Goal: Task Accomplishment & Management: Manage account settings

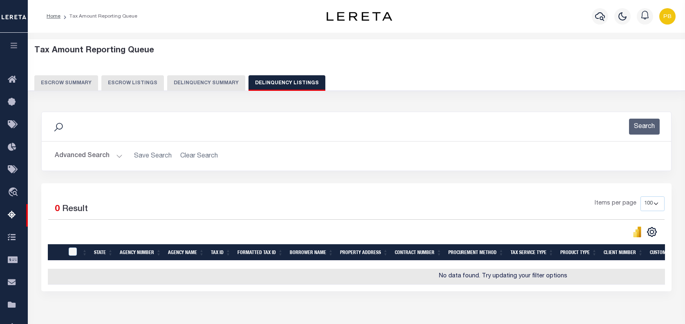
select select
select select "100"
click at [115, 154] on button "Advanced Search" at bounding box center [89, 156] width 68 height 16
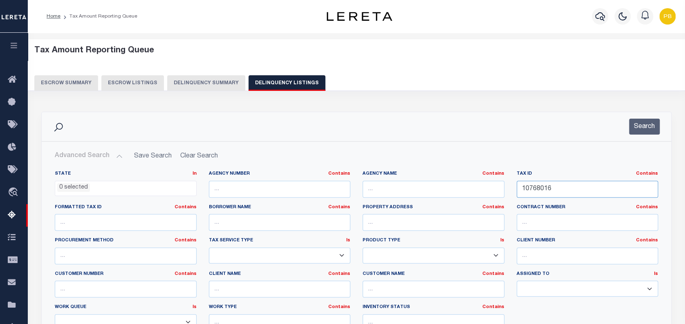
drag, startPoint x: 590, startPoint y: 186, endPoint x: 469, endPoint y: 186, distance: 120.2
click at [469, 186] on div "State In In AK AL AR AZ CA CO CT DC DE FL GA GU HI IA ID IL IN KS KY LA MA MD M…" at bounding box center [357, 254] width 616 height 167
click at [595, 18] on button "button" at bounding box center [600, 16] width 16 height 16
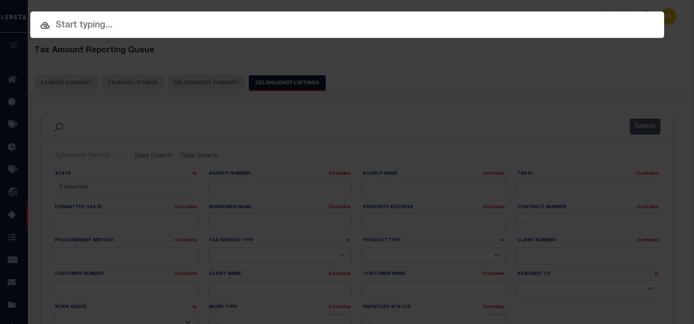
paste input "1306283640"
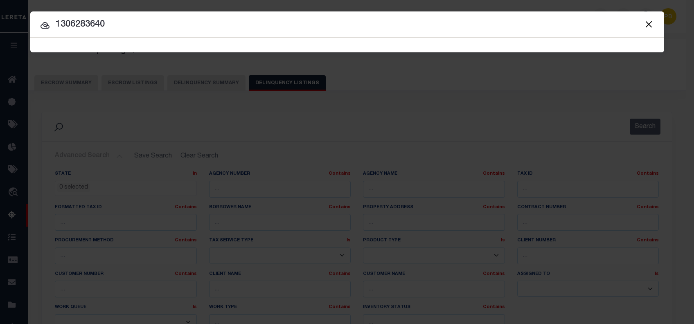
type input "1306283640"
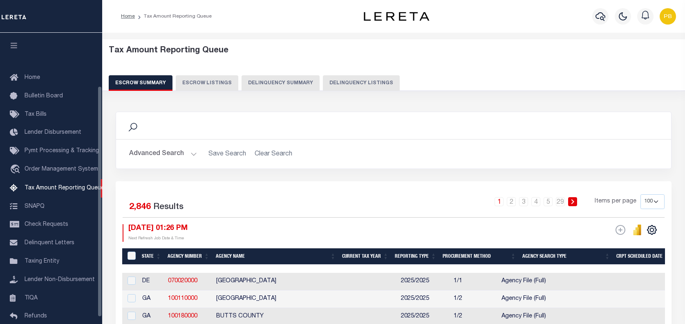
select select "100"
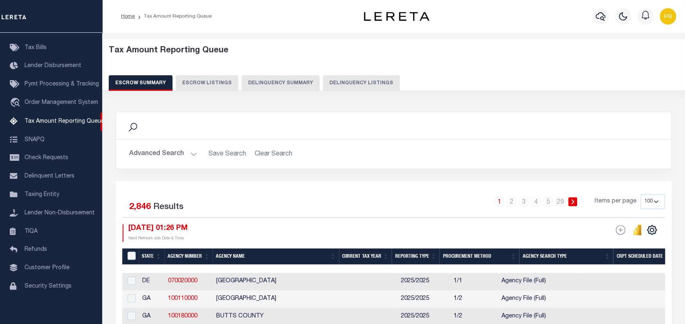
click at [362, 87] on button "Delinquency Listings" at bounding box center [361, 83] width 77 height 16
select select "100"
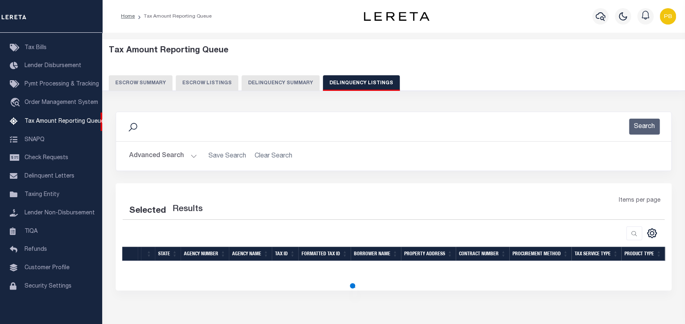
select select "100"
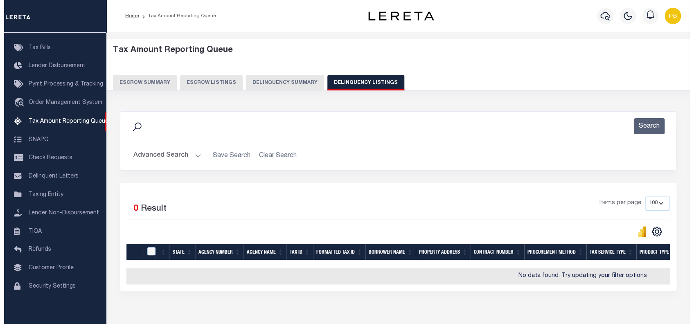
scroll to position [0, 0]
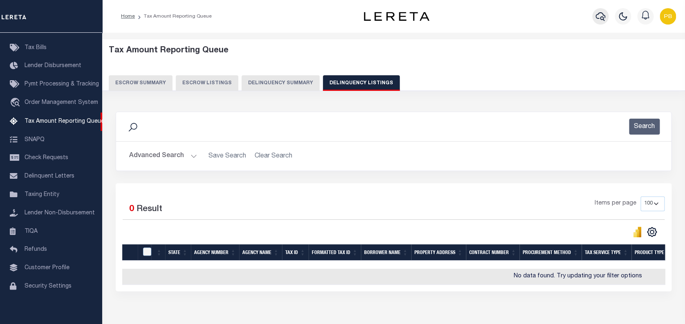
click at [599, 14] on icon "button" at bounding box center [601, 16] width 10 height 10
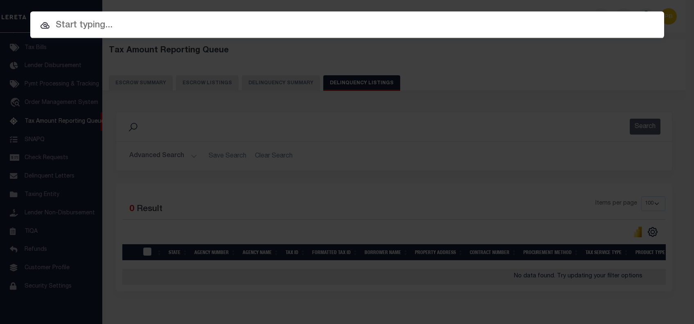
paste input "11-030-100-0011-00"
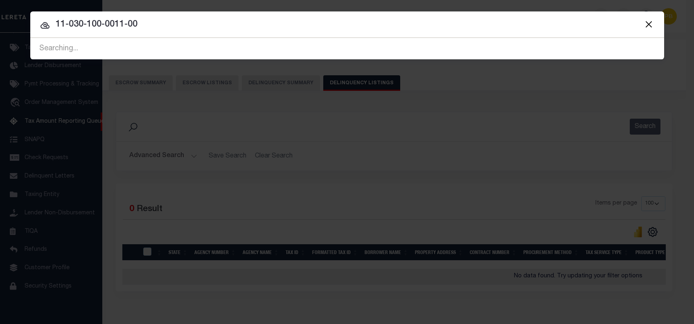
drag, startPoint x: 217, startPoint y: 39, endPoint x: 42, endPoint y: 22, distance: 175.8
click at [42, 38] on div "11-030-100-0011-00 Searching..." at bounding box center [346, 48] width 633 height 21
drag, startPoint x: 147, startPoint y: 28, endPoint x: 56, endPoint y: 28, distance: 91.2
click at [56, 28] on input "11-030-100-0011-00" at bounding box center [346, 25] width 633 height 14
paste input "30628364"
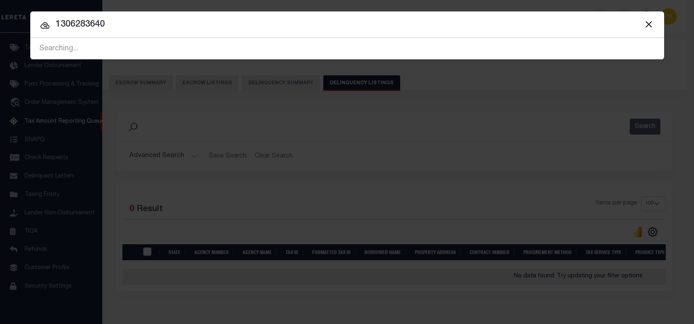
type input "1306283640"
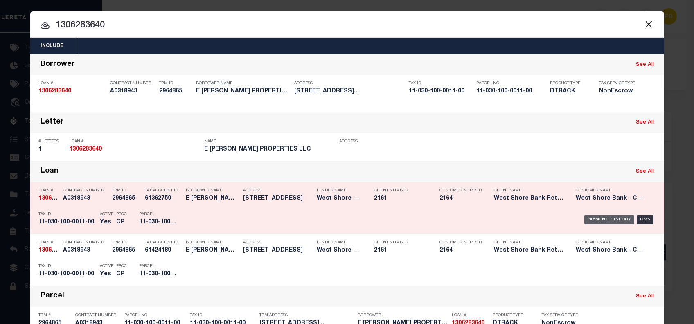
click at [602, 219] on div "Payment History" at bounding box center [609, 219] width 50 height 9
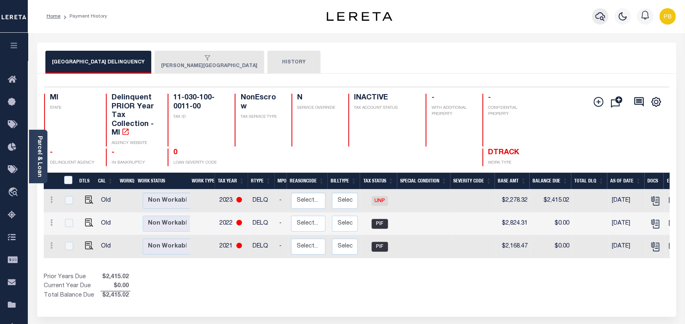
click at [601, 15] on icon "button" at bounding box center [600, 16] width 10 height 10
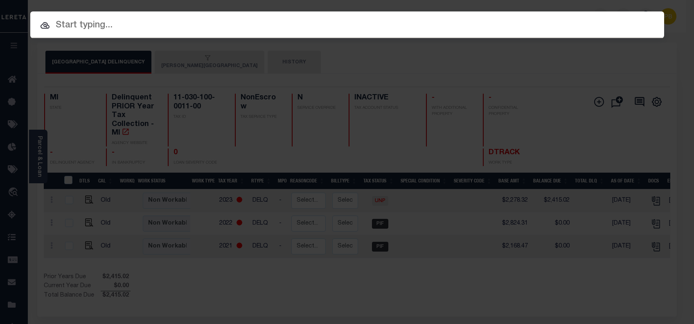
click at [196, 27] on input "text" at bounding box center [346, 25] width 633 height 14
paste input "1306283640"
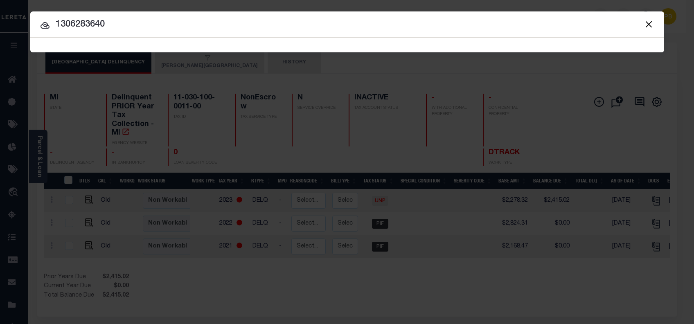
type input "1306283640"
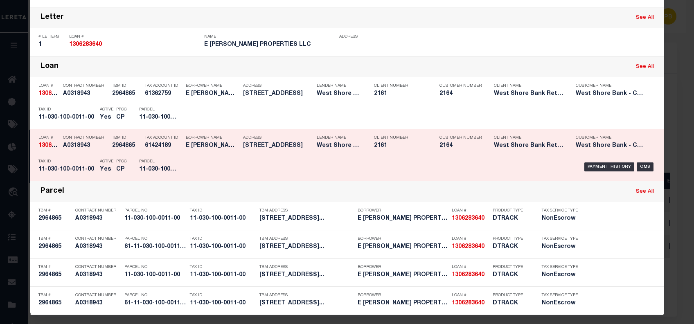
scroll to position [106, 0]
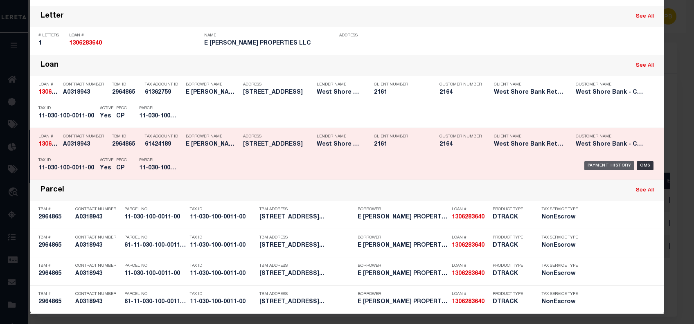
click at [607, 166] on div "Payment History" at bounding box center [609, 165] width 50 height 9
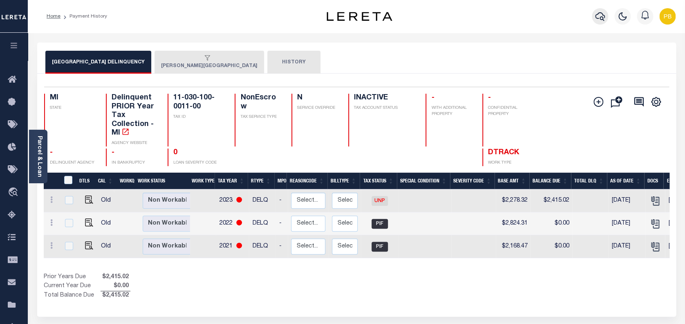
click at [600, 18] on icon "button" at bounding box center [600, 16] width 10 height 9
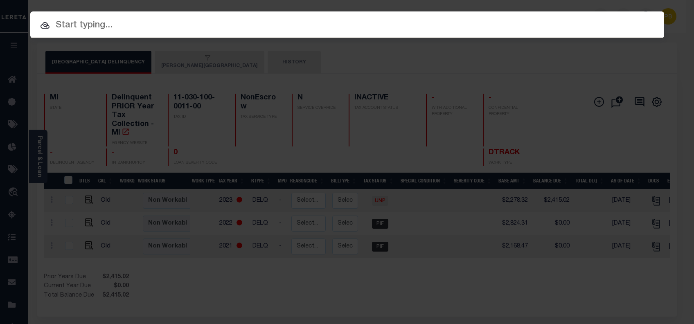
click at [238, 30] on input "text" at bounding box center [346, 25] width 633 height 14
paste input "1306283640"
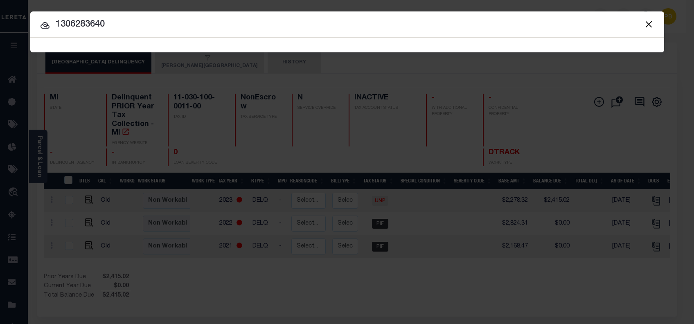
type input "1306283640"
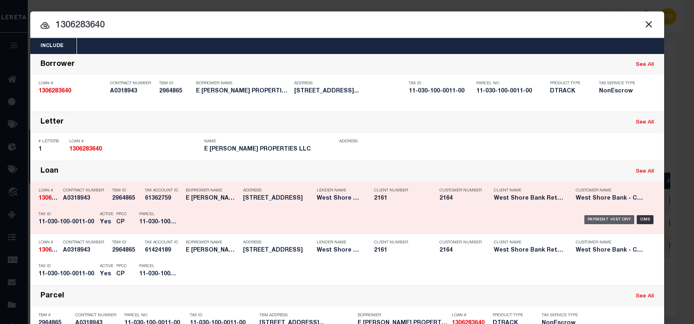
click at [592, 220] on div "Payment History" at bounding box center [609, 219] width 50 height 9
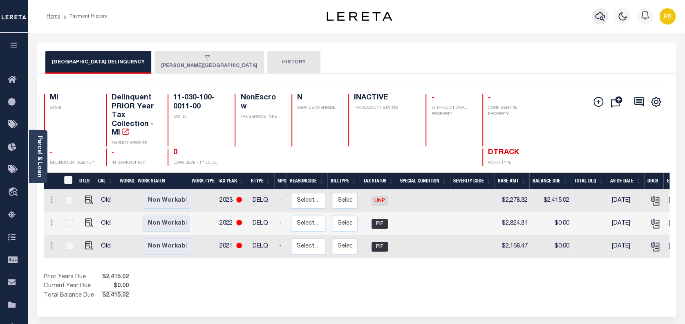
click at [593, 18] on div at bounding box center [600, 16] width 22 height 29
click at [598, 17] on icon "button" at bounding box center [600, 16] width 10 height 10
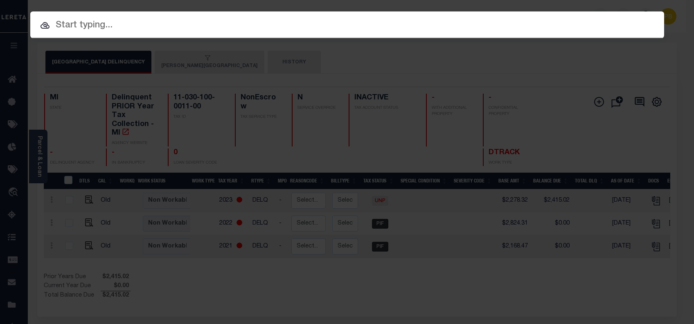
paste input "2022191"
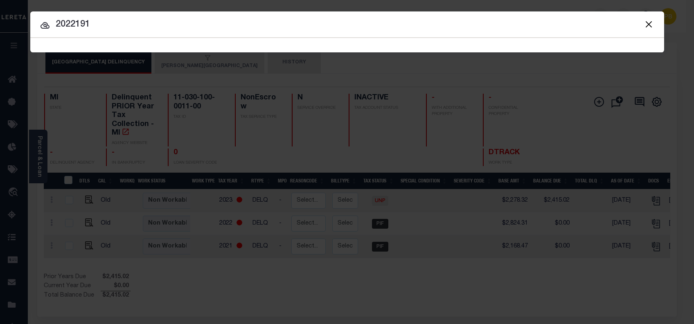
type input "2022191"
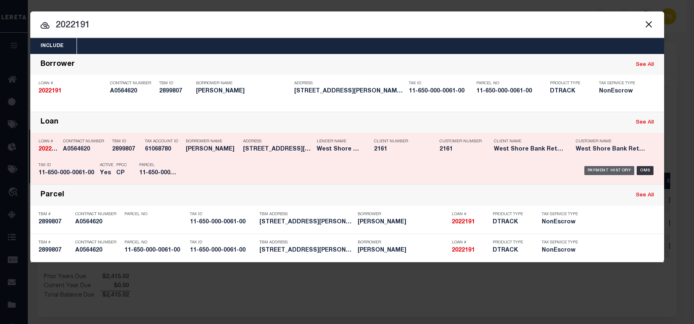
click at [600, 169] on div "Payment History" at bounding box center [609, 170] width 50 height 9
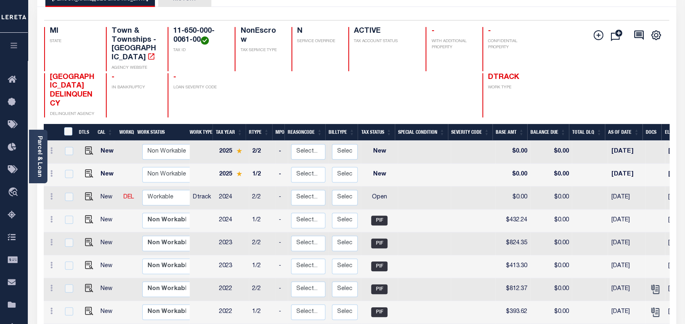
scroll to position [109, 0]
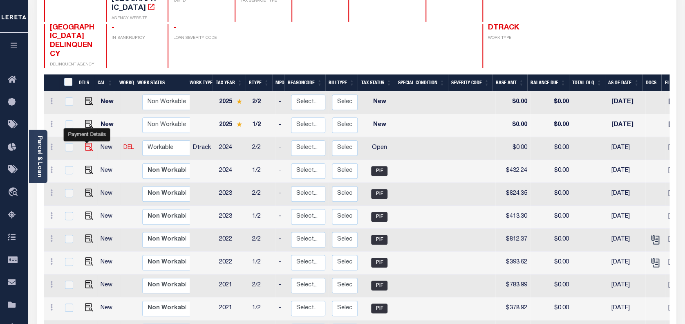
click at [85, 143] on img "" at bounding box center [89, 147] width 8 height 8
checkbox input "true"
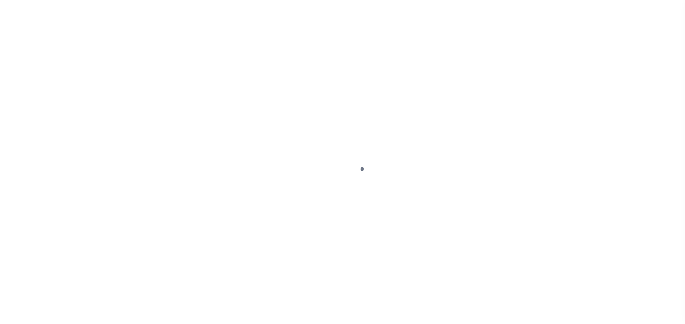
select select "OP2"
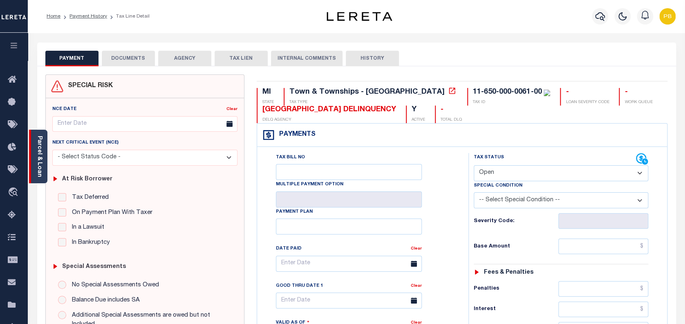
click at [39, 156] on link "Parcel & Loan" at bounding box center [39, 156] width 6 height 41
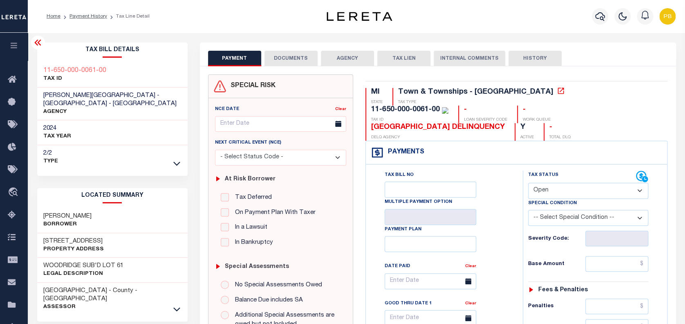
click at [37, 43] on icon at bounding box center [38, 43] width 10 height 10
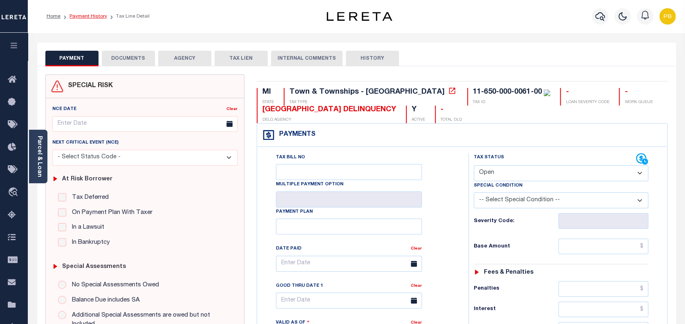
click at [83, 17] on link "Payment History" at bounding box center [89, 16] width 38 height 5
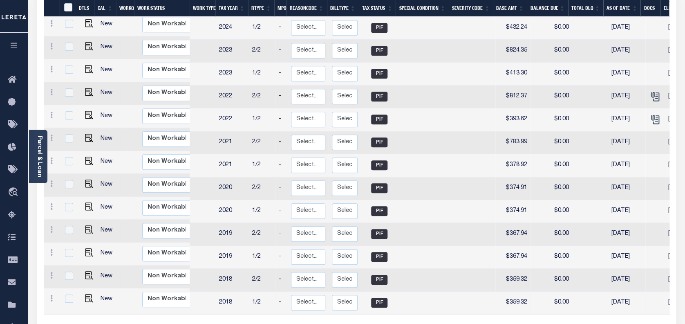
scroll to position [272, 0]
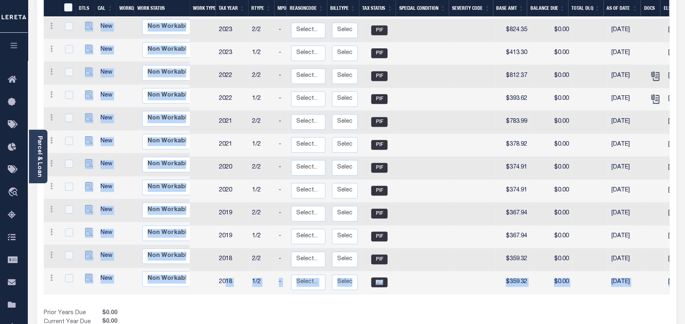
drag, startPoint x: 225, startPoint y: 283, endPoint x: 337, endPoint y: 290, distance: 112.2
click at [337, 290] on div "DTLS CAL WorkQ Work Status Work Type Tax Year RType MPO ReasonCode BillType Tax…" at bounding box center [357, 123] width 626 height 425
click at [323, 309] on div "Prior Years Due $0.00 Current Year Due $0.00 Total Balance Due $0.00" at bounding box center [200, 322] width 313 height 27
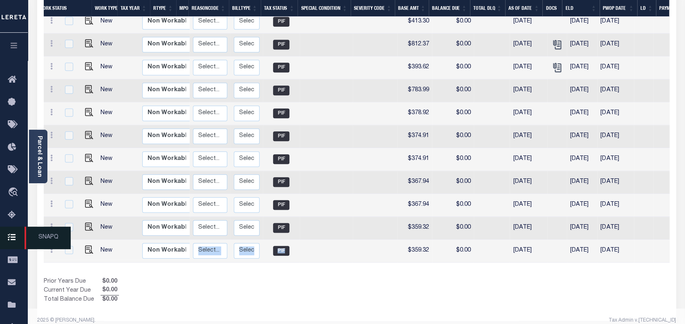
scroll to position [0, 24]
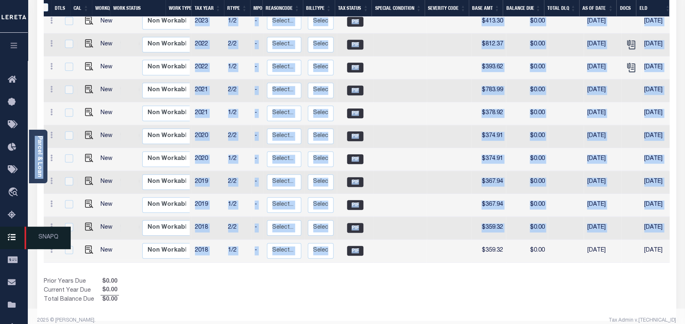
drag, startPoint x: 359, startPoint y: 253, endPoint x: 59, endPoint y: 251, distance: 299.8
click at [23, 251] on div "Home Payment History Profile" at bounding box center [342, 14] width 685 height 637
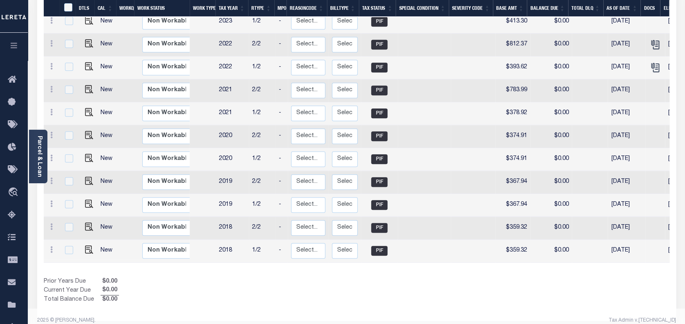
click at [308, 277] on div "Prior Years Due $0.00 Current Year Due $0.00 Total Balance Due $0.00" at bounding box center [200, 290] width 313 height 27
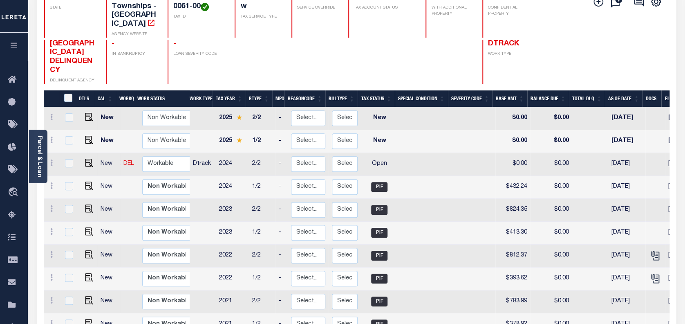
scroll to position [85, 0]
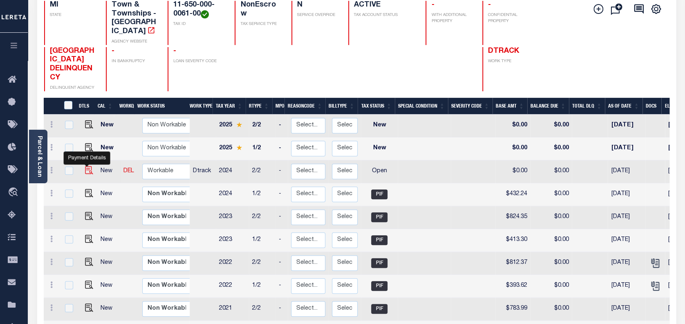
click at [86, 166] on img "" at bounding box center [89, 170] width 8 height 8
checkbox input "true"
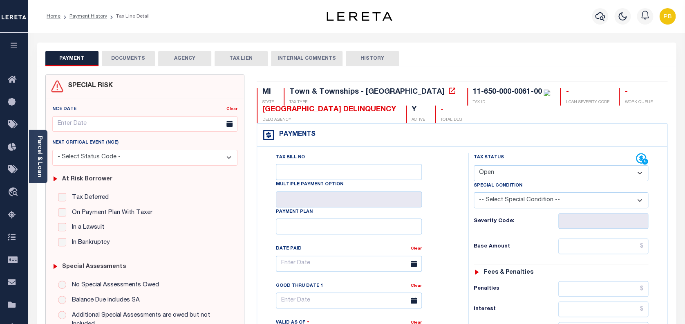
click at [550, 172] on select "- Select Status Code - Open Due/Unpaid Paid Incomplete No Tax Due Internal Refu…" at bounding box center [561, 173] width 175 height 16
select select "PYD"
click at [474, 166] on select "- Select Status Code - Open Due/Unpaid Paid Incomplete No Tax Due Internal Refu…" at bounding box center [561, 173] width 175 height 16
type input "[DATE]"
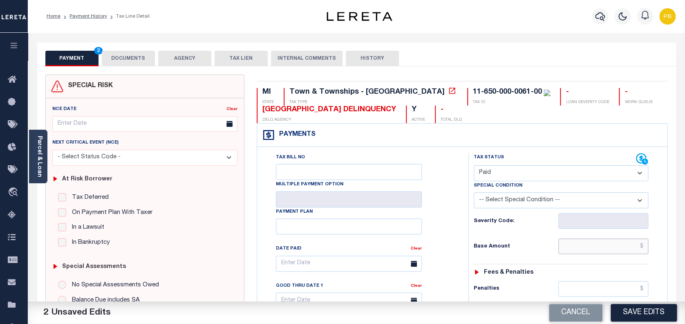
click at [593, 246] on input "text" at bounding box center [604, 246] width 90 height 16
paste input "901.42"
type input "$901.42"
click at [648, 310] on button "Save Edits" at bounding box center [644, 313] width 66 height 18
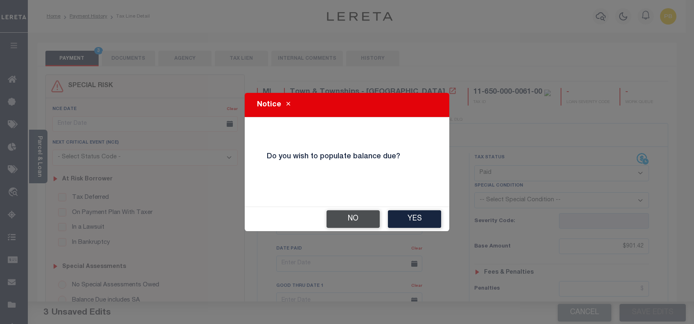
click at [342, 218] on button "No" at bounding box center [352, 219] width 53 height 18
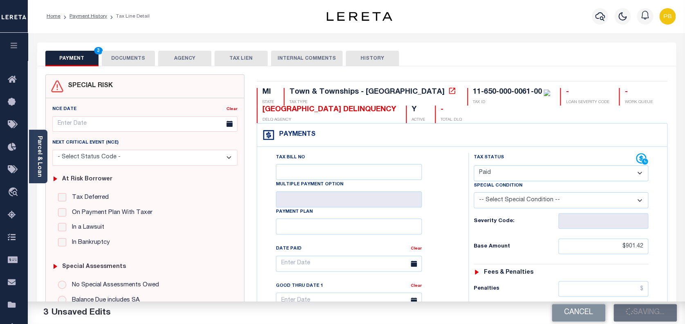
checkbox input "false"
type input "$901.42"
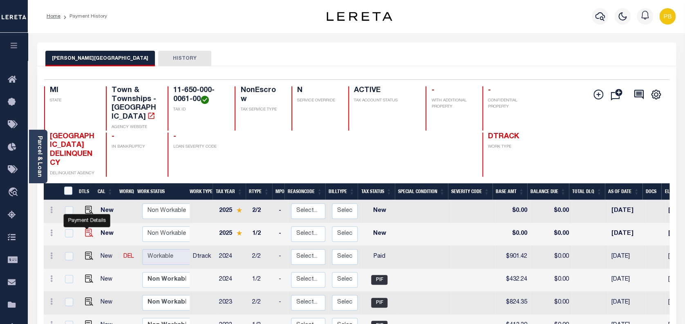
click at [89, 229] on img "" at bounding box center [89, 233] width 8 height 8
checkbox input "true"
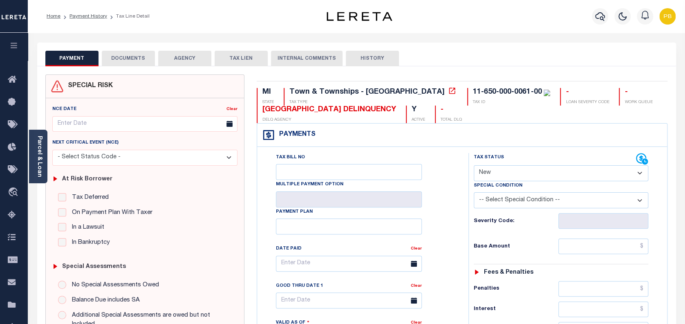
click at [528, 168] on select "- Select Status Code - Open Due/Unpaid Paid Incomplete No Tax Due Internal Refu…" at bounding box center [561, 173] width 175 height 16
select select "PYD"
click at [474, 166] on select "- Select Status Code - Open Due/Unpaid Paid Incomplete No Tax Due Internal Refu…" at bounding box center [561, 173] width 175 height 16
type input "[DATE]"
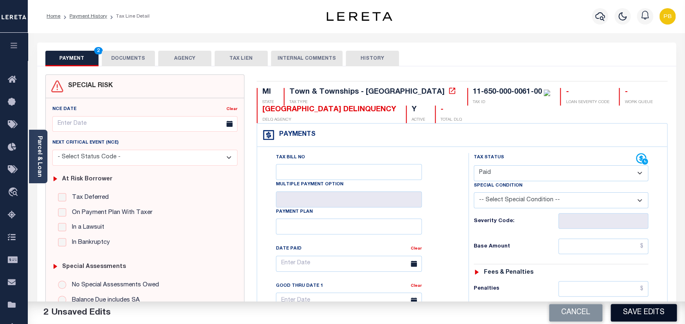
click at [637, 306] on button "Save Edits" at bounding box center [644, 313] width 66 height 18
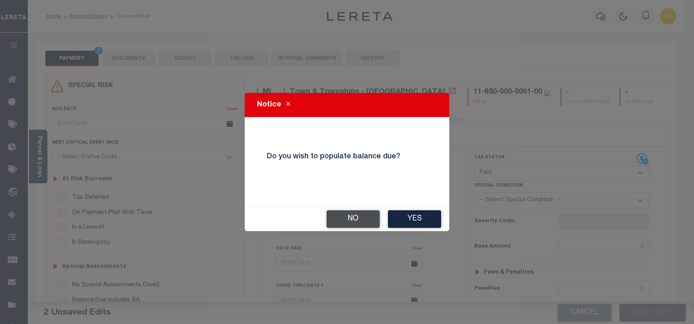
click at [346, 218] on button "No" at bounding box center [352, 219] width 53 height 18
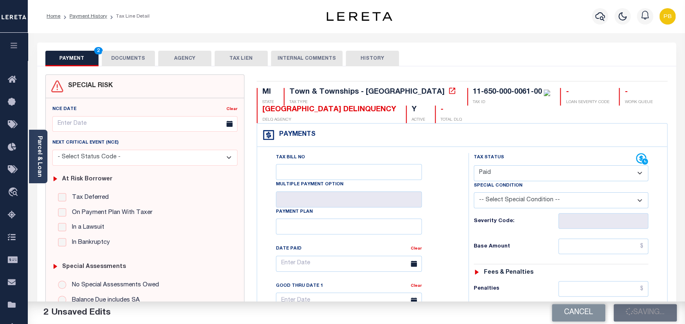
checkbox input "false"
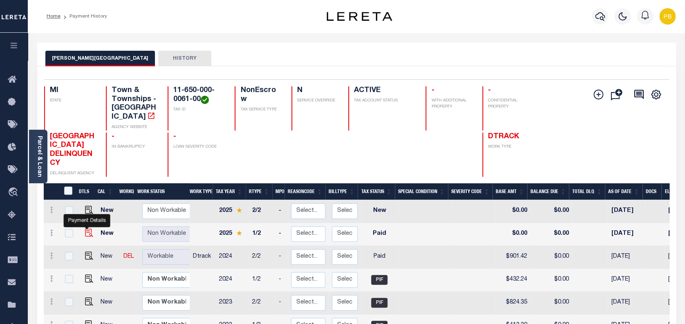
click at [86, 229] on img "" at bounding box center [89, 233] width 8 height 8
checkbox input "true"
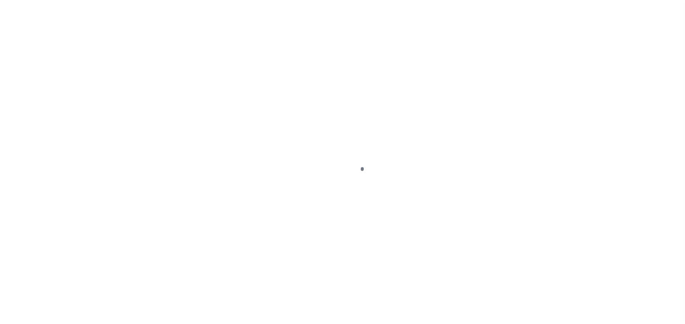
select select "PYD"
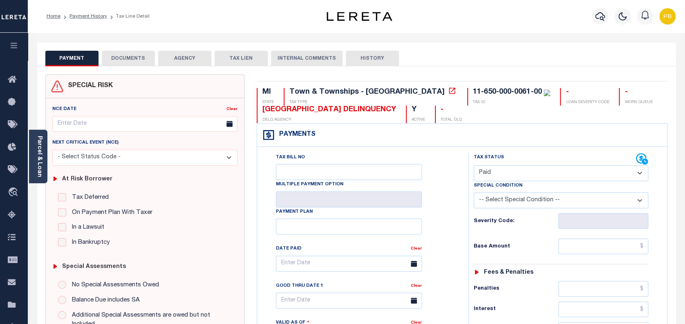
click at [146, 63] on button "DOCUMENTS" at bounding box center [128, 59] width 53 height 16
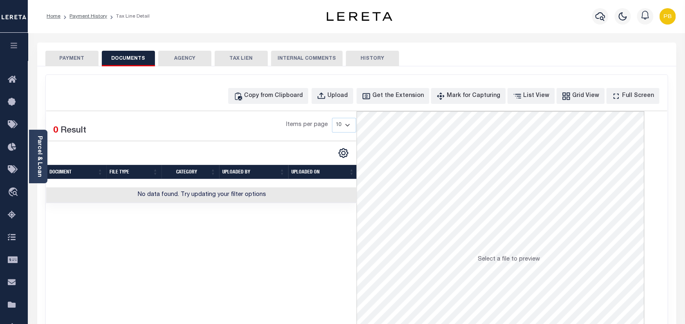
click at [67, 57] on button "PAYMENT" at bounding box center [71, 59] width 53 height 16
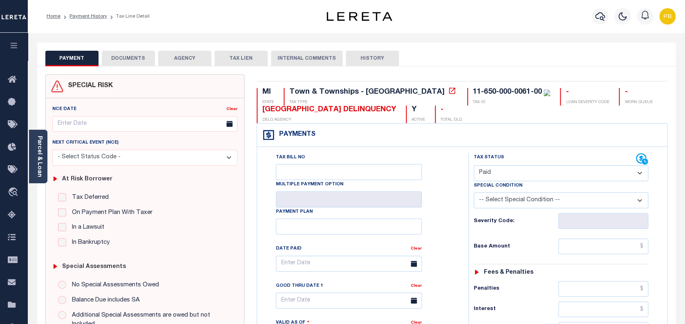
click at [139, 56] on button "DOCUMENTS" at bounding box center [128, 59] width 53 height 16
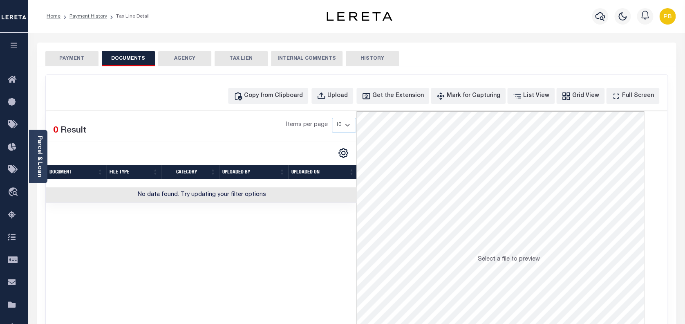
click at [90, 56] on button "PAYMENT" at bounding box center [71, 59] width 53 height 16
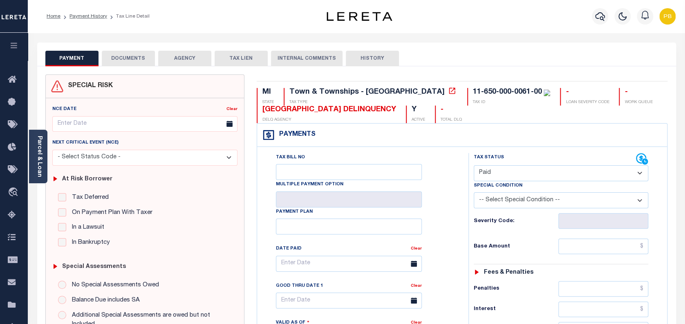
click at [130, 59] on button "DOCUMENTS" at bounding box center [128, 59] width 53 height 16
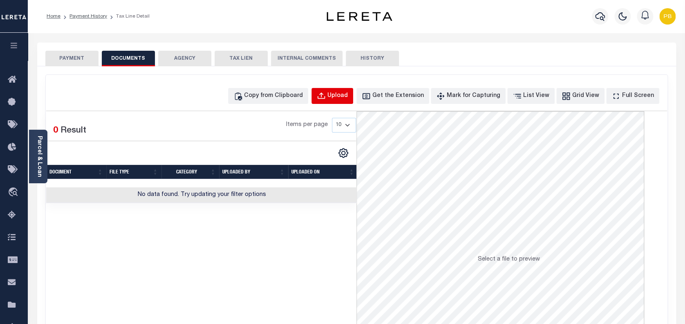
click at [348, 99] on div "Upload" at bounding box center [338, 96] width 20 height 9
select select "POP"
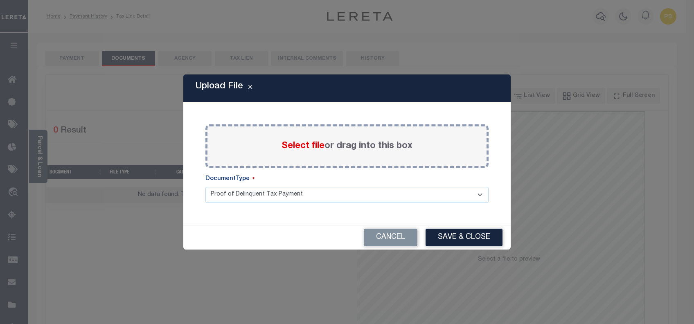
click at [309, 145] on span "Select file" at bounding box center [302, 146] width 43 height 9
click at [0, 0] on input "Select file or drag into this box" at bounding box center [0, 0] width 0 height 0
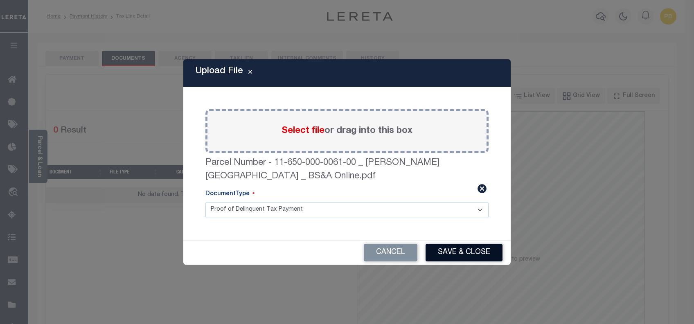
click at [472, 254] on button "Save & Close" at bounding box center [463, 253] width 77 height 18
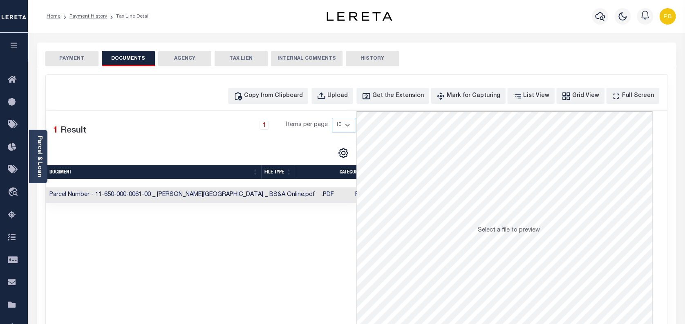
click at [72, 60] on button "PAYMENT" at bounding box center [71, 59] width 53 height 16
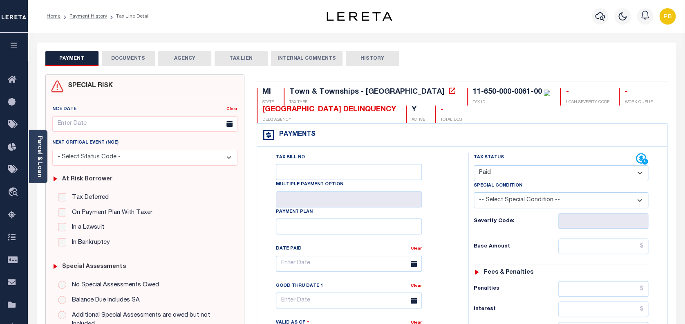
click at [139, 58] on button "DOCUMENTS" at bounding box center [128, 59] width 53 height 16
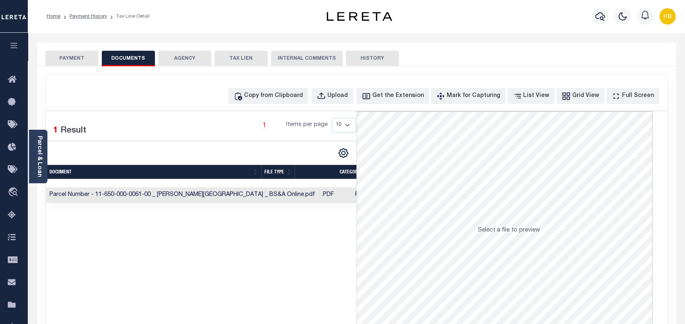
click at [75, 54] on button "PAYMENT" at bounding box center [71, 59] width 53 height 16
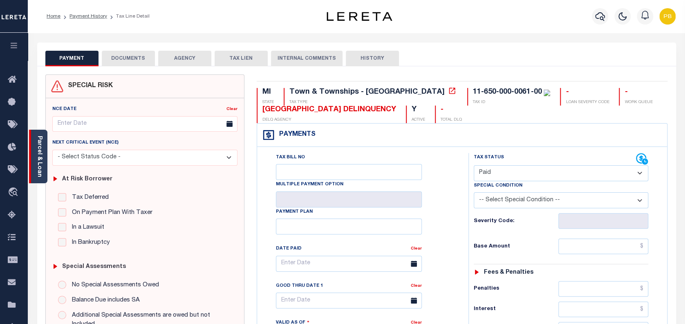
click at [41, 157] on link "Parcel & Loan" at bounding box center [39, 156] width 6 height 41
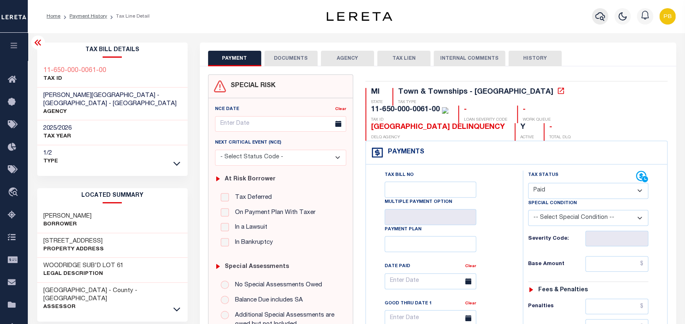
click at [600, 13] on icon "button" at bounding box center [600, 16] width 10 height 10
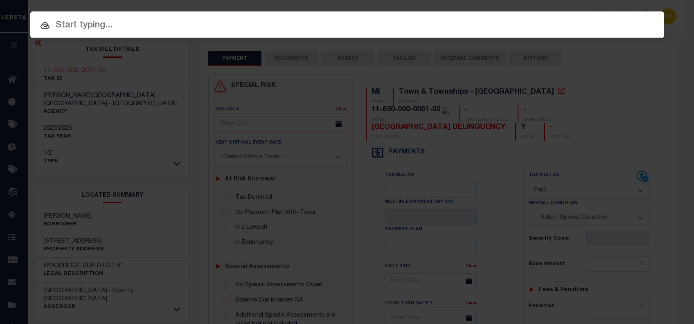
paste input "2023064"
type input "2023064"
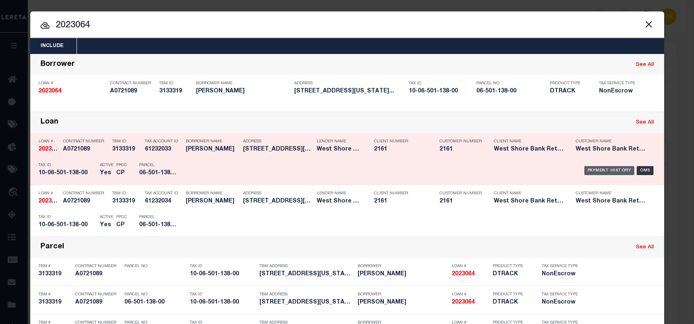
click at [590, 171] on div "Payment History" at bounding box center [609, 170] width 50 height 9
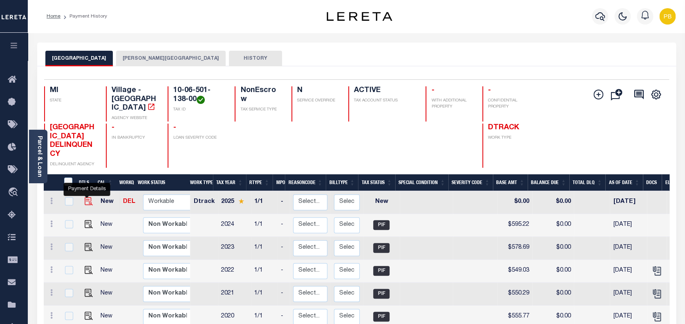
click at [88, 197] on img "" at bounding box center [89, 201] width 8 height 8
checkbox input "true"
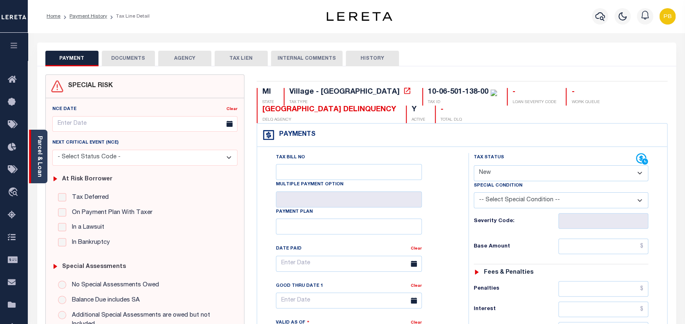
click at [40, 147] on link "Parcel & Loan" at bounding box center [39, 156] width 6 height 41
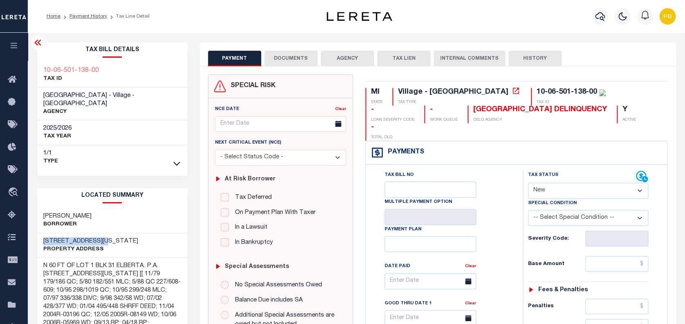
drag, startPoint x: 42, startPoint y: 232, endPoint x: 110, endPoint y: 230, distance: 68.3
click at [110, 233] on div "905 WASHINGTON AVENUE Property Address" at bounding box center [112, 245] width 151 height 25
copy h3 "905 WASHINGTON AVE"
click at [294, 146] on div "Next Critical Event (NCE)" at bounding box center [280, 143] width 131 height 11
click at [569, 183] on select "- Select Status Code - Open Due/Unpaid Paid Incomplete No Tax Due Internal Refu…" at bounding box center [588, 191] width 121 height 16
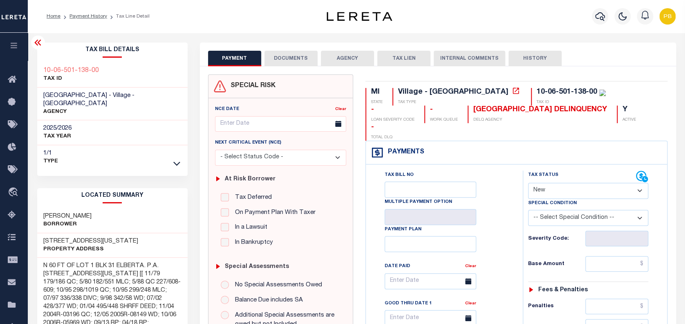
select select "PYD"
click at [528, 183] on select "- Select Status Code - Open Due/Unpaid Paid Incomplete No Tax Due Internal Refu…" at bounding box center [588, 191] width 121 height 16
type input "[DATE]"
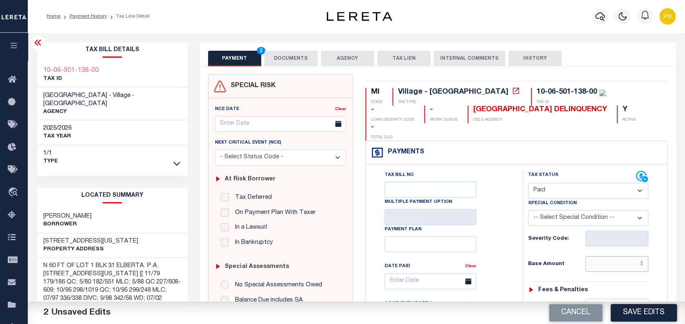
click at [618, 256] on input "text" at bounding box center [617, 264] width 63 height 16
paste input "589.59"
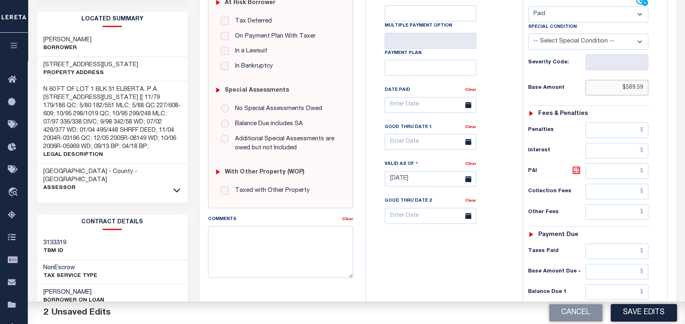
scroll to position [218, 0]
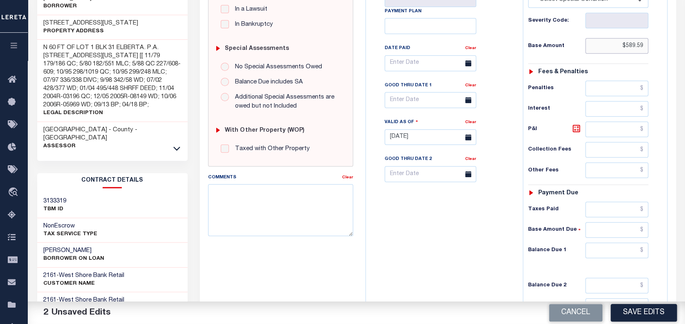
type input "$589.59"
click at [617, 243] on input "text" at bounding box center [617, 251] width 63 height 16
type input "$0.00"
click at [642, 308] on button "Save Edits" at bounding box center [644, 313] width 66 height 18
checkbox input "false"
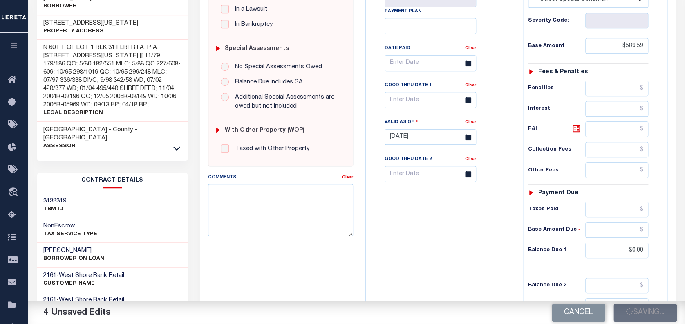
checkbox input "false"
type input "$589.59"
type input "$0"
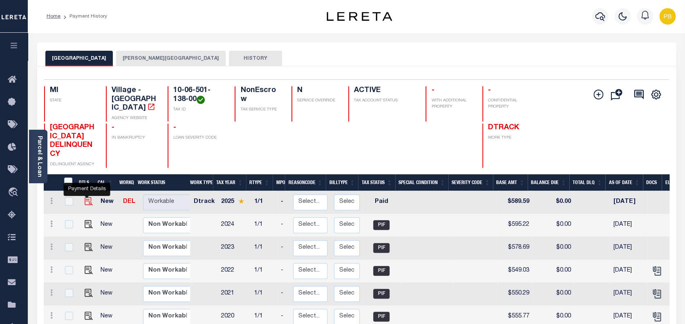
click at [85, 197] on img "" at bounding box center [89, 201] width 8 height 8
checkbox input "true"
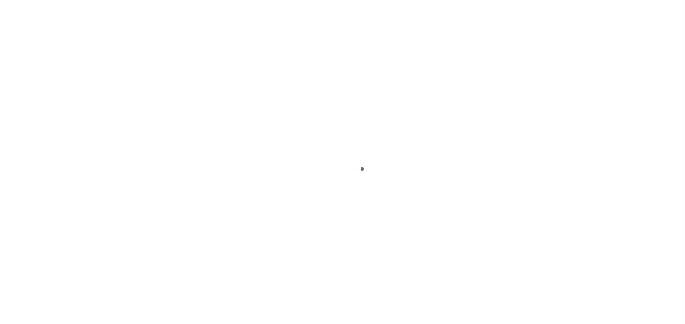
select select "PYD"
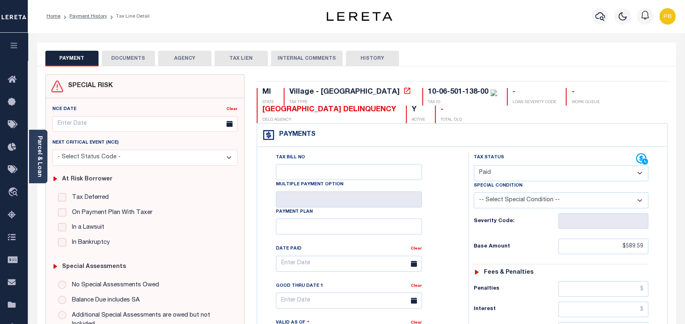
click at [142, 59] on button "DOCUMENTS" at bounding box center [128, 59] width 53 height 16
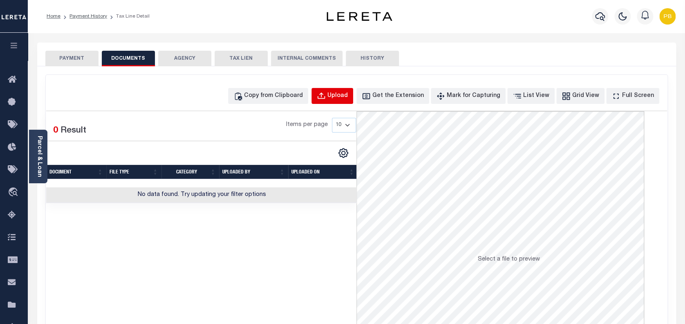
click at [348, 98] on div "Upload" at bounding box center [338, 96] width 20 height 9
select select "POP"
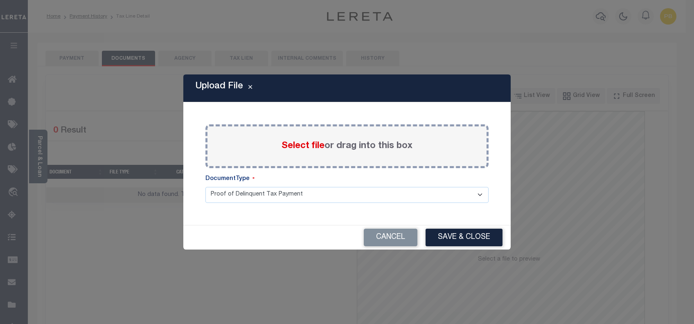
click at [305, 142] on span "Select file" at bounding box center [302, 146] width 43 height 9
click at [0, 0] on input "Select file or drag into this box" at bounding box center [0, 0] width 0 height 0
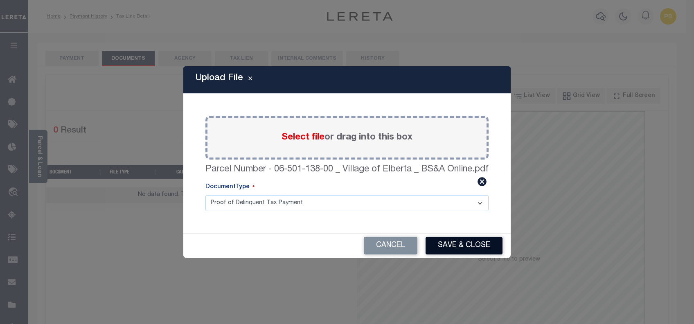
click at [478, 245] on button "Save & Close" at bounding box center [463, 246] width 77 height 18
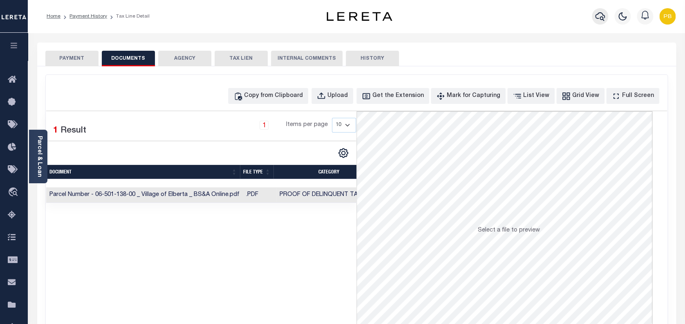
click at [598, 16] on icon "button" at bounding box center [600, 16] width 10 height 10
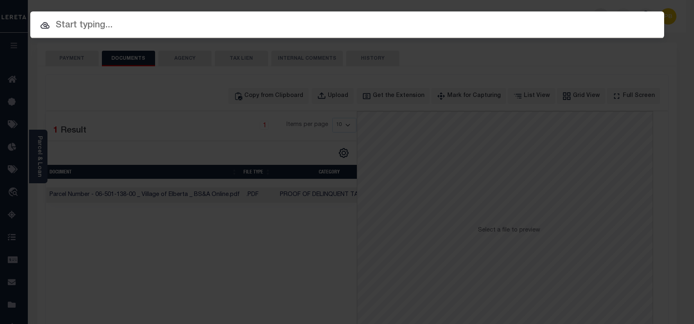
paste input "90011006"
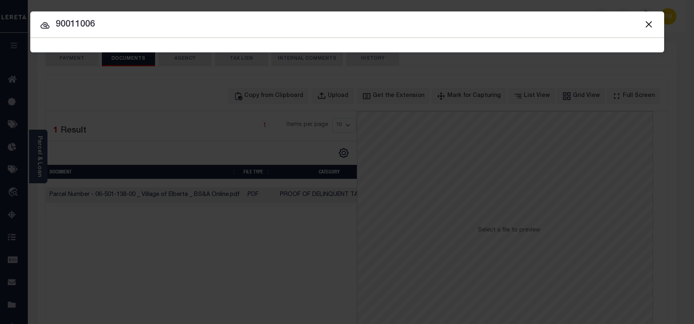
type input "90011006"
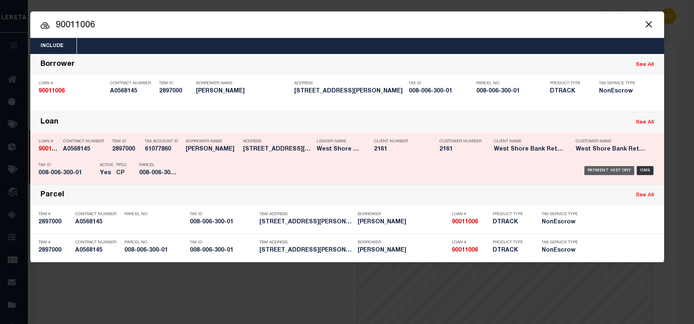
click at [610, 168] on div "Payment History" at bounding box center [609, 170] width 50 height 9
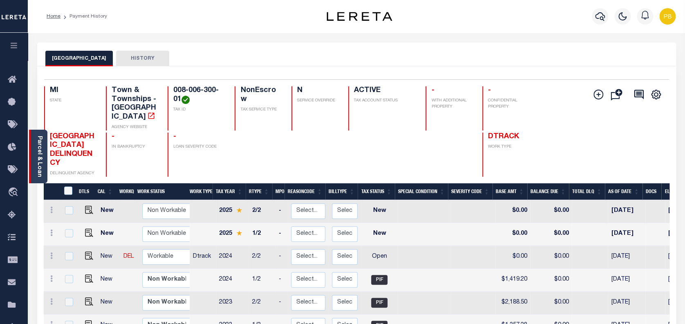
click at [38, 165] on link "Parcel & Loan" at bounding box center [39, 156] width 6 height 41
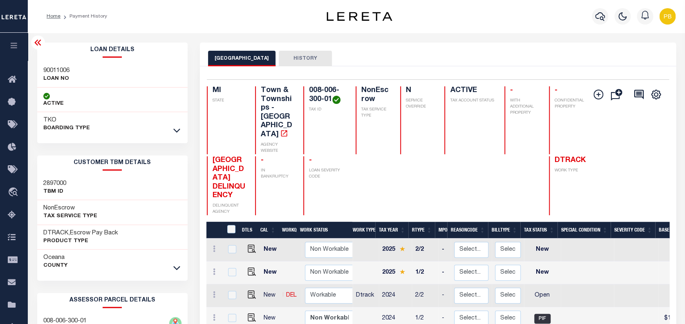
click at [492, 12] on div "Profile Sign out" at bounding box center [546, 16] width 266 height 29
click at [249, 290] on img "" at bounding box center [252, 294] width 8 height 8
checkbox input "true"
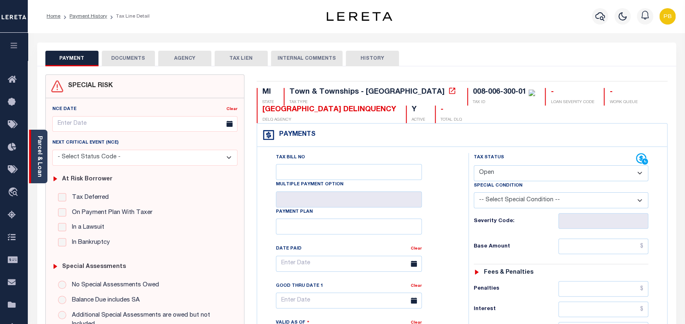
click at [40, 158] on link "Parcel & Loan" at bounding box center [39, 156] width 6 height 41
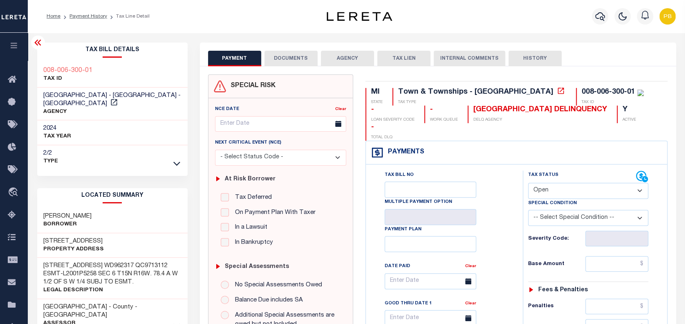
click at [574, 183] on select "- Select Status Code - Open Due/Unpaid Paid Incomplete No Tax Due Internal Refu…" at bounding box center [588, 191] width 121 height 16
select select "PYD"
click at [528, 183] on select "- Select Status Code - Open Due/Unpaid Paid Incomplete No Tax Due Internal Refu…" at bounding box center [588, 191] width 121 height 16
type input "[DATE]"
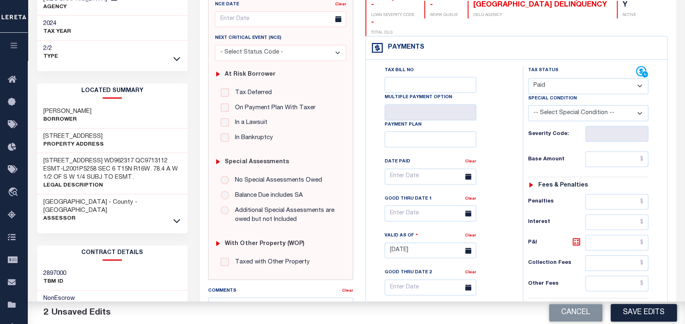
scroll to position [164, 0]
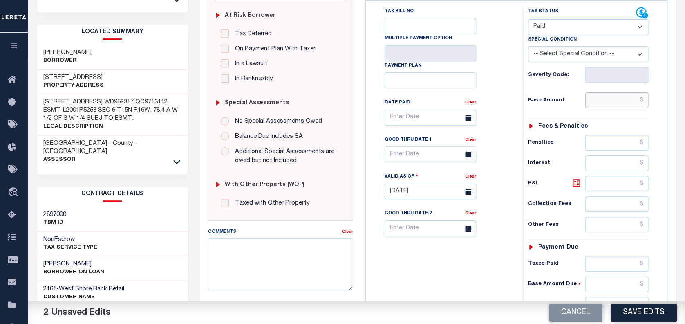
click at [616, 92] on input "text" at bounding box center [617, 100] width 63 height 16
paste input "2,307.40"
type input "$2,307.40"
click at [645, 319] on button "Save Edits" at bounding box center [644, 313] width 66 height 18
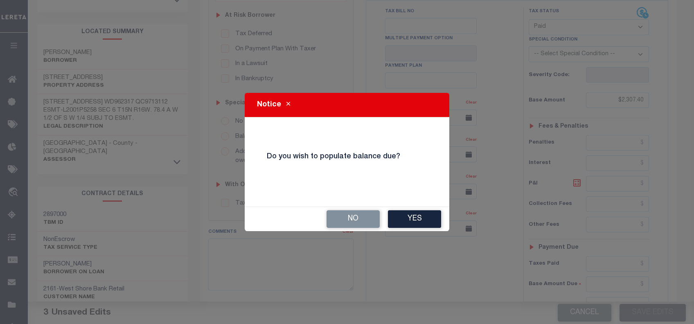
click at [360, 225] on button "No" at bounding box center [352, 219] width 53 height 18
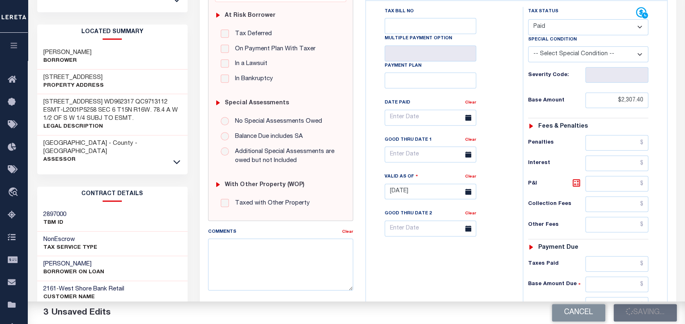
checkbox input "false"
type input "$2,307.4"
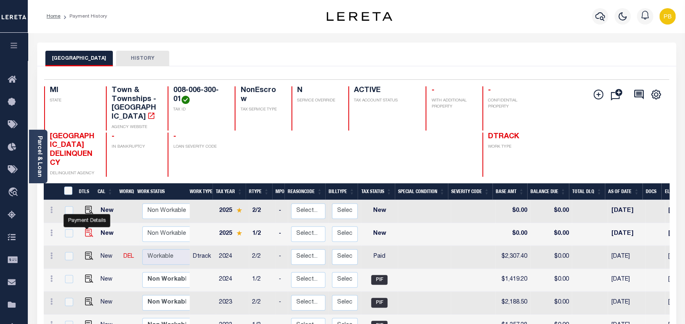
click at [86, 229] on img "" at bounding box center [89, 233] width 8 height 8
checkbox input "true"
click at [85, 229] on img "" at bounding box center [89, 233] width 8 height 8
checkbox input "true"
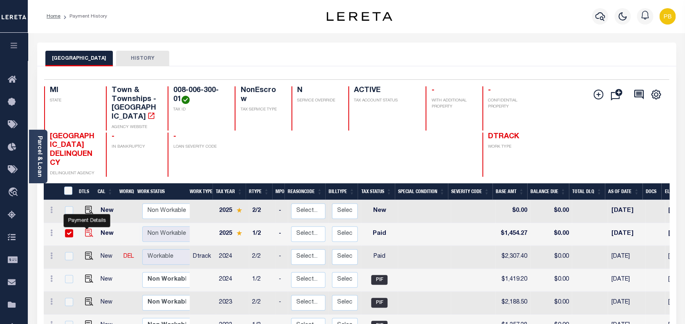
checkbox input "true"
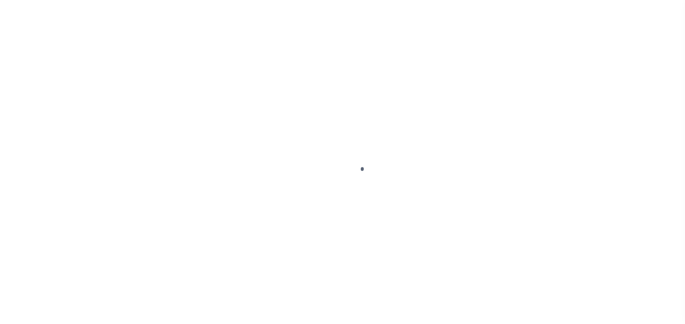
select select "PYD"
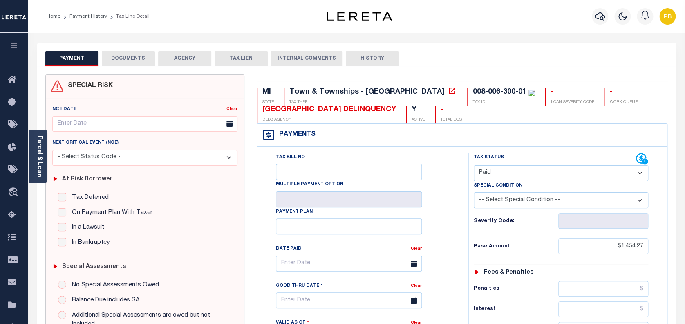
click at [115, 58] on button "DOCUMENTS" at bounding box center [128, 59] width 53 height 16
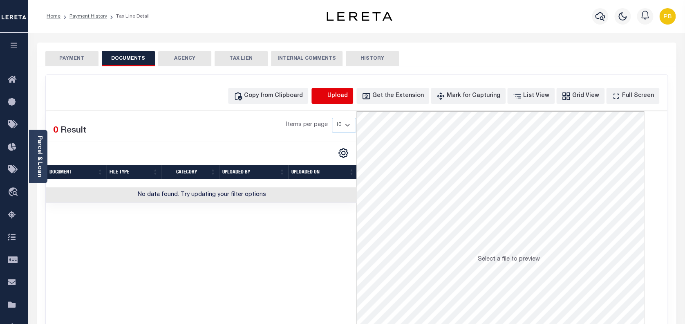
click at [326, 100] on icon "button" at bounding box center [321, 96] width 9 height 9
select select "POP"
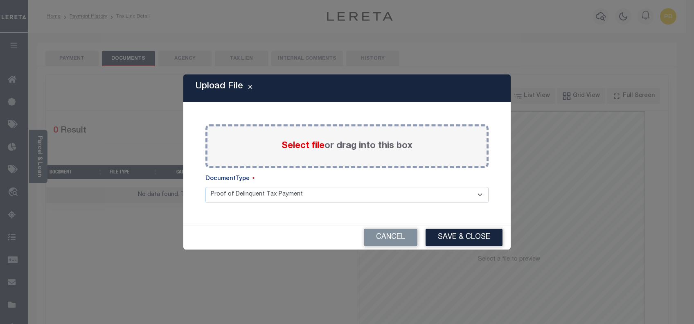
click at [298, 140] on label "Select file or drag into this box" at bounding box center [346, 145] width 131 height 13
click at [0, 0] on input "Select file or drag into this box" at bounding box center [0, 0] width 0 height 0
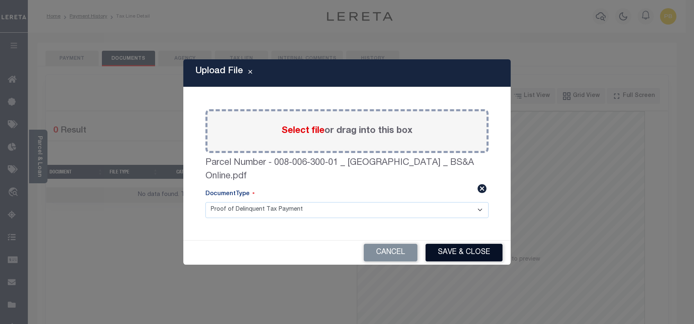
click at [449, 254] on button "Save & Close" at bounding box center [463, 253] width 77 height 18
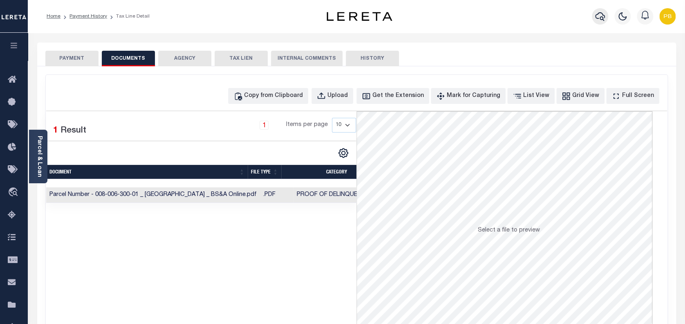
click at [594, 14] on button "button" at bounding box center [600, 16] width 16 height 16
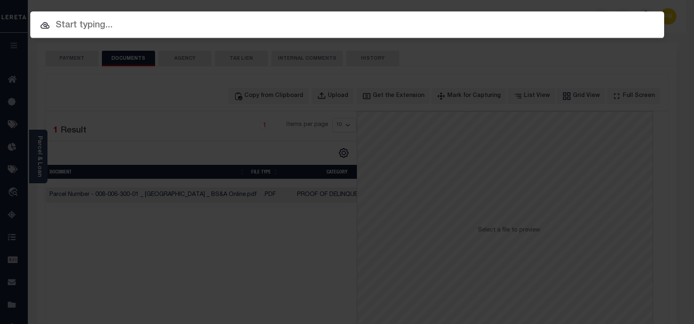
paste input "2022765"
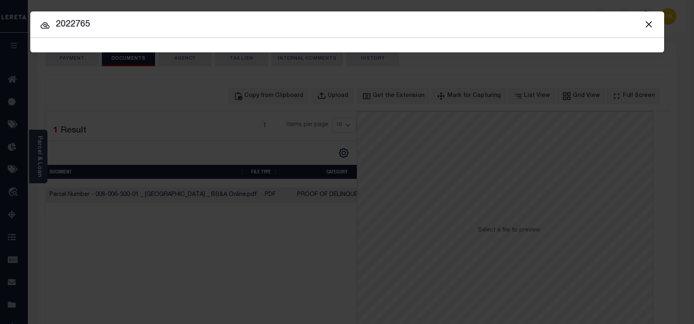
type input "2022765"
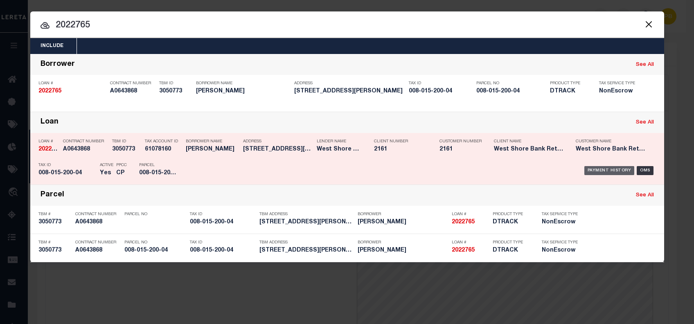
click at [606, 170] on div "Payment History" at bounding box center [609, 170] width 50 height 9
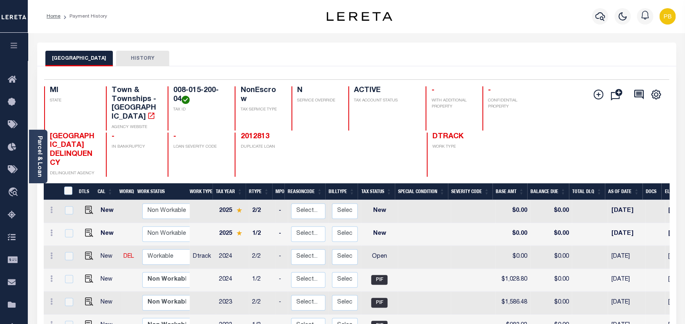
scroll to position [54, 0]
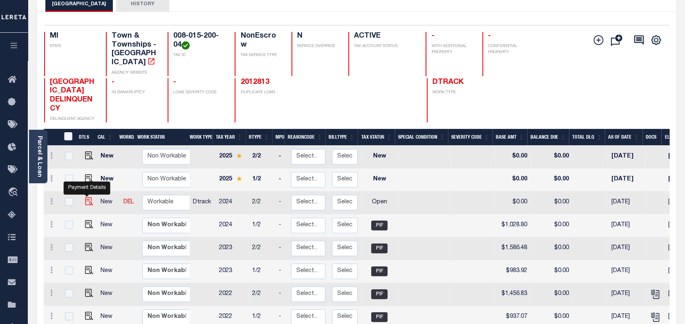
click at [87, 197] on img "" at bounding box center [89, 201] width 8 height 8
checkbox input "true"
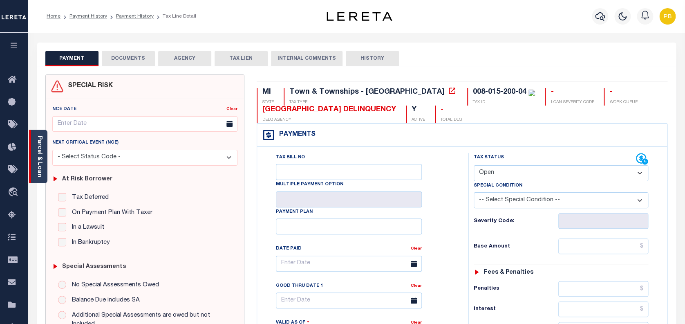
click at [41, 173] on link "Parcel & Loan" at bounding box center [39, 156] width 6 height 41
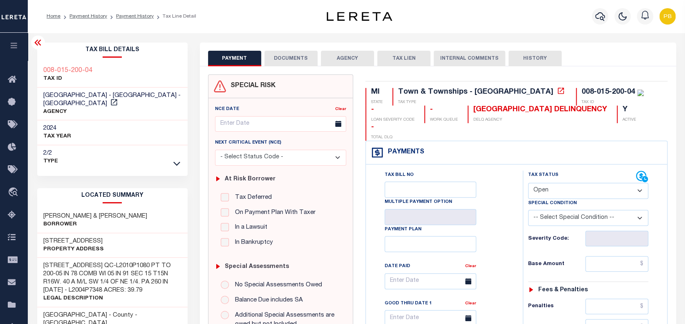
drag, startPoint x: 582, startPoint y: 173, endPoint x: 576, endPoint y: 178, distance: 7.2
click at [582, 183] on select "- Select Status Code - Open Due/Unpaid Paid Incomplete No Tax Due Internal Refu…" at bounding box center [588, 191] width 121 height 16
select select "PYD"
click at [528, 183] on select "- Select Status Code - Open Due/Unpaid Paid Incomplete No Tax Due Internal Refu…" at bounding box center [588, 191] width 121 height 16
type input "[DATE]"
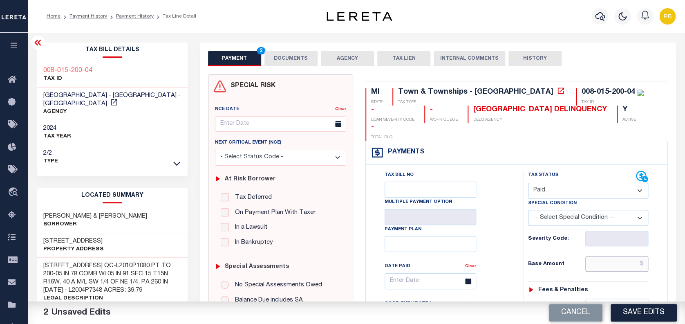
click at [604, 256] on input "text" at bounding box center [617, 264] width 63 height 16
paste input "1,672.65"
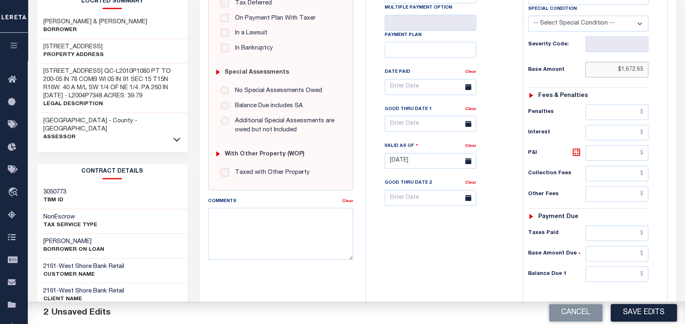
scroll to position [218, 0]
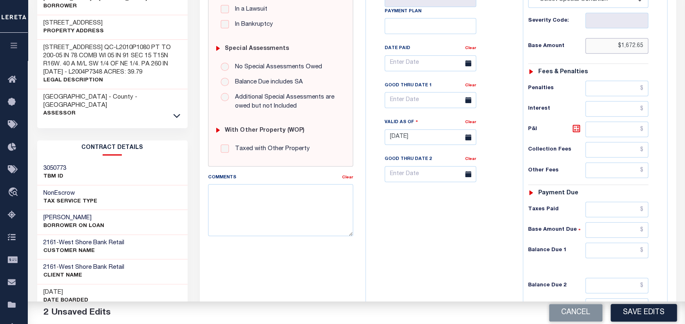
type input "$1,672.65"
click at [619, 243] on input "text" at bounding box center [617, 251] width 63 height 16
type input "$0.00"
click at [642, 312] on button "Save Edits" at bounding box center [644, 313] width 66 height 18
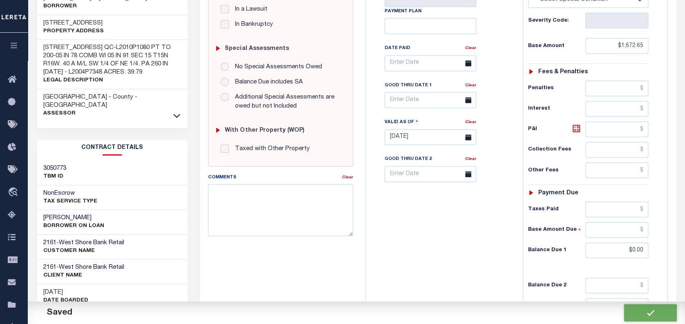
checkbox input "false"
type input "$1,672.65"
type input "$0"
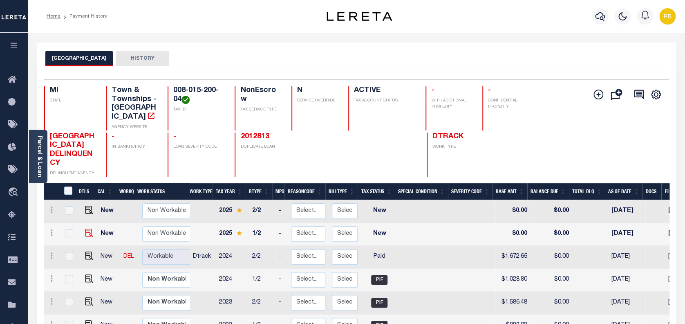
click at [87, 229] on img "" at bounding box center [89, 233] width 8 height 8
checkbox input "true"
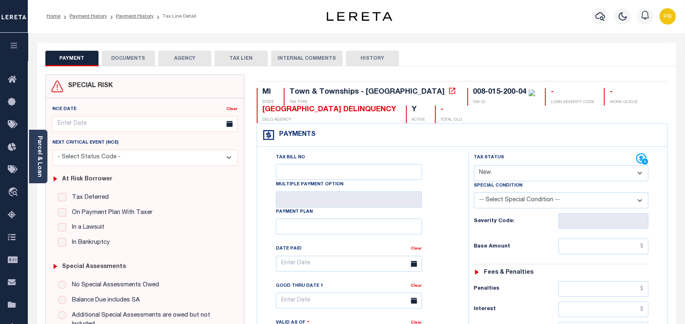
click at [520, 173] on select "- Select Status Code - Open Due/Unpaid Paid Incomplete No Tax Due Internal Refu…" at bounding box center [561, 173] width 175 height 16
select select "DUE"
click at [474, 166] on select "- Select Status Code - Open Due/Unpaid Paid Incomplete No Tax Due Internal Refu…" at bounding box center [561, 173] width 175 height 16
type input "[DATE]"
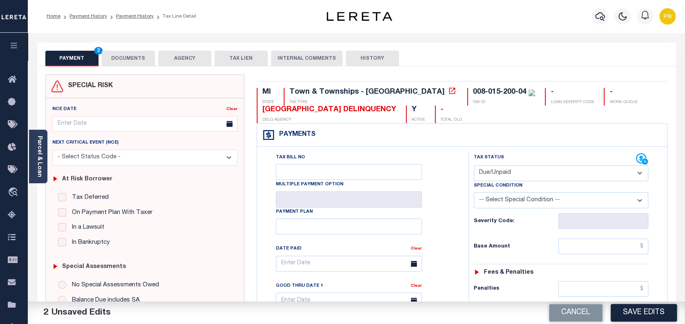
click at [520, 170] on select "- Select Status Code - Open Due/Unpaid Paid Incomplete No Tax Due Internal Refu…" at bounding box center [561, 173] width 175 height 16
select select "PYD"
click at [474, 166] on select "- Select Status Code - Open Due/Unpaid Paid Incomplete No Tax Due Internal Refu…" at bounding box center [561, 173] width 175 height 16
click at [618, 249] on input "text" at bounding box center [604, 246] width 90 height 16
paste input "1,054.23"
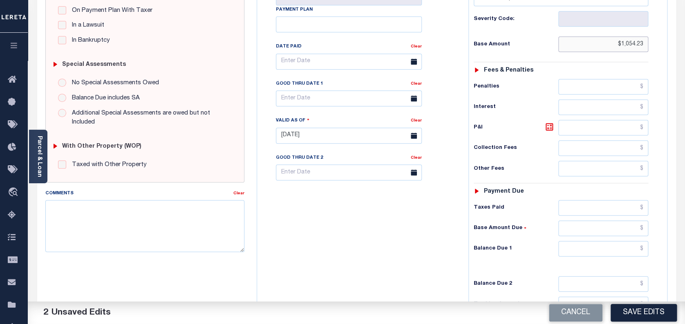
scroll to position [218, 0]
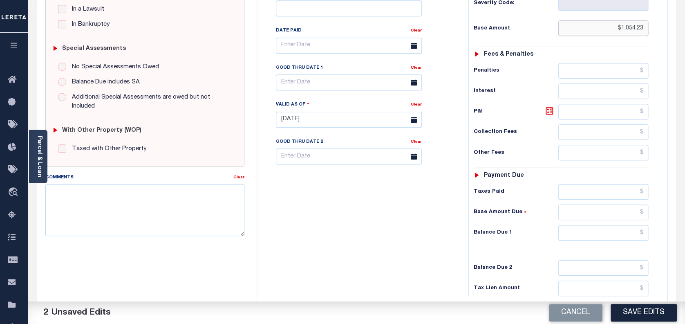
type input "$1,054.23"
drag, startPoint x: 624, startPoint y: 233, endPoint x: 635, endPoint y: 227, distance: 12.1
click at [635, 227] on input "text" at bounding box center [604, 233] width 90 height 16
type input "$0.00"
click at [653, 314] on button "Save Edits" at bounding box center [644, 313] width 66 height 18
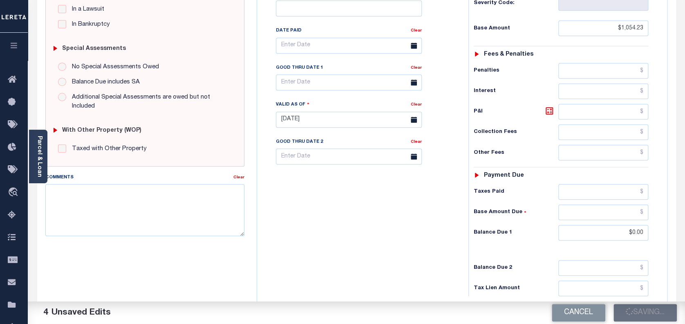
checkbox input "false"
type input "$1,054.23"
type input "$0"
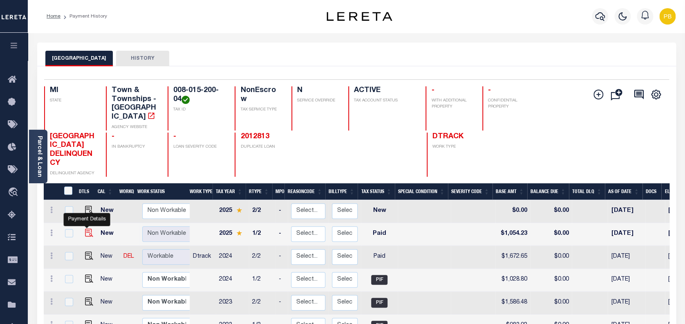
click at [87, 229] on img "" at bounding box center [89, 233] width 8 height 8
checkbox input "true"
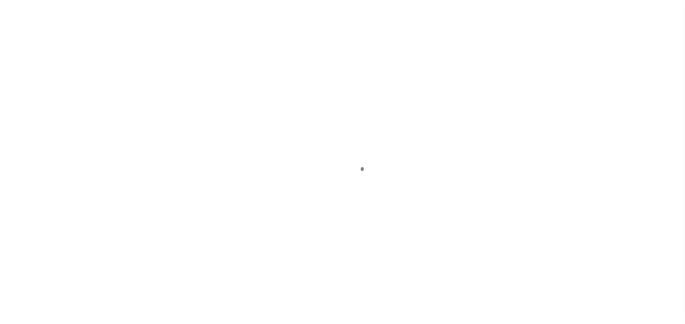
select select "PYD"
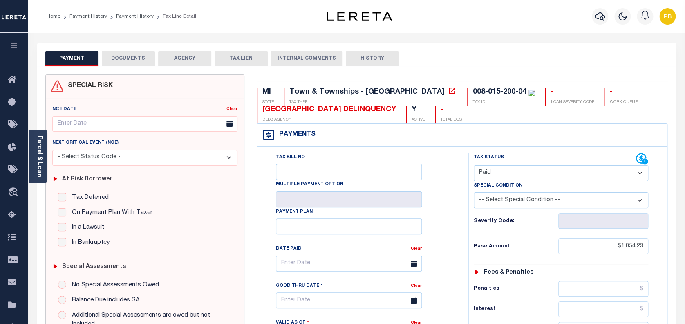
click at [117, 62] on button "DOCUMENTS" at bounding box center [128, 59] width 53 height 16
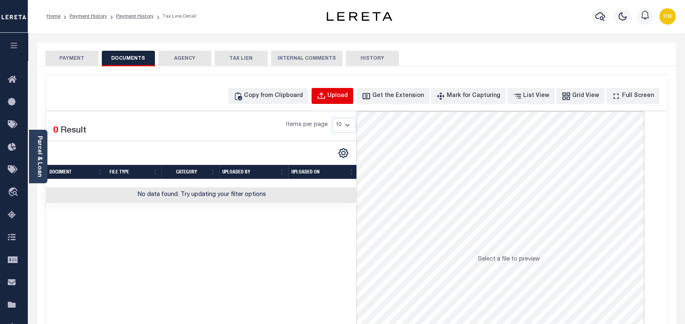
click at [348, 99] on div "Upload" at bounding box center [338, 96] width 20 height 9
select select "POP"
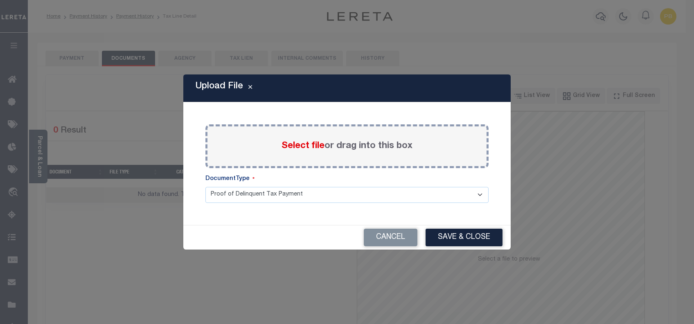
click at [295, 146] on span "Select file" at bounding box center [302, 146] width 43 height 9
click at [0, 0] on input "Select file or drag into this box" at bounding box center [0, 0] width 0 height 0
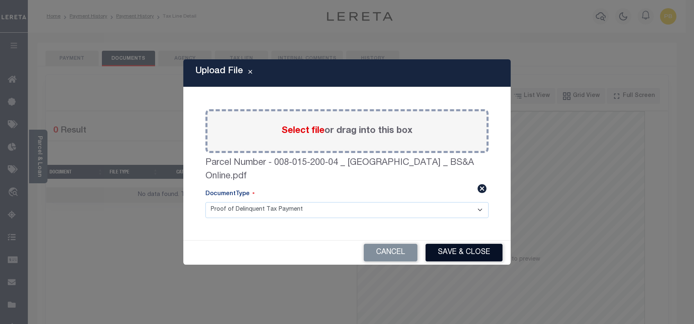
click at [462, 250] on button "Save & Close" at bounding box center [463, 253] width 77 height 18
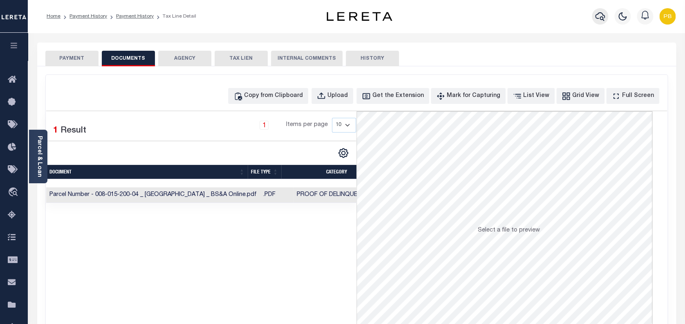
click at [599, 17] on icon "button" at bounding box center [600, 16] width 10 height 10
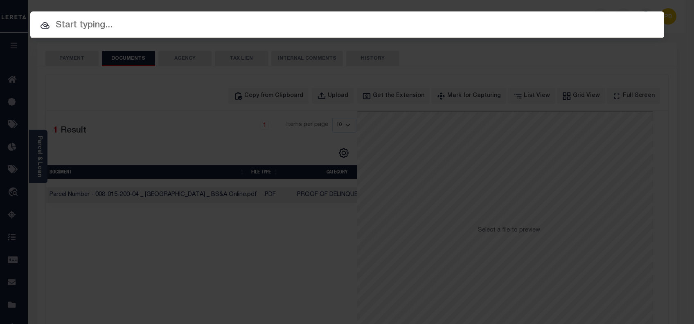
click at [138, 31] on input "text" at bounding box center [346, 25] width 633 height 14
paste input "2023881"
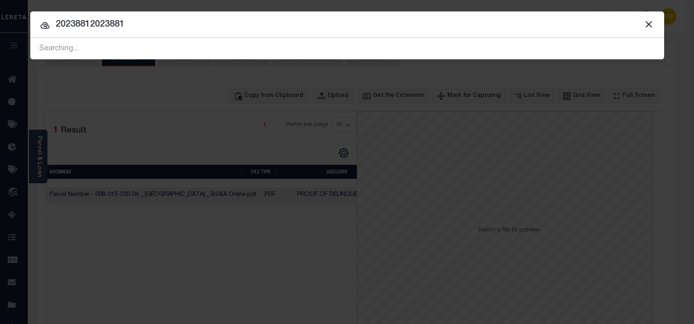
click at [467, 13] on div at bounding box center [346, 24] width 633 height 26
click at [131, 27] on input "20238812023881" at bounding box center [346, 25] width 633 height 14
type input "2023881"
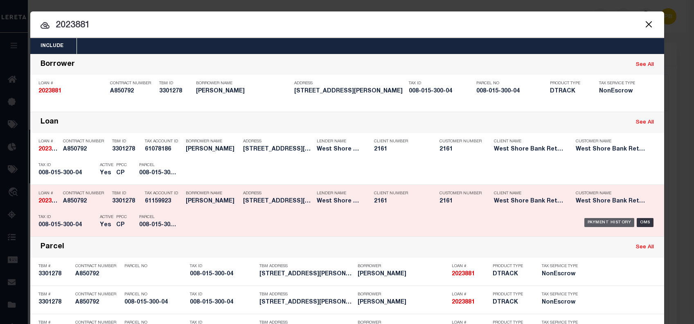
click at [597, 222] on div "Payment History" at bounding box center [609, 222] width 50 height 9
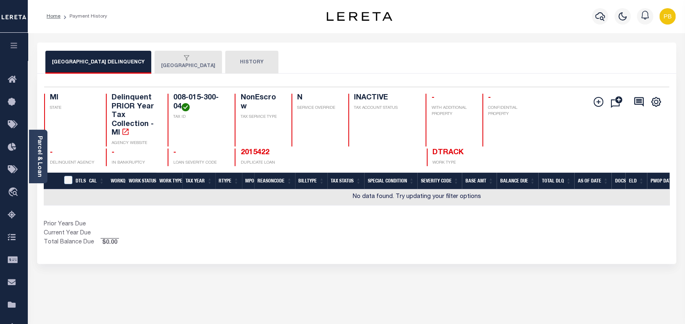
click at [169, 70] on button "ELBRIDGE TOWNSHIP" at bounding box center [188, 62] width 67 height 23
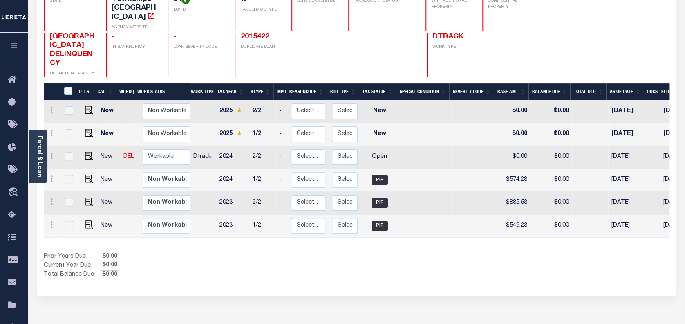
scroll to position [109, 0]
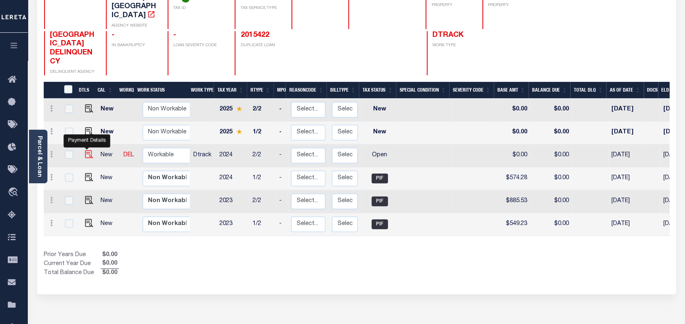
click at [85, 150] on img "" at bounding box center [89, 154] width 8 height 8
checkbox input "true"
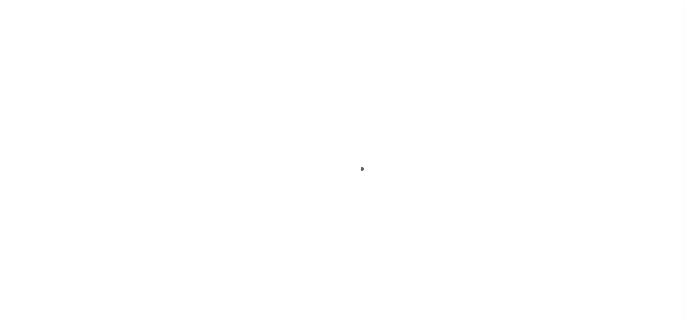
select select "OP2"
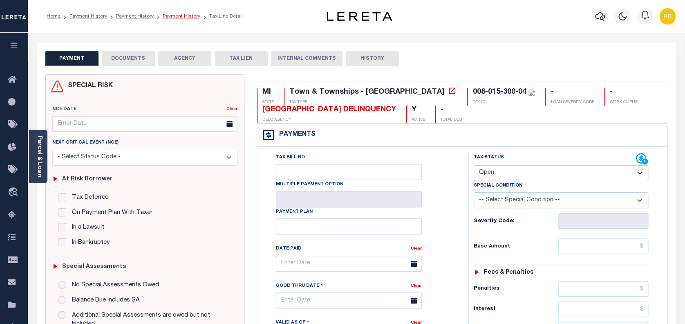
click at [168, 14] on link "Payment History" at bounding box center [182, 16] width 38 height 5
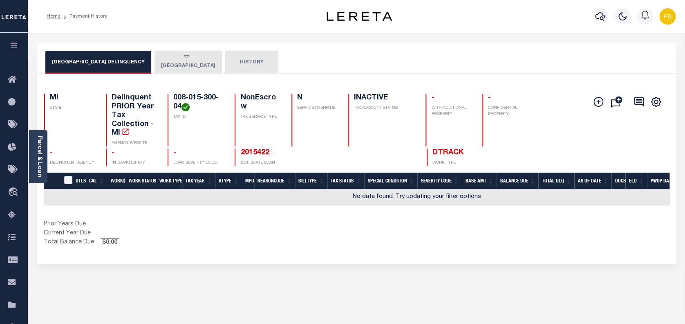
click at [168, 62] on button "[GEOGRAPHIC_DATA]" at bounding box center [188, 62] width 67 height 23
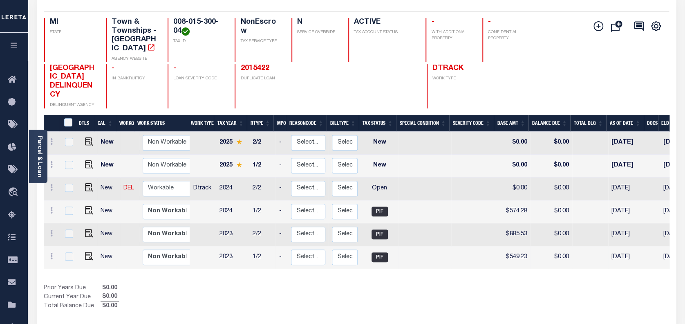
scroll to position [109, 0]
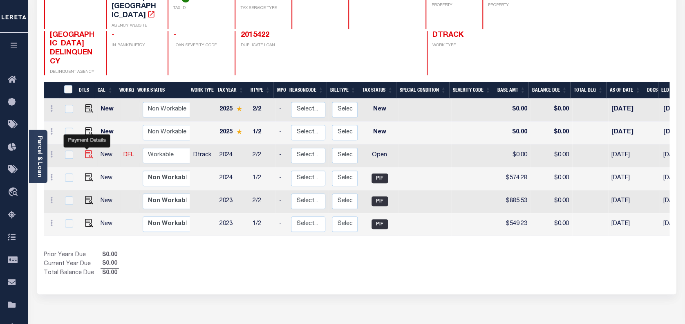
click at [87, 150] on img "" at bounding box center [89, 154] width 8 height 8
checkbox input "true"
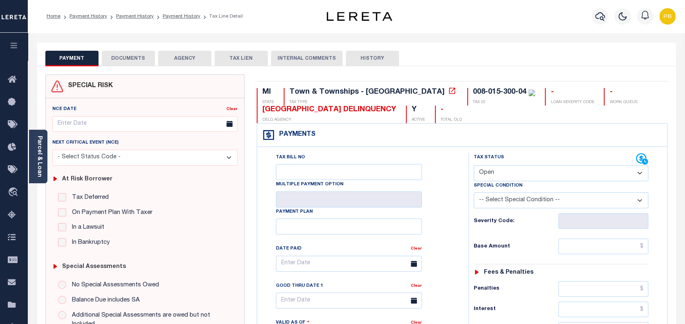
click at [508, 171] on select "- Select Status Code - Open Due/Unpaid Paid Incomplete No Tax Due Internal Refu…" at bounding box center [561, 173] width 175 height 16
select select "PYD"
click at [474, 166] on select "- Select Status Code - Open Due/Unpaid Paid Incomplete No Tax Due Internal Refu…" at bounding box center [561, 173] width 175 height 16
type input "[DATE]"
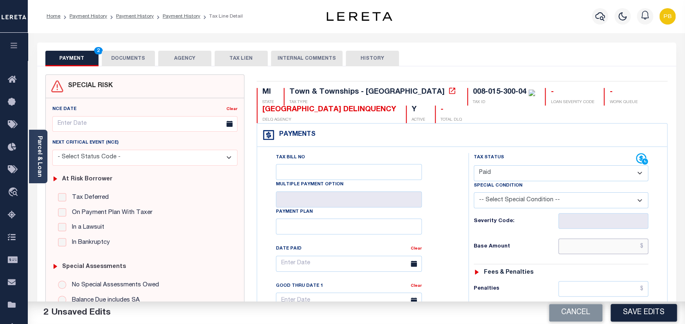
click at [586, 241] on input "text" at bounding box center [604, 246] width 90 height 16
paste input "933.64"
type input "$933.64"
click at [649, 304] on button "Save Edits" at bounding box center [644, 313] width 66 height 18
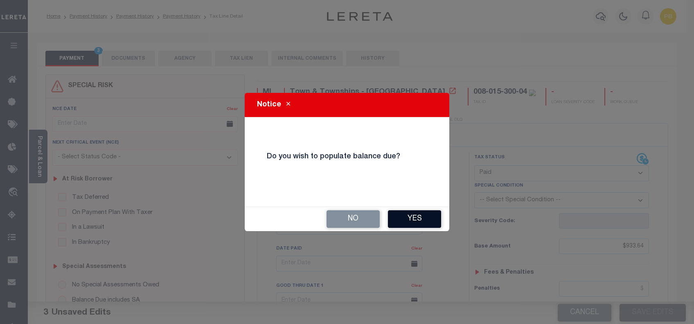
click at [416, 220] on button "Yes" at bounding box center [414, 219] width 53 height 18
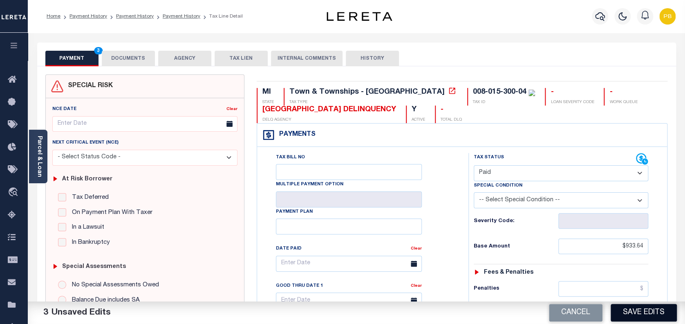
click at [638, 313] on button "Save Edits" at bounding box center [644, 313] width 66 height 18
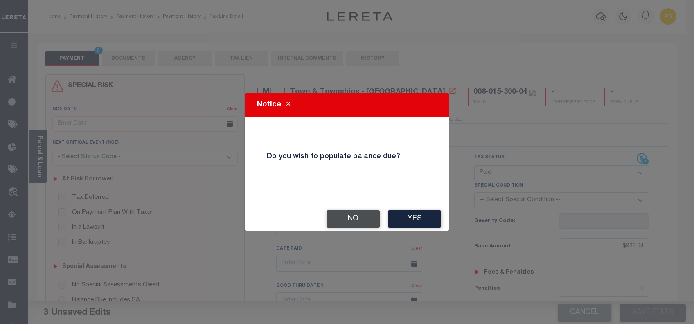
click at [353, 212] on button "No" at bounding box center [352, 219] width 53 height 18
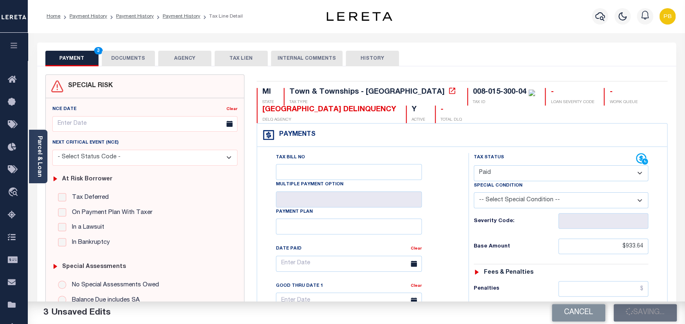
checkbox input "false"
type input "$933.64"
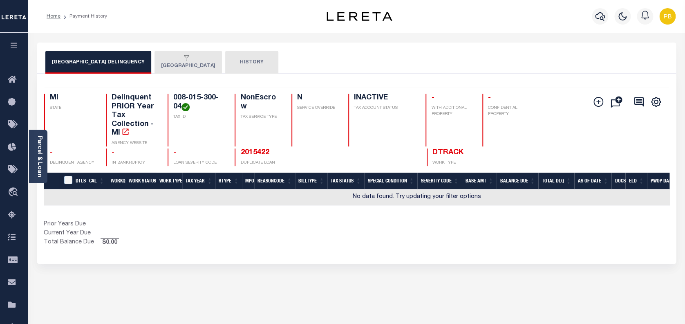
click at [195, 66] on button "[GEOGRAPHIC_DATA]" at bounding box center [188, 62] width 67 height 23
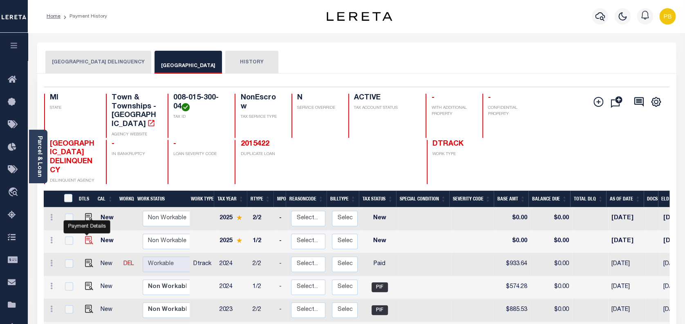
click at [85, 236] on img "" at bounding box center [89, 240] width 8 height 8
checkbox input "true"
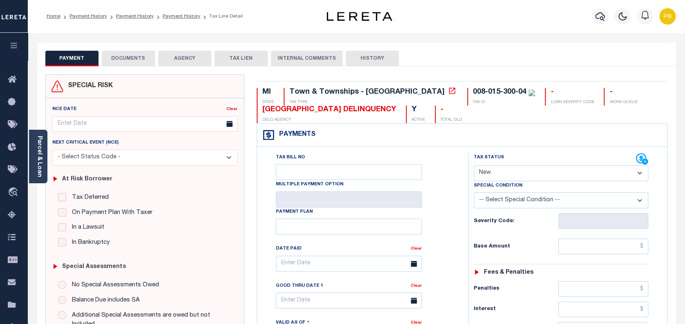
click at [533, 171] on select "- Select Status Code - Open Due/Unpaid Paid Incomplete No Tax Due Internal Refu…" at bounding box center [561, 173] width 175 height 16
select select "PYD"
click at [474, 166] on select "- Select Status Code - Open Due/Unpaid Paid Incomplete No Tax Due Internal Refu…" at bounding box center [561, 173] width 175 height 16
type input "10/01/2025"
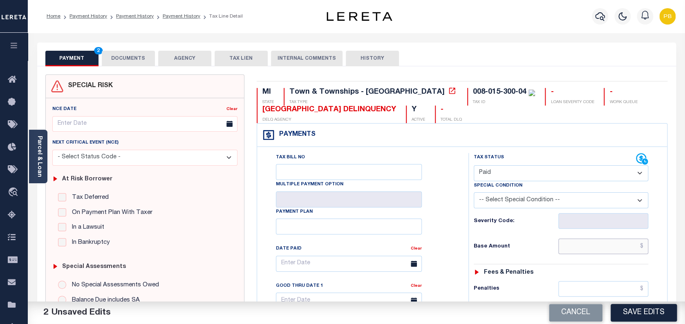
click at [591, 252] on input "text" at bounding box center [604, 246] width 90 height 16
paste input "503.40"
type input "$503.40"
click at [123, 56] on button "DOCUMENTS" at bounding box center [128, 59] width 53 height 16
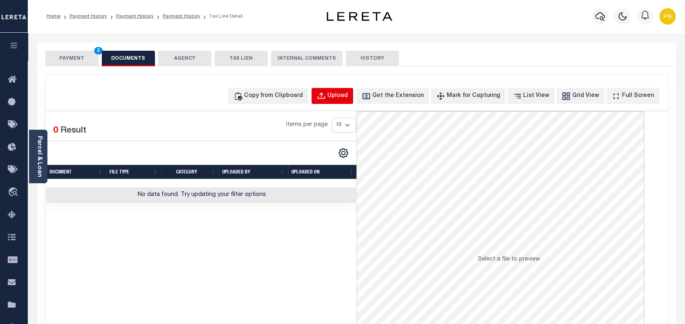
click at [346, 93] on div "Upload" at bounding box center [338, 96] width 20 height 9
select select "POP"
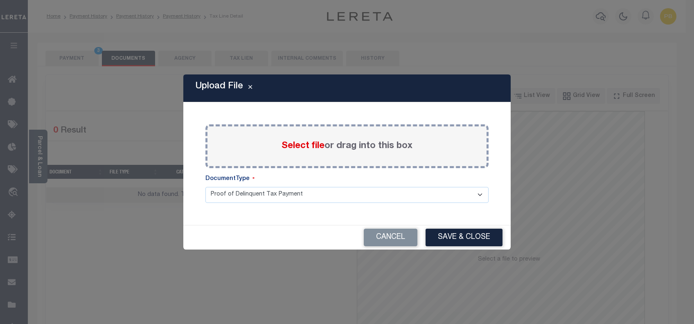
click at [306, 147] on span "Select file" at bounding box center [302, 146] width 43 height 9
click at [0, 0] on input "Select file or drag into this box" at bounding box center [0, 0] width 0 height 0
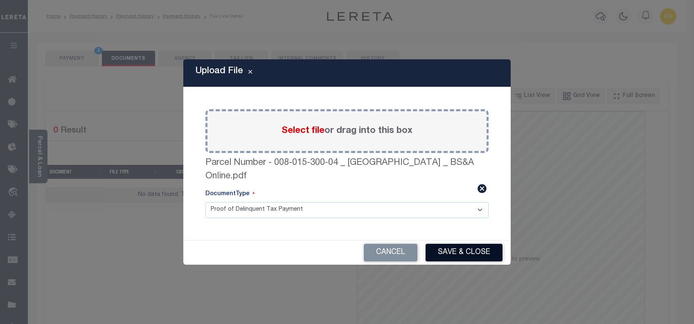
click at [474, 253] on button "Save & Close" at bounding box center [463, 253] width 77 height 18
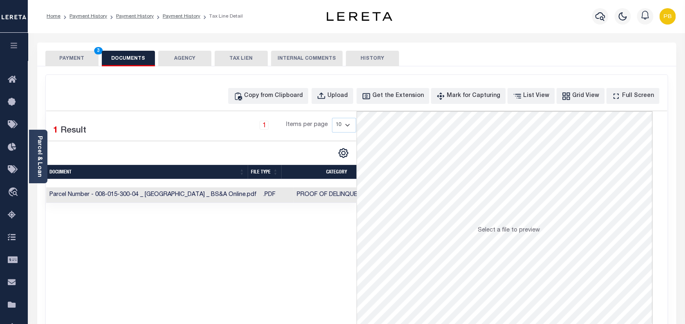
click at [83, 62] on button "PAYMENT 3" at bounding box center [71, 59] width 53 height 16
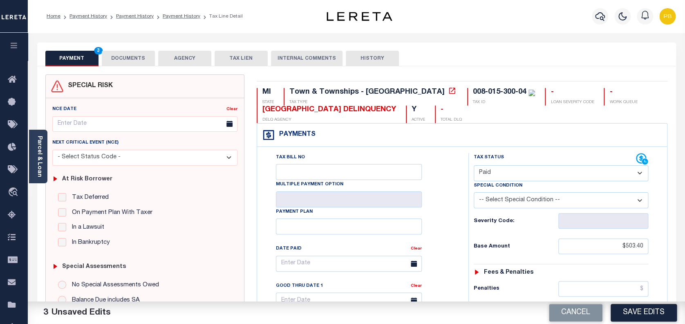
click at [651, 311] on button "Save Edits" at bounding box center [644, 313] width 66 height 18
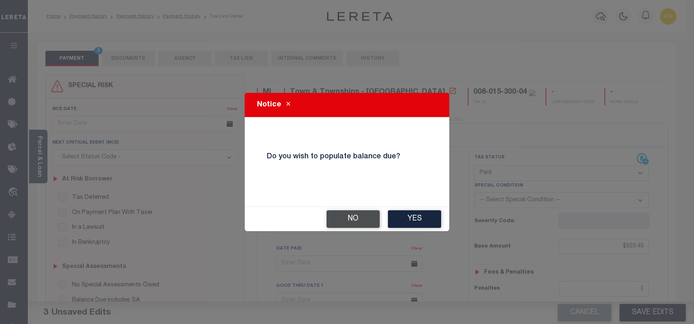
click at [359, 222] on button "No" at bounding box center [352, 219] width 53 height 18
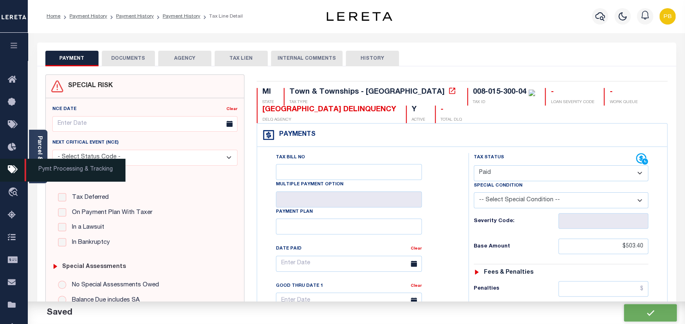
checkbox input "false"
type input "$503.4"
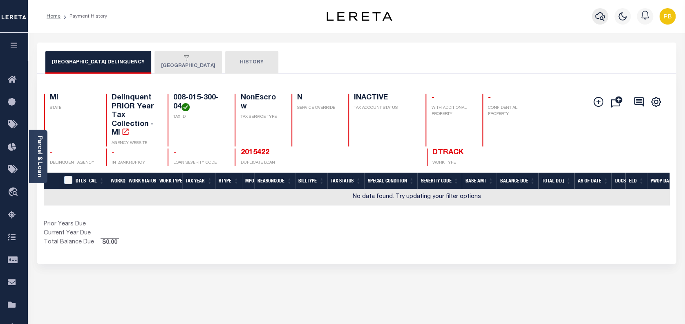
click at [605, 14] on icon "button" at bounding box center [600, 16] width 10 height 10
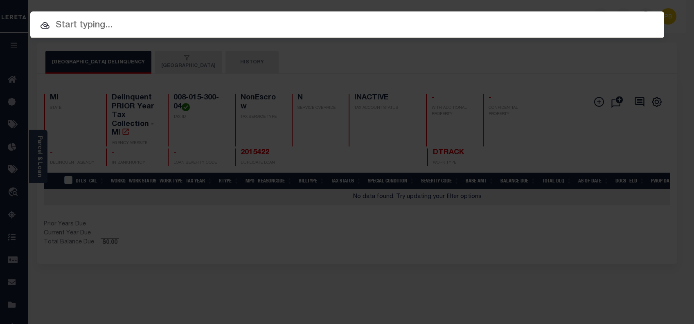
paste input "90010748"
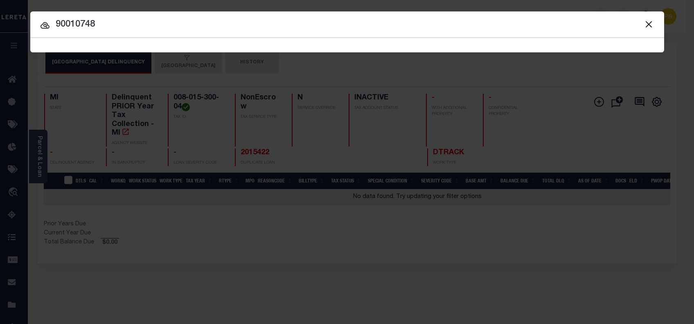
type input "90010748"
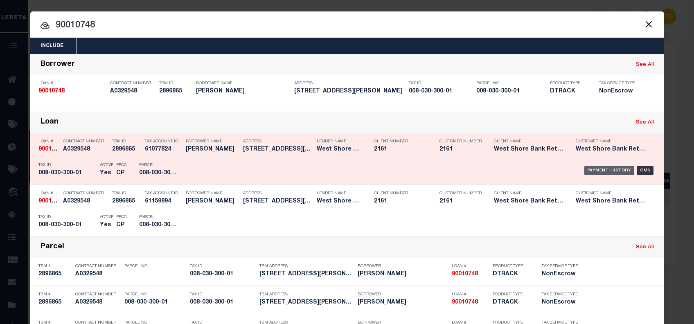
click at [600, 171] on div "Payment History" at bounding box center [609, 170] width 50 height 9
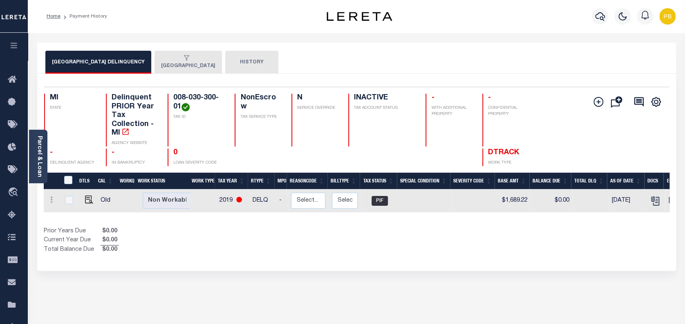
click at [167, 85] on div "Selected 1 Result 1 Items per page 25 50 100 MI STATE TAX ID N -" at bounding box center [356, 172] width 639 height 197
click at [171, 63] on button "[GEOGRAPHIC_DATA]" at bounding box center [188, 62] width 67 height 23
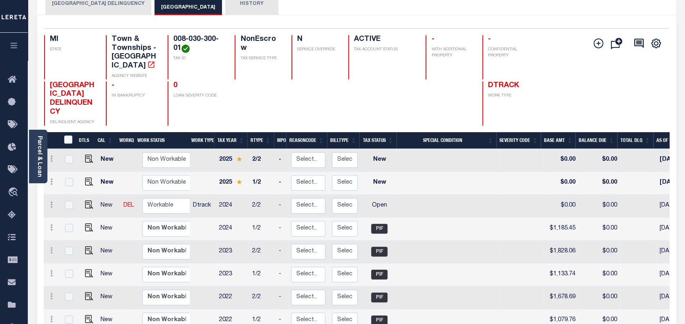
scroll to position [109, 0]
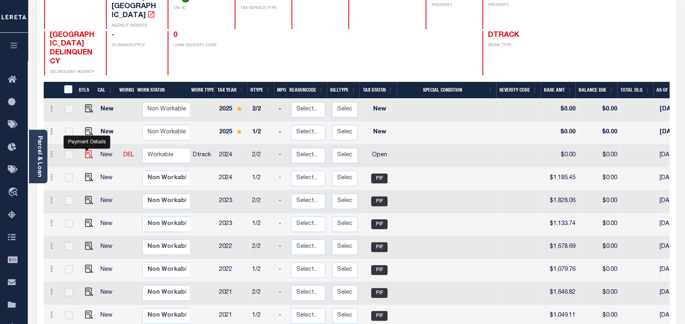
click at [88, 150] on img "" at bounding box center [89, 154] width 8 height 8
checkbox input "true"
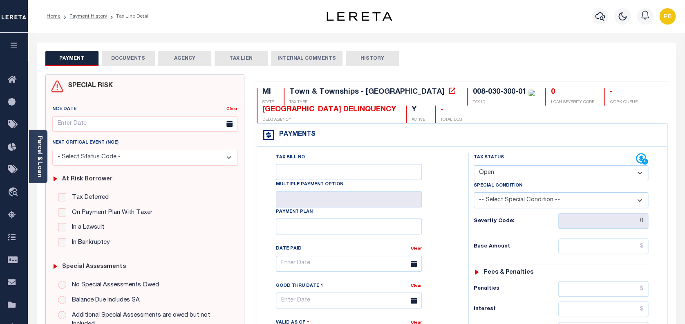
drag, startPoint x: 532, startPoint y: 173, endPoint x: 528, endPoint y: 182, distance: 10.4
click at [532, 173] on select "- Select Status Code - Open Due/Unpaid Paid Incomplete No Tax Due Internal Refu…" at bounding box center [561, 173] width 175 height 16
select select "PYD"
click at [474, 166] on select "- Select Status Code - Open Due/Unpaid Paid Incomplete No Tax Due Internal Refu…" at bounding box center [561, 173] width 175 height 16
type input "[DATE]"
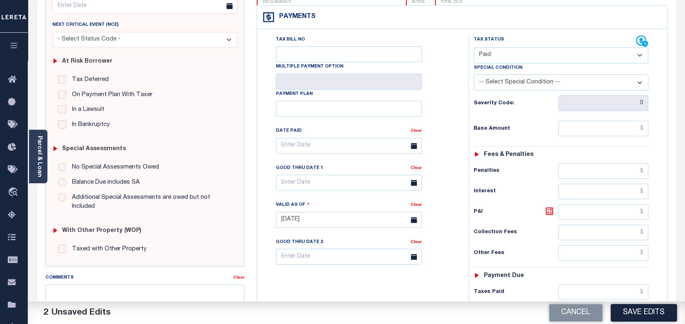
scroll to position [164, 0]
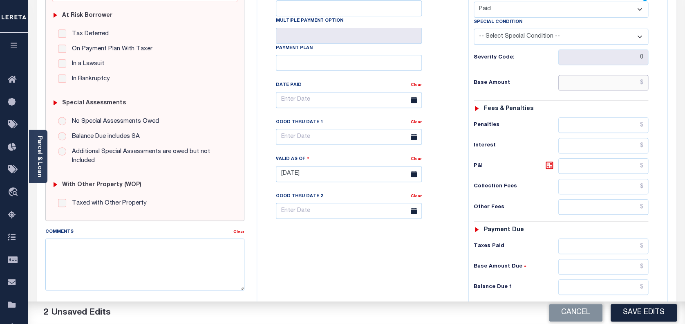
click at [578, 88] on input "text" at bounding box center [604, 83] width 90 height 16
paste input "1,927.35"
type input "$1,927.35"
click at [630, 317] on button "Save Edits" at bounding box center [644, 313] width 66 height 18
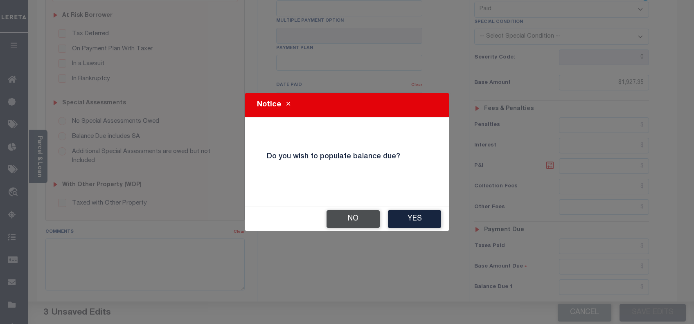
click at [357, 220] on button "No" at bounding box center [352, 219] width 53 height 18
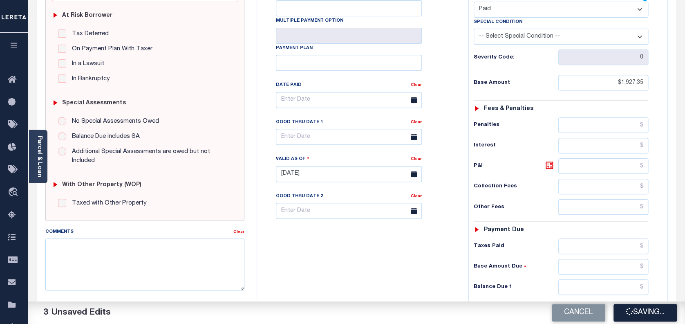
checkbox input "false"
type input "$1,927.35"
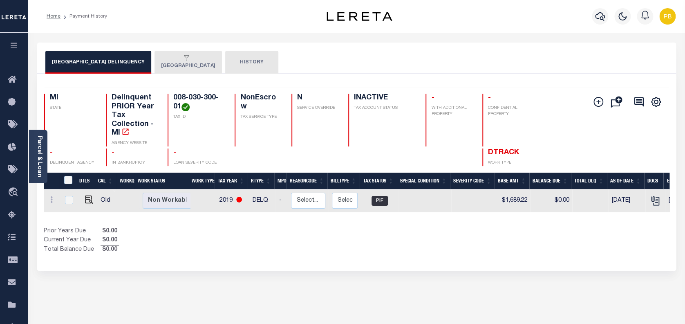
click at [177, 53] on button "ELBRIDGE TOWNSHIP" at bounding box center [188, 62] width 67 height 23
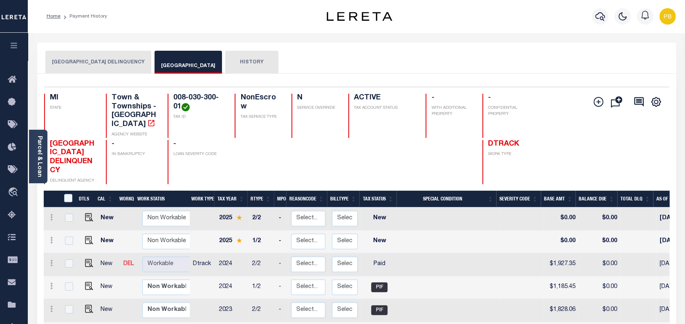
scroll to position [54, 0]
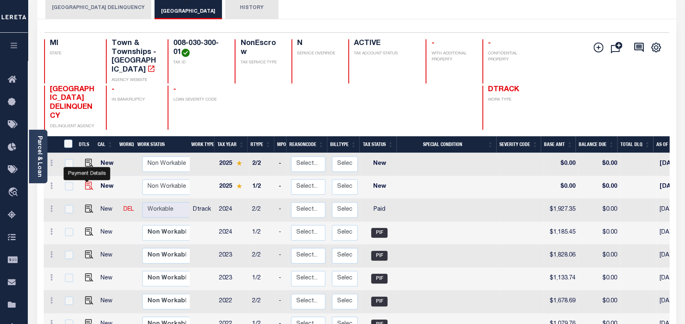
click at [86, 182] on img "" at bounding box center [89, 186] width 8 height 8
checkbox input "true"
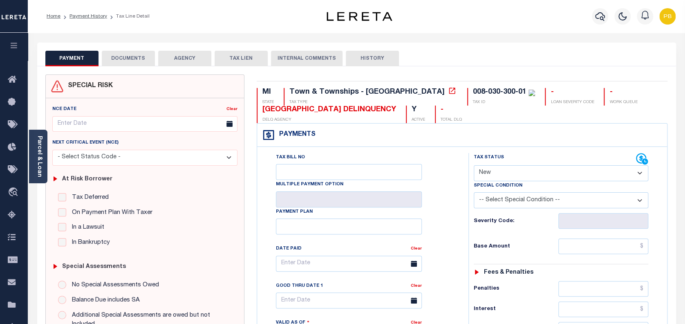
click at [525, 173] on select "- Select Status Code - Open Due/Unpaid Paid Incomplete No Tax Due Internal Refu…" at bounding box center [561, 173] width 175 height 16
select select "PYD"
click at [474, 166] on select "- Select Status Code - Open Due/Unpaid Paid Incomplete No Tax Due Internal Refu…" at bounding box center [561, 173] width 175 height 16
type input "[DATE]"
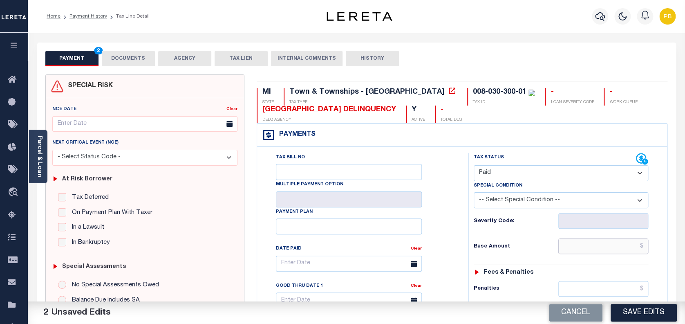
click at [596, 249] on input "text" at bounding box center [604, 246] width 90 height 16
paste input "1,214.75"
type input "$1,214.75"
click at [642, 315] on button "Save Edits" at bounding box center [644, 313] width 66 height 18
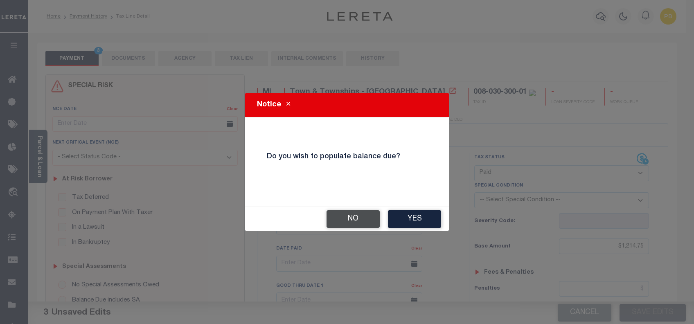
click at [372, 216] on button "No" at bounding box center [352, 219] width 53 height 18
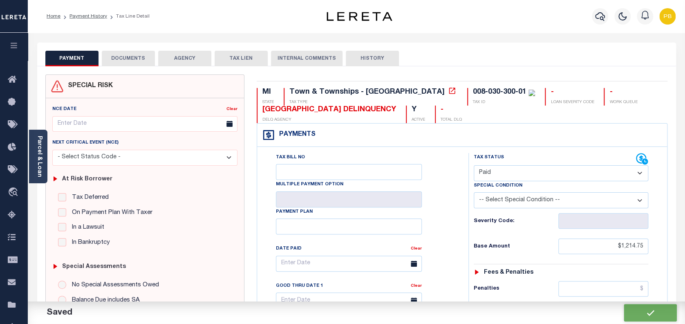
checkbox input "false"
type input "$1,214.75"
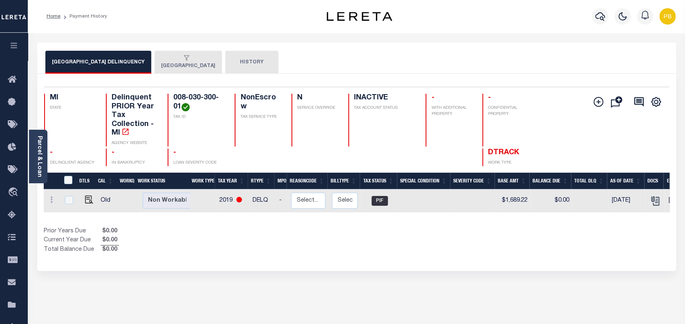
click at [193, 75] on div "Selected 1 Result 1 Items per page 25 50 100 MI STATE TAX ID N -" at bounding box center [356, 172] width 639 height 197
click at [194, 70] on button "ELBRIDGE TOWNSHIP" at bounding box center [188, 62] width 67 height 23
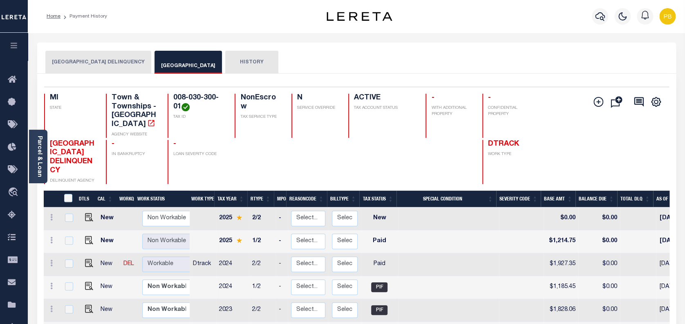
scroll to position [109, 0]
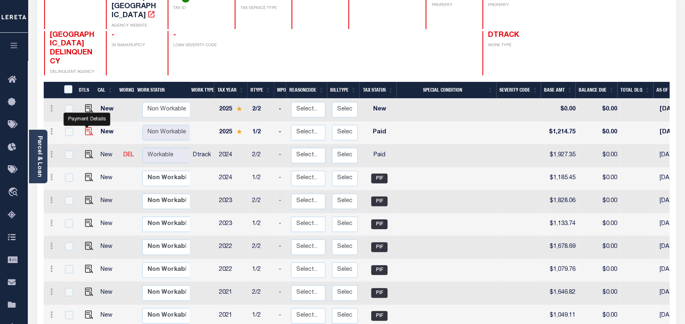
click at [87, 127] on img "" at bounding box center [89, 131] width 8 height 8
checkbox input "true"
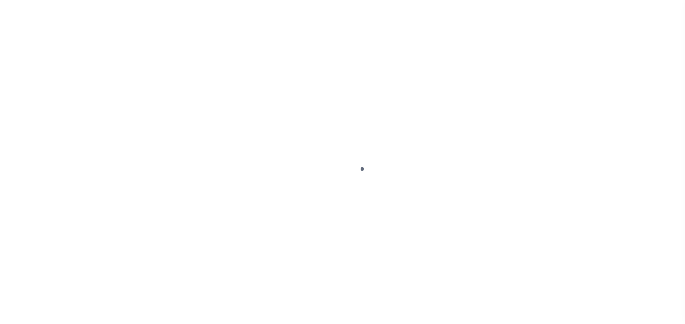
select select "PYD"
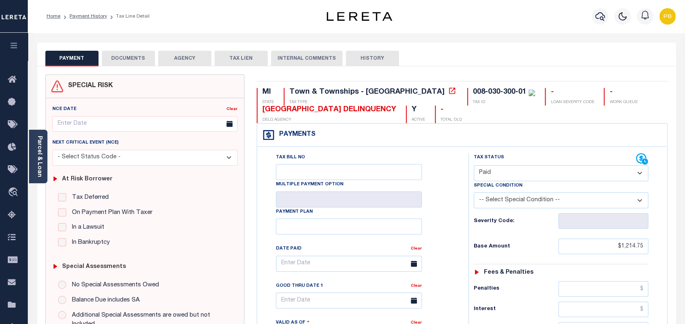
click at [133, 56] on button "DOCUMENTS" at bounding box center [128, 59] width 53 height 16
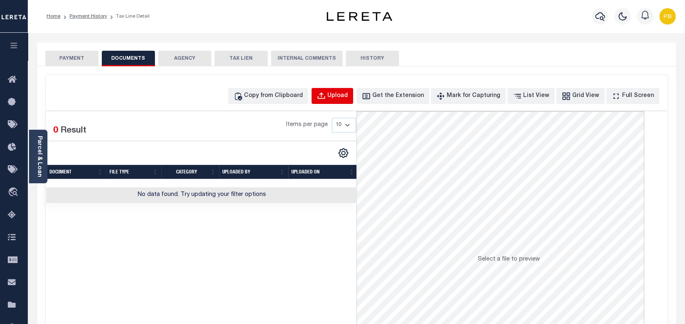
click at [347, 102] on button "Upload" at bounding box center [333, 96] width 42 height 16
select select "POP"
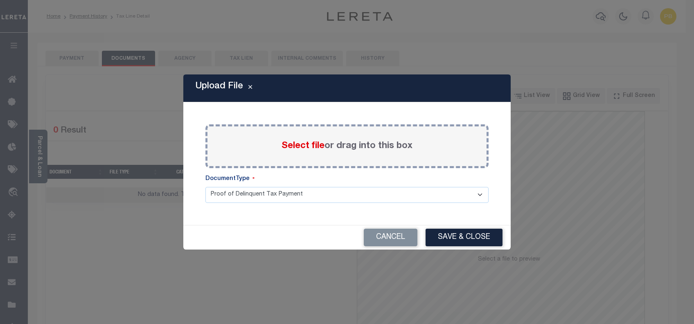
click at [309, 148] on span "Select file" at bounding box center [302, 146] width 43 height 9
click at [0, 0] on input "Select file or drag into this box" at bounding box center [0, 0] width 0 height 0
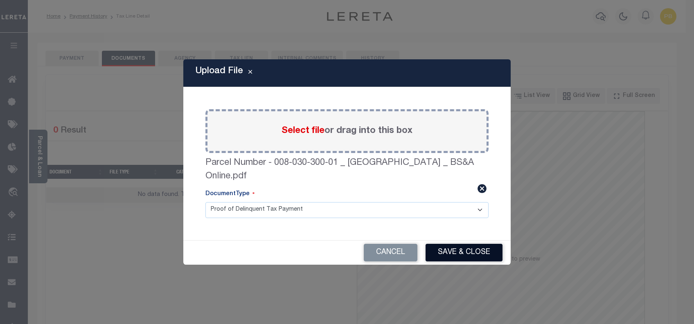
click at [459, 248] on button "Save & Close" at bounding box center [463, 253] width 77 height 18
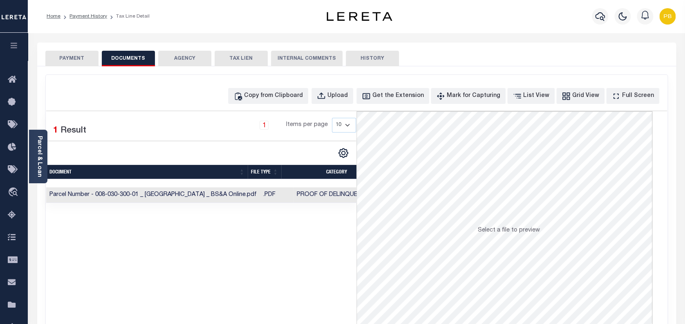
click at [89, 53] on button "PAYMENT" at bounding box center [71, 59] width 53 height 16
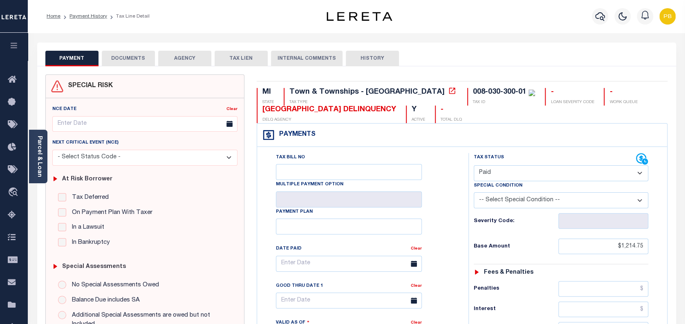
click at [126, 54] on button "DOCUMENTS" at bounding box center [128, 59] width 53 height 16
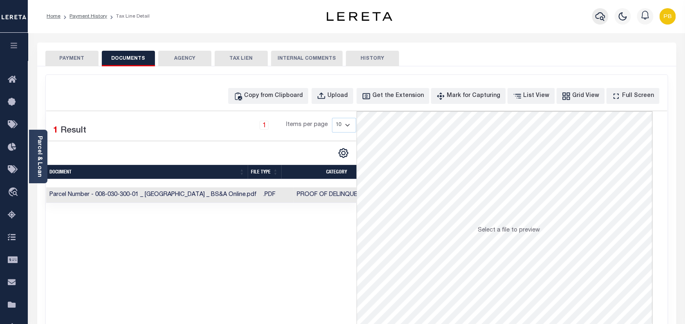
click at [600, 18] on icon "button" at bounding box center [600, 16] width 10 height 9
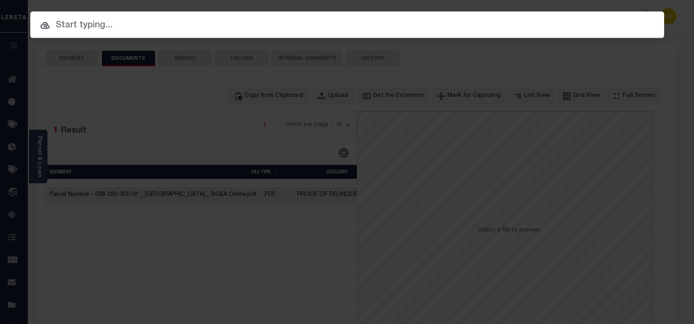
paste input "2024517"
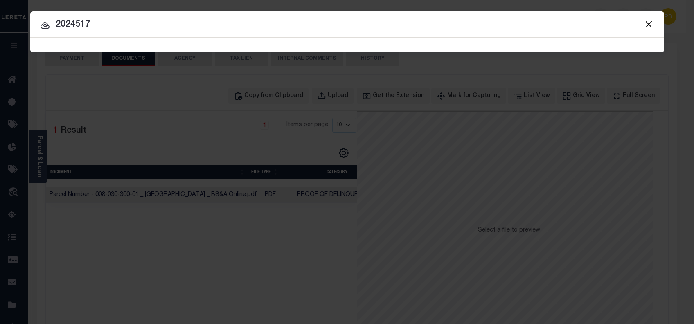
type input "2024517"
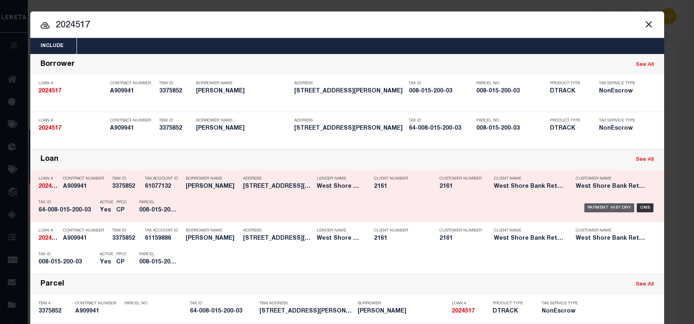
click at [609, 206] on div "Payment History" at bounding box center [609, 207] width 50 height 9
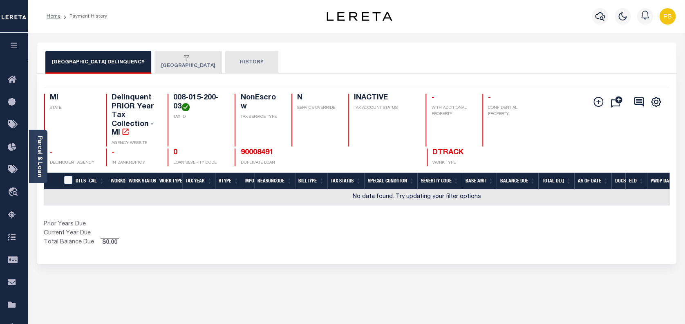
click at [159, 66] on button "ELBRIDGE TOWNSHIP" at bounding box center [188, 62] width 67 height 23
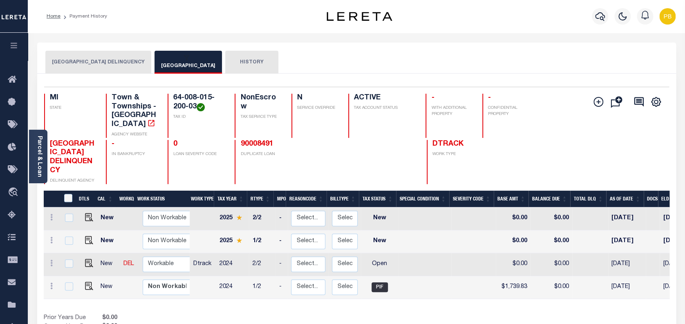
click at [81, 66] on button "[GEOGRAPHIC_DATA] DELINQUENCY" at bounding box center [98, 62] width 106 height 23
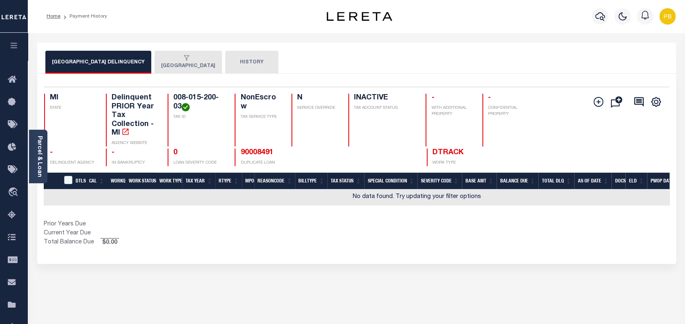
click at [177, 61] on div "button" at bounding box center [186, 58] width 51 height 7
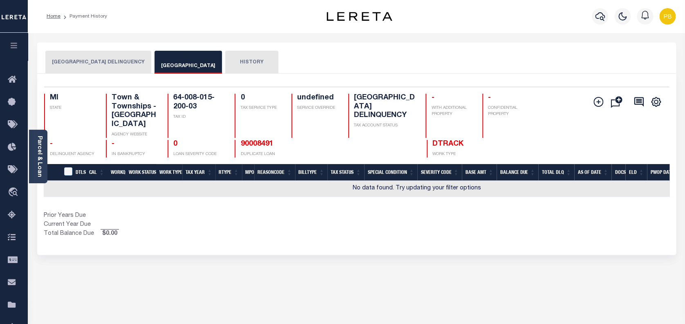
click at [181, 64] on button "ELBRIDGE TOWNSHIP" at bounding box center [188, 62] width 67 height 23
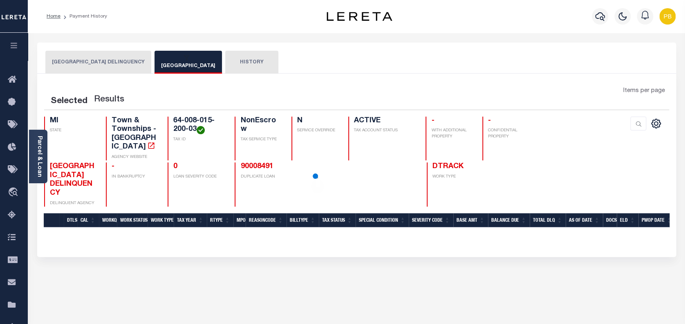
click at [90, 64] on button "[GEOGRAPHIC_DATA] DELINQUENCY" at bounding box center [98, 62] width 106 height 23
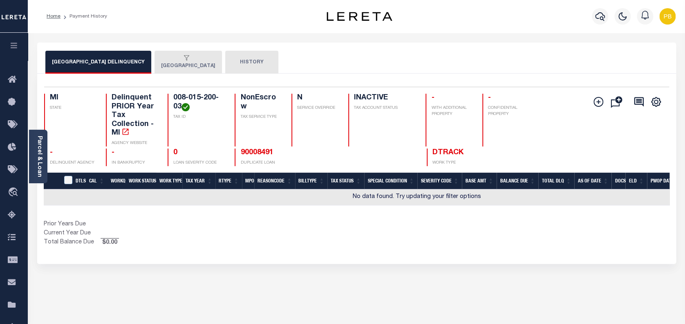
click at [168, 64] on button "[GEOGRAPHIC_DATA]" at bounding box center [188, 62] width 67 height 23
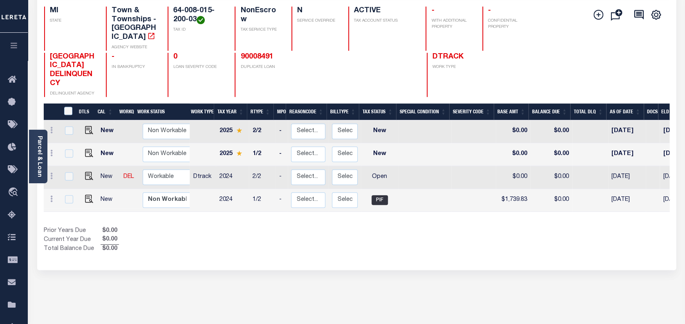
scroll to position [109, 0]
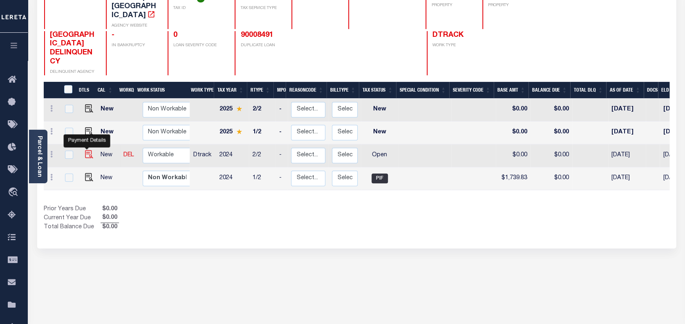
click at [86, 150] on img "" at bounding box center [89, 154] width 8 height 8
checkbox input "true"
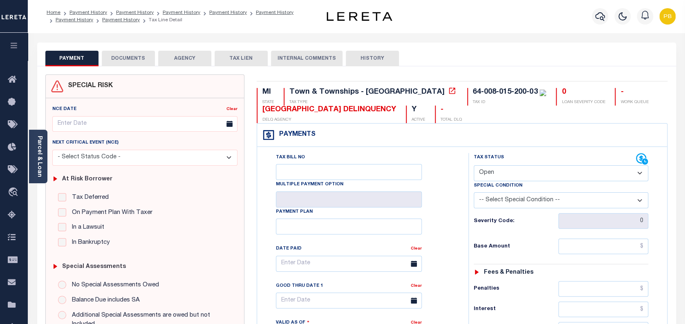
click at [556, 181] on select "- Select Status Code - Open Due/Unpaid Paid Incomplete No Tax Due Internal Refu…" at bounding box center [561, 173] width 175 height 16
select select "PYD"
click at [474, 166] on select "- Select Status Code - Open Due/Unpaid Paid Incomplete No Tax Due Internal Refu…" at bounding box center [561, 173] width 175 height 16
type input "[DATE]"
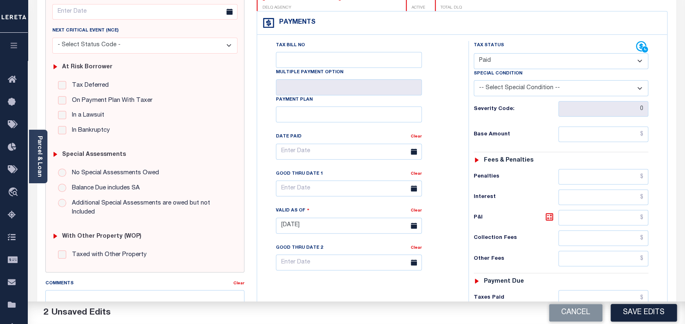
scroll to position [164, 0]
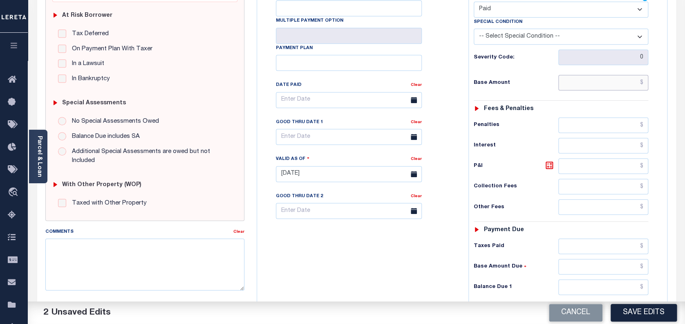
click at [598, 79] on input "text" at bounding box center [604, 83] width 90 height 16
paste input "2,828.70"
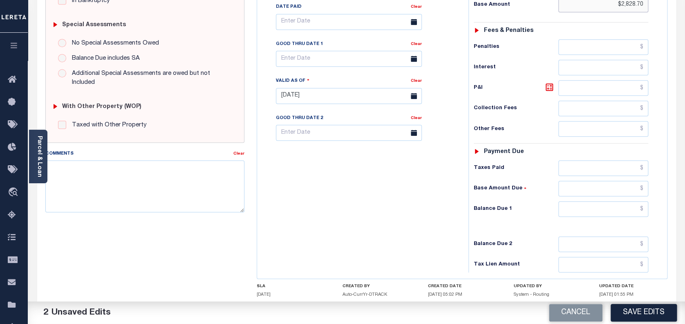
scroll to position [272, 0]
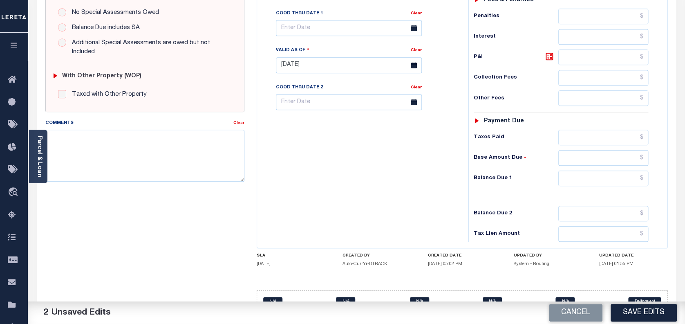
type input "$2,828.70"
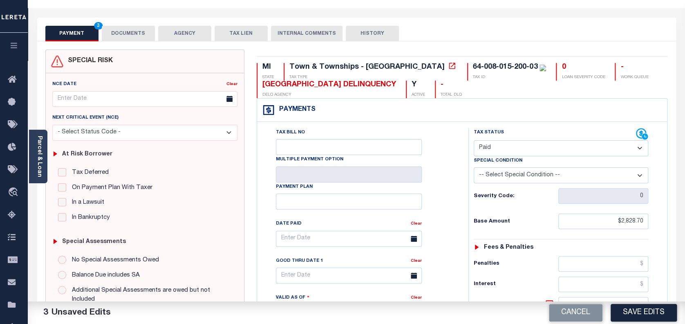
scroll to position [22, 0]
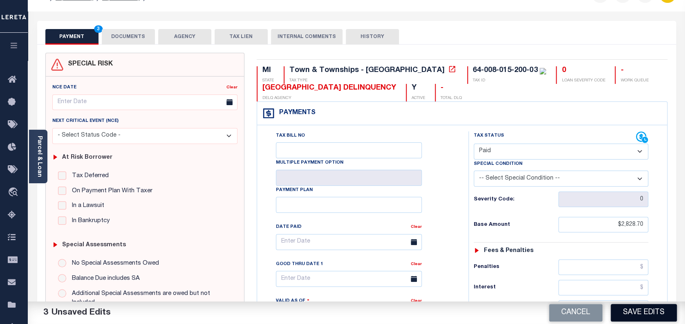
click at [651, 319] on button "Save Edits" at bounding box center [644, 313] width 66 height 18
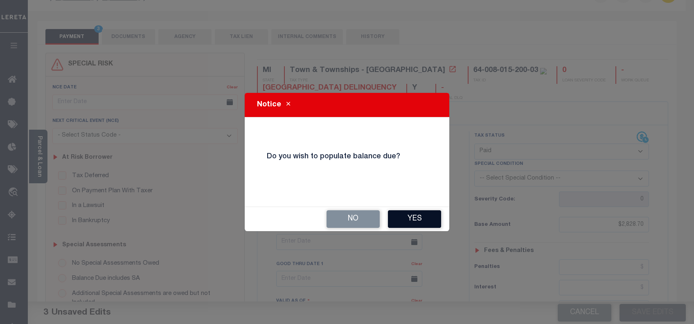
click at [407, 215] on button "Yes" at bounding box center [414, 219] width 53 height 18
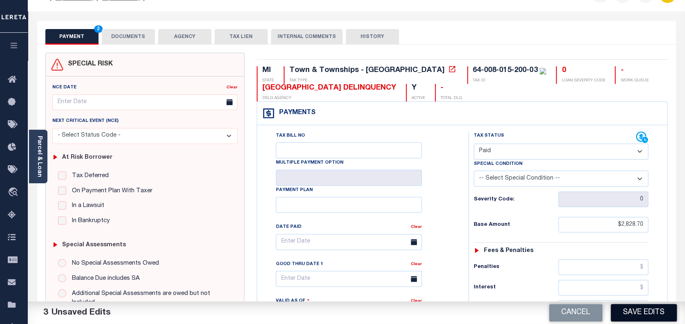
click at [634, 311] on button "Save Edits" at bounding box center [644, 313] width 66 height 18
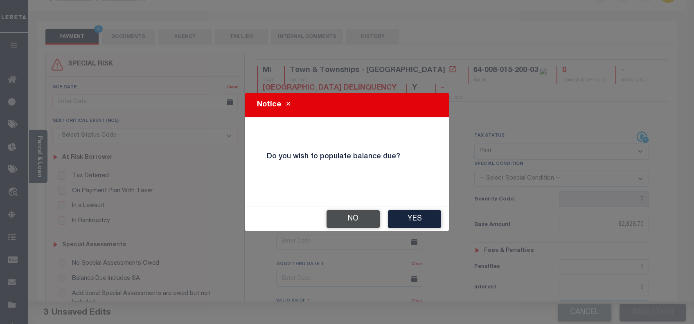
click at [357, 218] on button "No" at bounding box center [352, 219] width 53 height 18
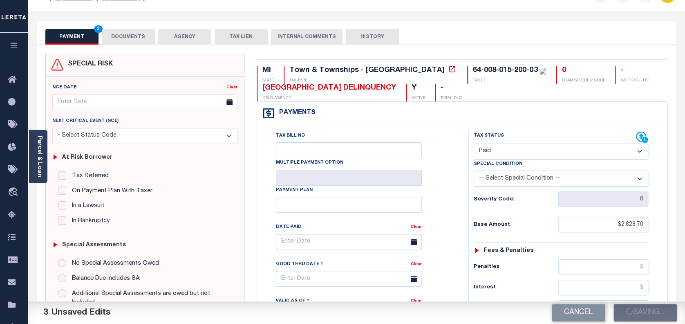
checkbox input "false"
type input "$2,828.7"
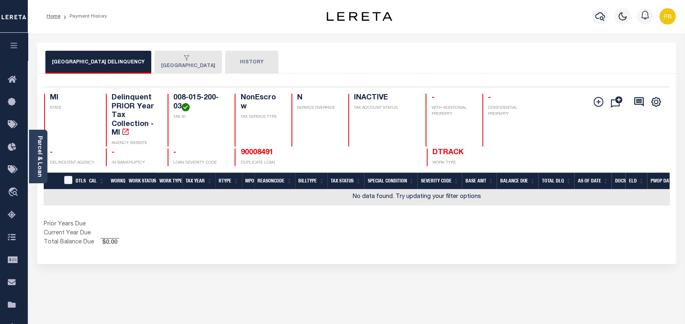
click at [171, 65] on button "ELBRIDGE TOWNSHIP" at bounding box center [188, 62] width 67 height 23
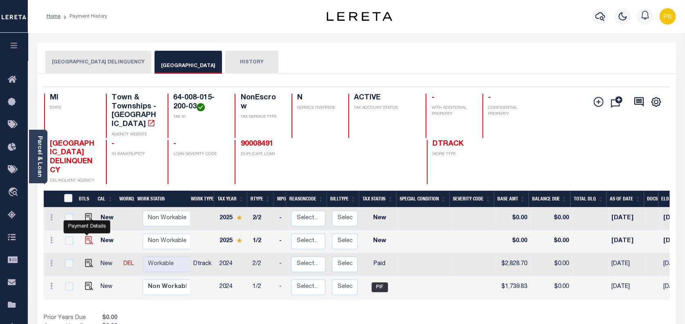
click at [86, 236] on img "" at bounding box center [89, 240] width 8 height 8
checkbox input "true"
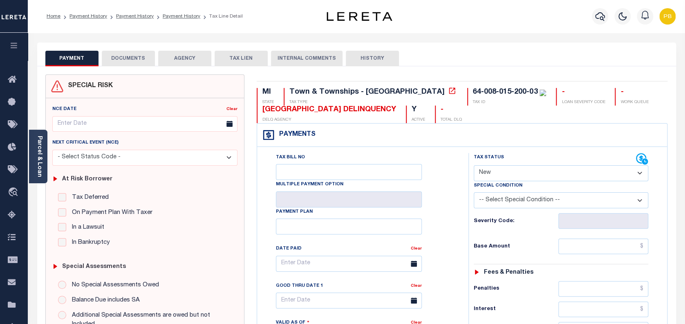
click at [540, 175] on select "- Select Status Code - Open Due/Unpaid Paid Incomplete No Tax Due Internal Refu…" at bounding box center [561, 173] width 175 height 16
select select "PYD"
click at [474, 166] on select "- Select Status Code - Open Due/Unpaid Paid Incomplete No Tax Due Internal Refu…" at bounding box center [561, 173] width 175 height 16
type input "[DATE]"
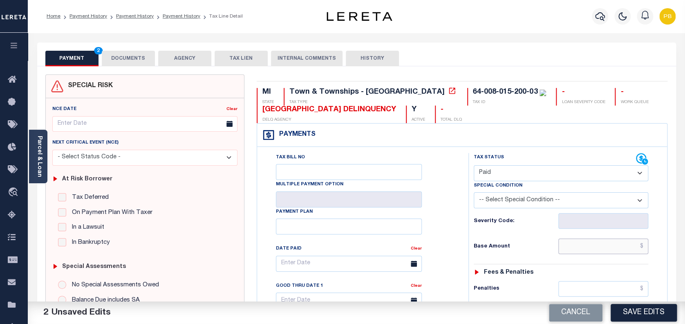
click at [601, 246] on input "text" at bounding box center [604, 246] width 90 height 16
paste input "1,782.84"
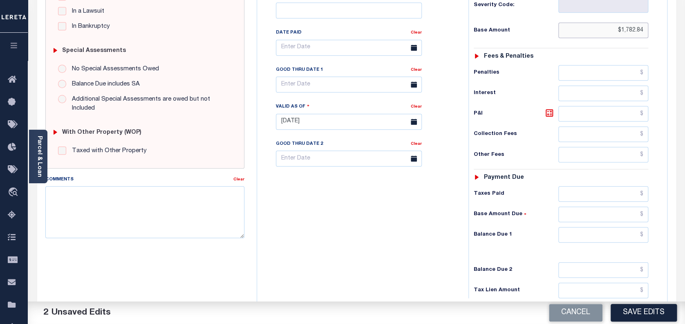
scroll to position [218, 0]
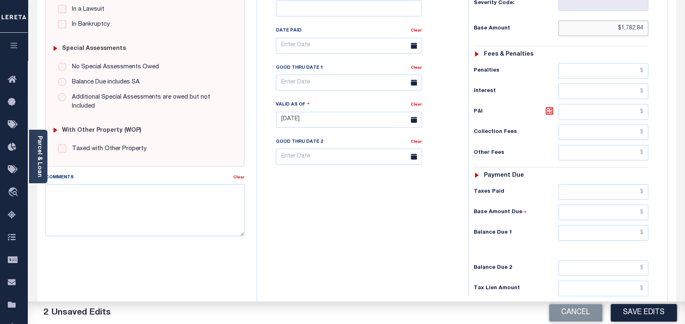
type input "$1,782.84"
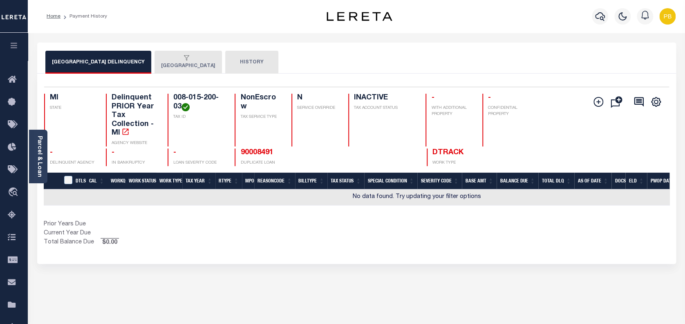
click at [190, 62] on div "button" at bounding box center [186, 58] width 51 height 7
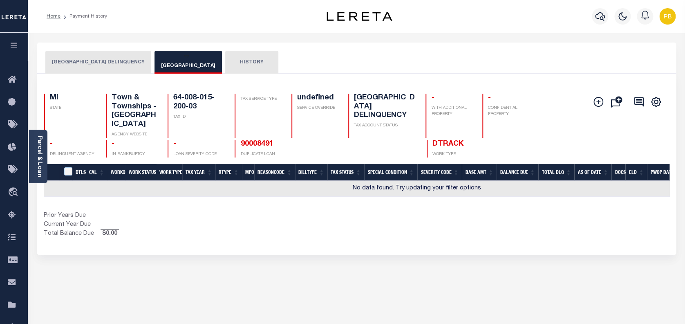
click at [164, 65] on button "ELBRIDGE TOWNSHIP" at bounding box center [188, 62] width 67 height 23
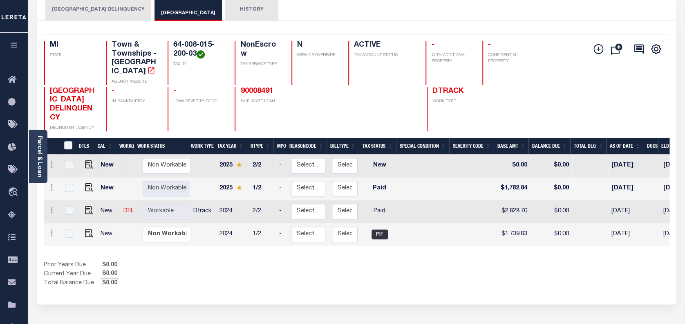
scroll to position [54, 0]
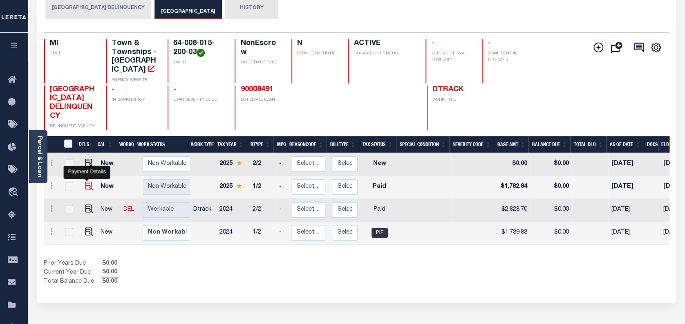
click at [86, 182] on img "" at bounding box center [89, 186] width 8 height 8
checkbox input "true"
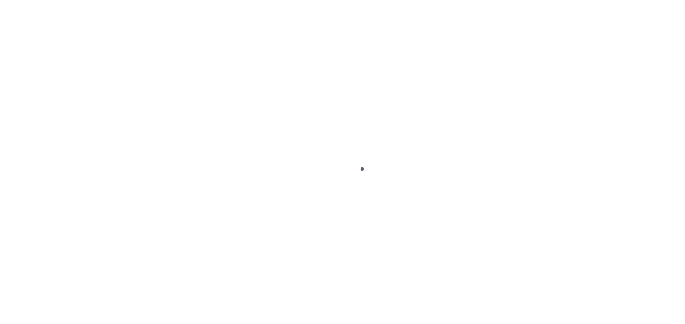
select select "PYD"
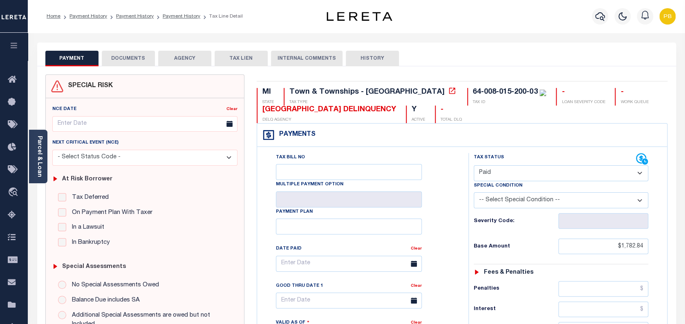
click at [140, 62] on button "DOCUMENTS" at bounding box center [128, 59] width 53 height 16
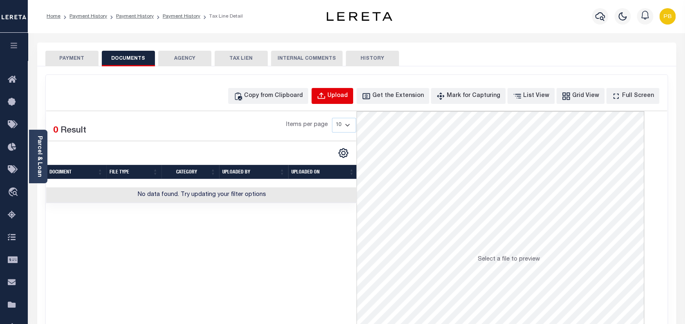
click at [348, 99] on div "Upload" at bounding box center [338, 96] width 20 height 9
select select "POP"
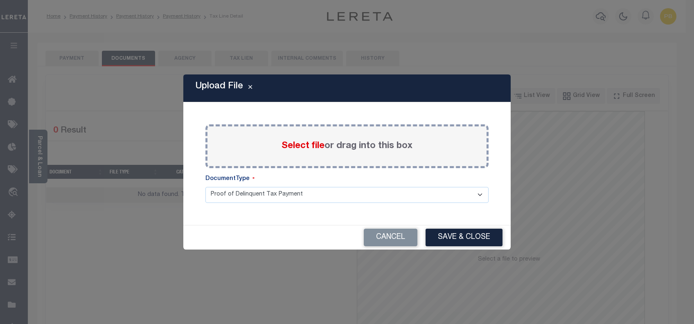
click at [309, 148] on span "Select file" at bounding box center [302, 146] width 43 height 9
click at [0, 0] on input "Select file or drag into this box" at bounding box center [0, 0] width 0 height 0
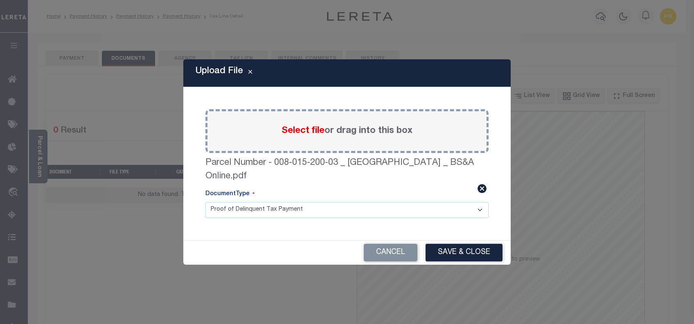
click at [468, 252] on button "Save & Close" at bounding box center [463, 253] width 77 height 18
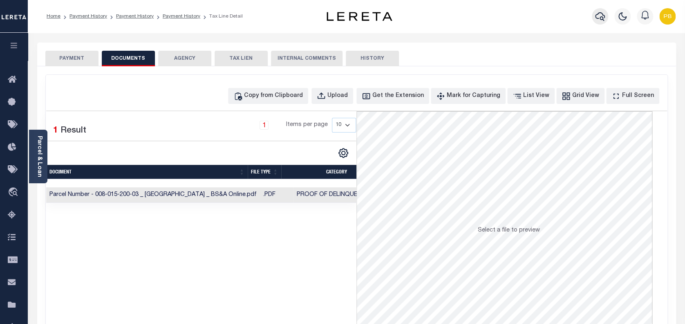
click at [601, 17] on icon "button" at bounding box center [600, 16] width 10 height 9
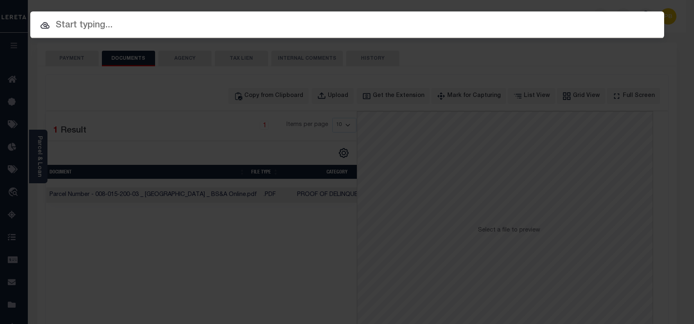
paste input "90008491"
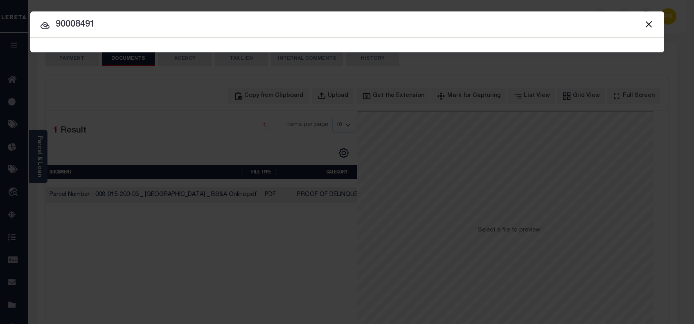
type input "90008491"
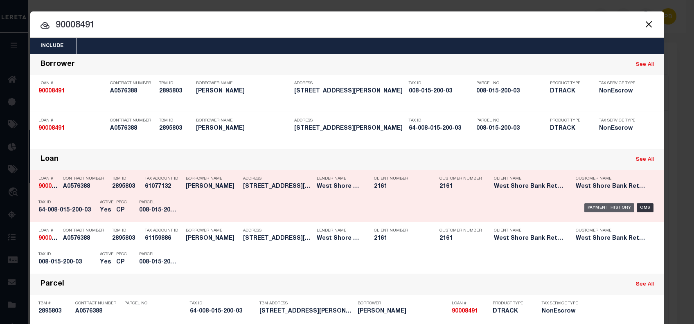
click at [603, 209] on div "Payment History" at bounding box center [609, 207] width 50 height 9
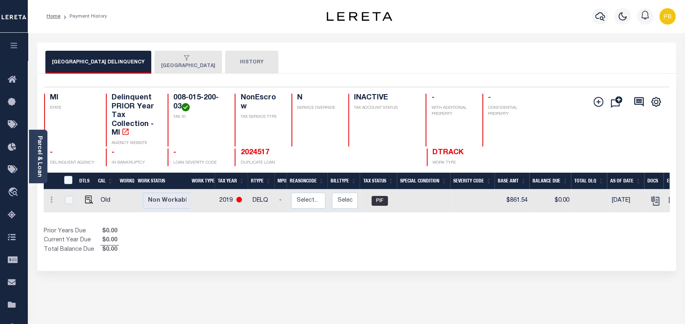
click at [197, 61] on div "button" at bounding box center [186, 58] width 51 height 7
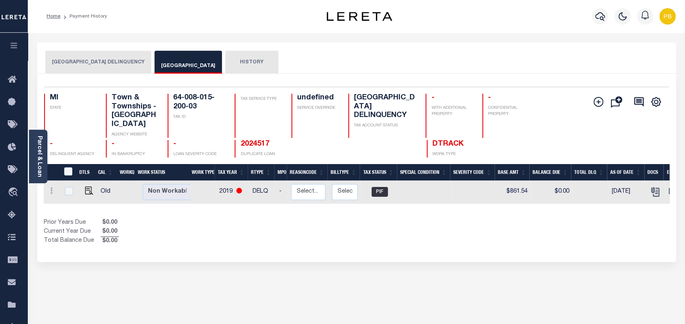
click at [185, 67] on button "ELBRIDGE TOWNSHIP" at bounding box center [188, 62] width 67 height 23
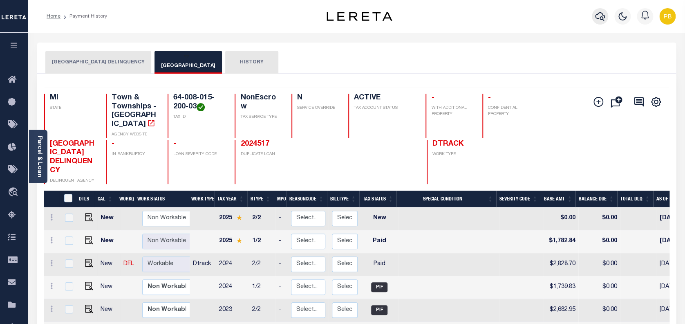
click at [601, 16] on icon "button" at bounding box center [600, 16] width 10 height 10
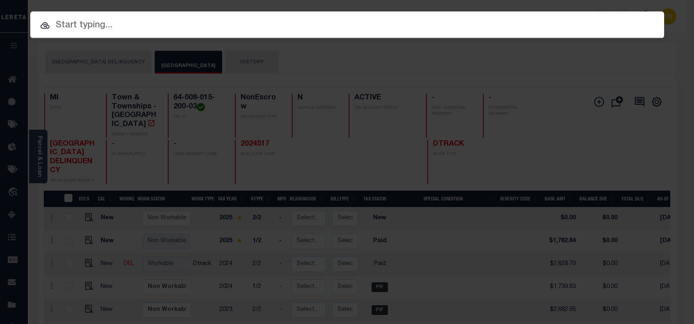
paste input "2024447"
type input "2024447"
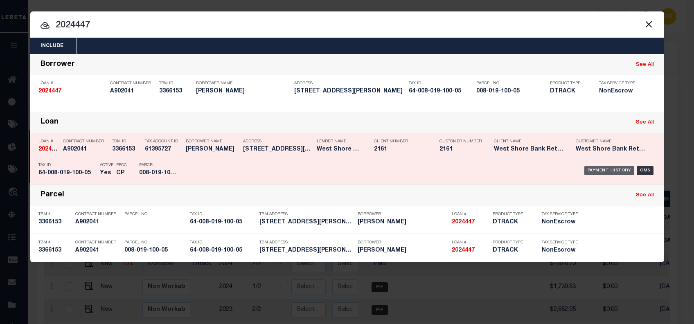
click at [601, 171] on div "Payment History" at bounding box center [609, 170] width 50 height 9
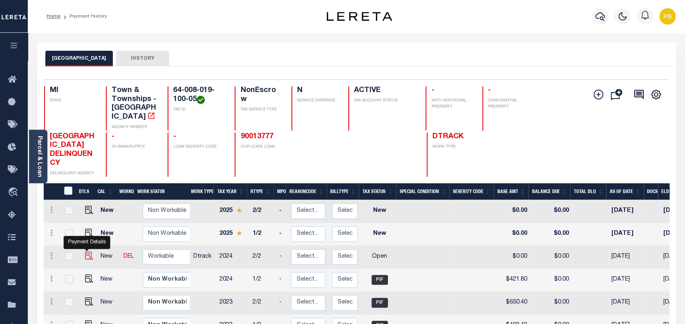
click at [88, 252] on img "" at bounding box center [89, 256] width 8 height 8
checkbox input "true"
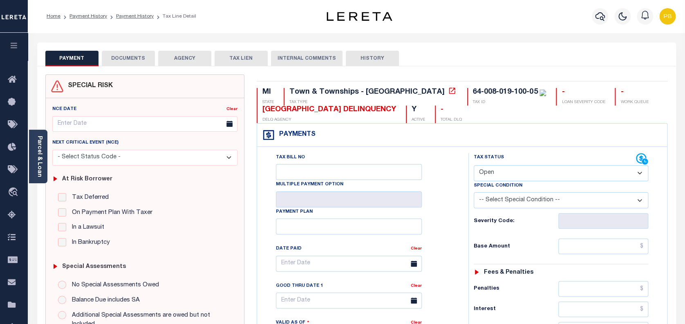
click at [504, 176] on select "- Select Status Code - Open Due/Unpaid Paid Incomplete No Tax Due Internal Refu…" at bounding box center [561, 173] width 175 height 16
select select "PYD"
click at [474, 166] on select "- Select Status Code - Open Due/Unpaid Paid Incomplete No Tax Due Internal Refu…" at bounding box center [561, 173] width 175 height 16
type input "[DATE]"
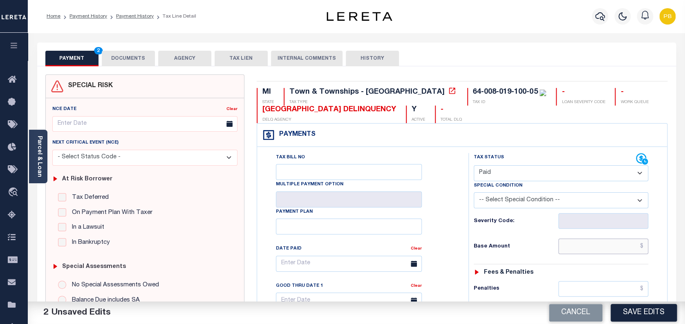
click at [583, 247] on input "text" at bounding box center [604, 246] width 90 height 16
paste input "685.74"
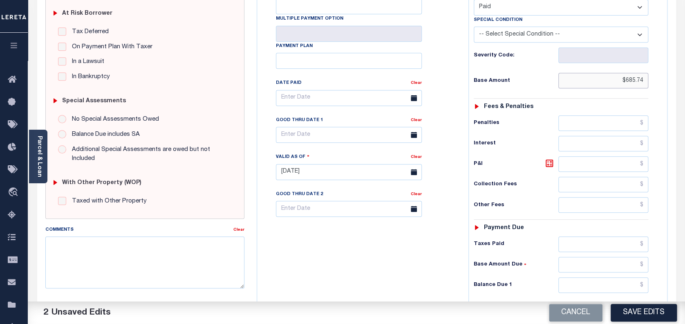
scroll to position [272, 0]
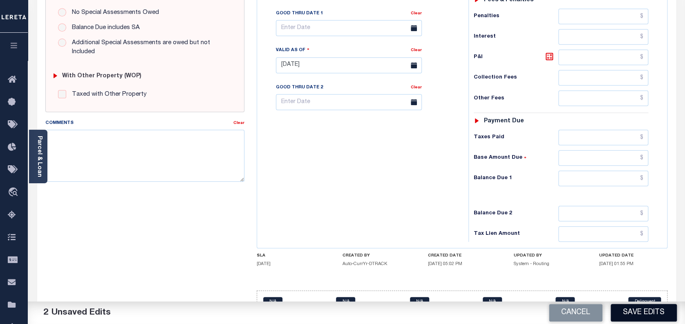
type input "$685.74"
click at [641, 314] on button "Save Edits" at bounding box center [644, 313] width 66 height 18
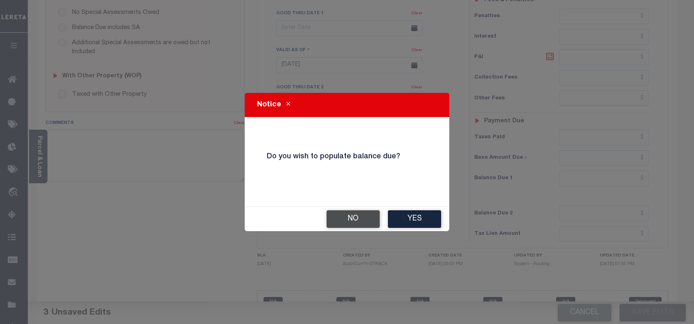
click at [349, 210] on div "No Yes" at bounding box center [347, 219] width 204 height 24
click at [349, 217] on button "No" at bounding box center [352, 219] width 53 height 18
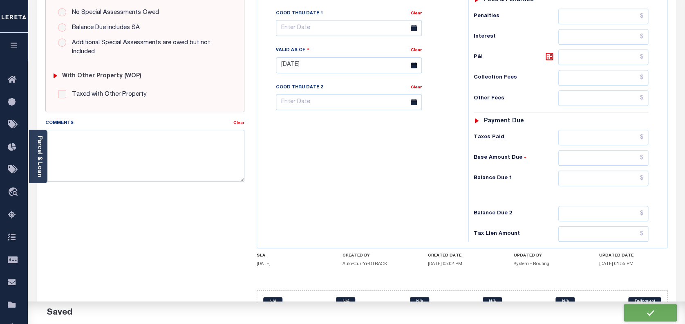
checkbox input "false"
type input "$685.74"
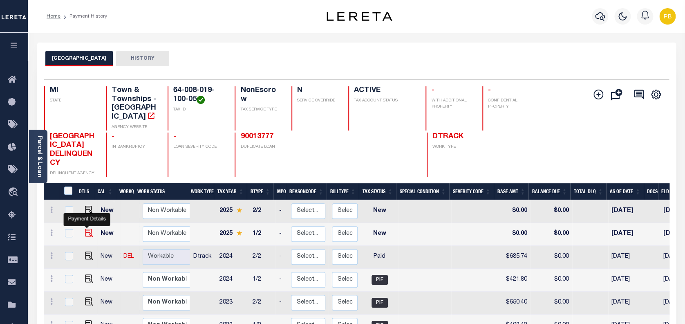
click at [85, 229] on img "" at bounding box center [89, 233] width 8 height 8
checkbox input "true"
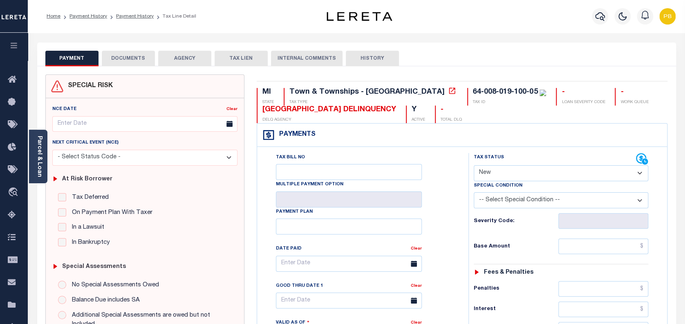
click at [543, 171] on select "- Select Status Code - Open Due/Unpaid Paid Incomplete No Tax Due Internal Refu…" at bounding box center [561, 173] width 175 height 16
select select "PYD"
click at [474, 166] on select "- Select Status Code - Open Due/Unpaid Paid Incomplete No Tax Due Internal Refu…" at bounding box center [561, 173] width 175 height 16
type input "[DATE]"
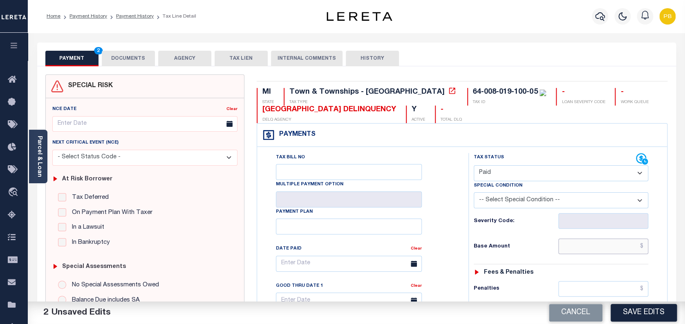
click at [599, 249] on input "text" at bounding box center [604, 246] width 90 height 16
paste input "1,422.74"
type input "$1,422.74"
click at [644, 312] on button "Save Edits" at bounding box center [644, 313] width 66 height 18
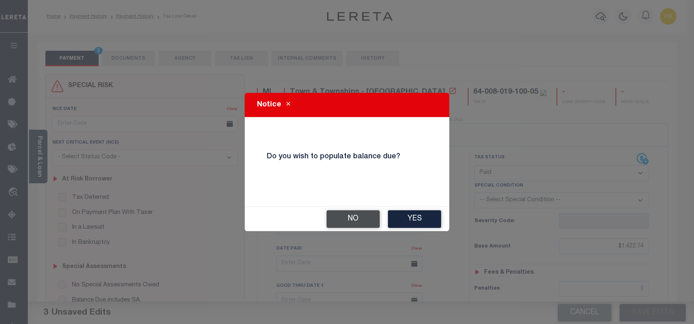
click at [363, 220] on button "No" at bounding box center [352, 219] width 53 height 18
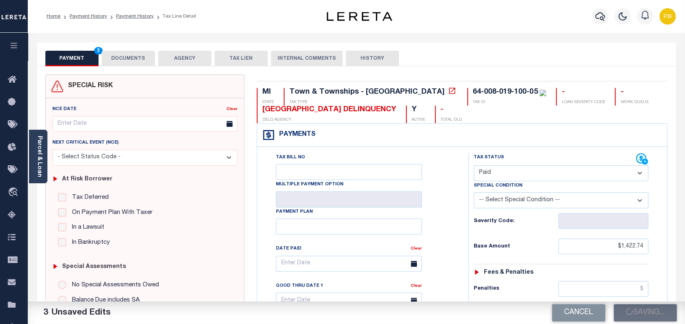
checkbox input "false"
type input "$1,422.74"
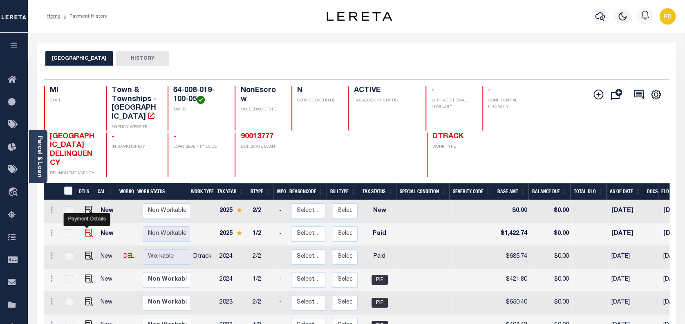
click at [87, 229] on img "" at bounding box center [89, 233] width 8 height 8
checkbox input "true"
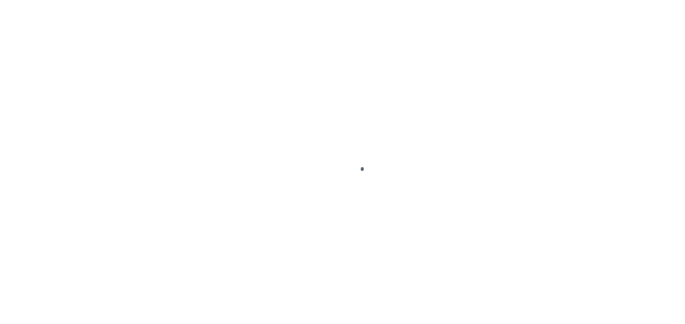
select select "PYD"
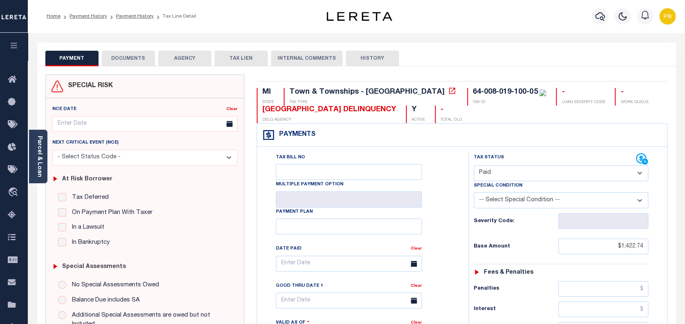
click at [128, 60] on button "DOCUMENTS" at bounding box center [128, 59] width 53 height 16
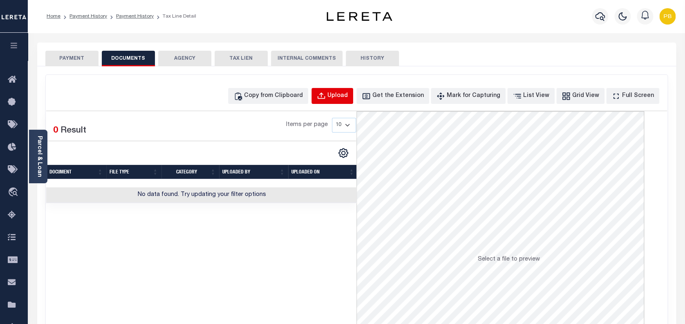
click at [348, 92] on div "Upload" at bounding box center [338, 96] width 20 height 9
select select "POP"
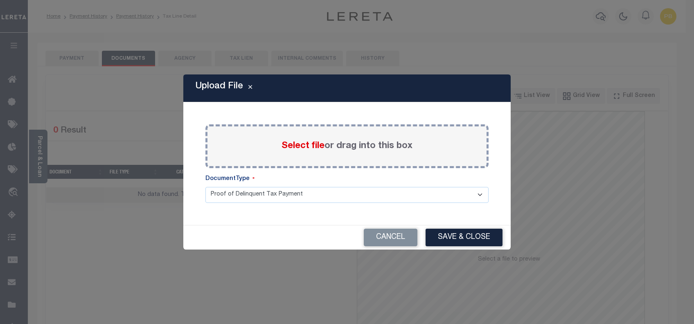
click at [291, 147] on span "Select file" at bounding box center [302, 146] width 43 height 9
click at [0, 0] on input "Select file or drag into this box" at bounding box center [0, 0] width 0 height 0
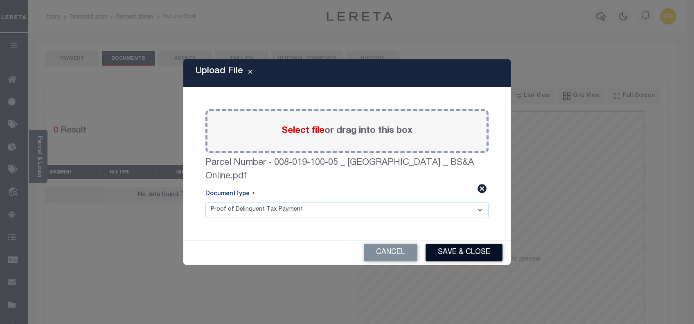
click at [473, 254] on button "Save & Close" at bounding box center [463, 253] width 77 height 18
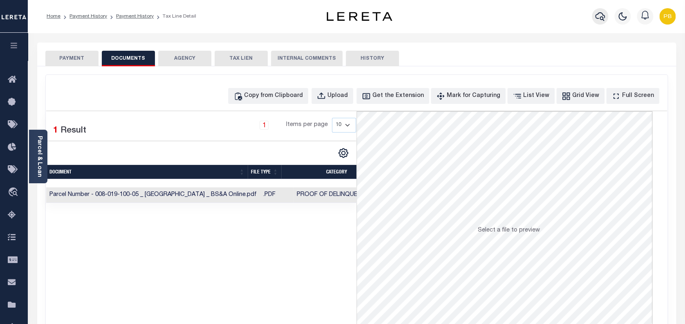
click at [602, 16] on icon "button" at bounding box center [600, 16] width 10 height 10
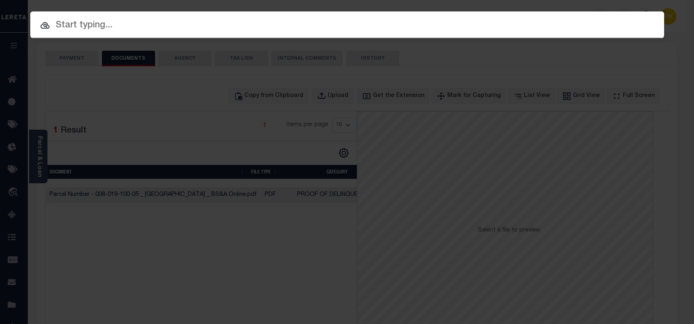
paste input "90012307"
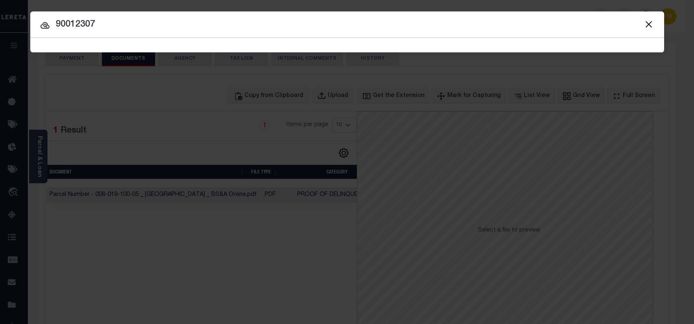
type input "90012307"
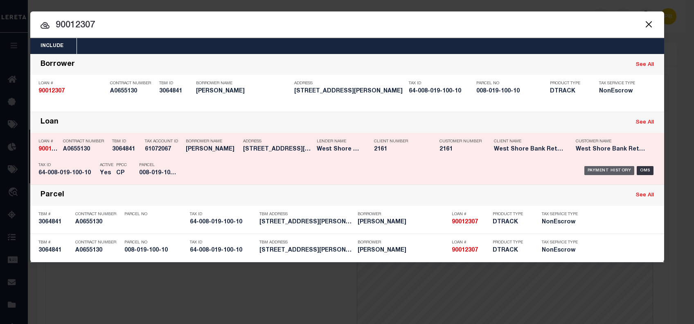
drag, startPoint x: 600, startPoint y: 169, endPoint x: 601, endPoint y: 163, distance: 6.2
click at [601, 169] on div "Payment History" at bounding box center [609, 170] width 50 height 9
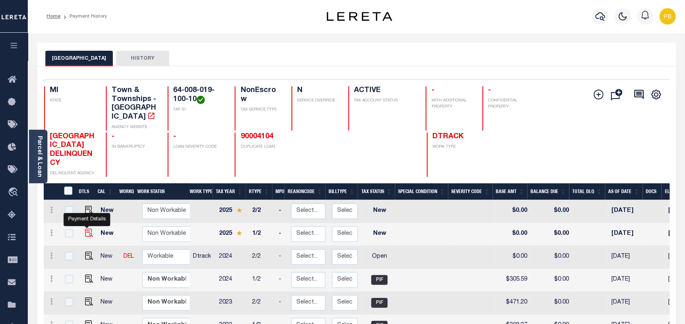
click at [88, 229] on img "" at bounding box center [89, 233] width 8 height 8
checkbox input "true"
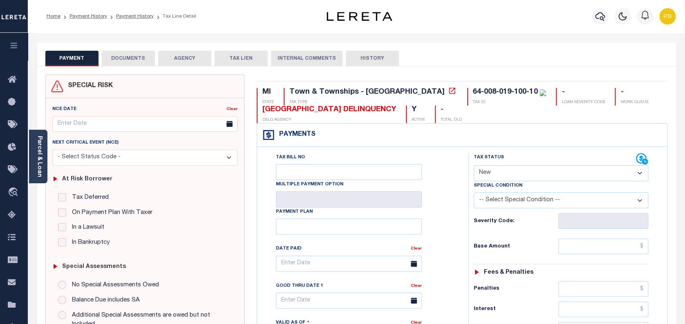
click at [514, 174] on select "- Select Status Code - Open Due/Unpaid Paid Incomplete No Tax Due Internal Refu…" at bounding box center [561, 173] width 175 height 16
select select "DUE"
click at [474, 166] on select "- Select Status Code - Open Due/Unpaid Paid Incomplete No Tax Due Internal Refu…" at bounding box center [561, 173] width 175 height 16
type input "[DATE]"
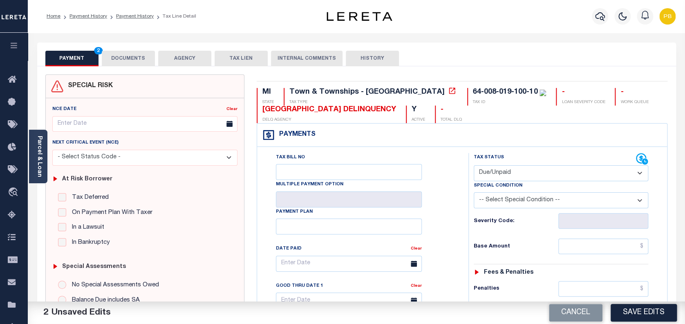
click at [516, 172] on select "- Select Status Code - Open Due/Unpaid Paid Incomplete No Tax Due Internal Refu…" at bounding box center [561, 173] width 175 height 16
select select "PYD"
click at [474, 166] on select "- Select Status Code - Open Due/Unpaid Paid Incomplete No Tax Due Internal Refu…" at bounding box center [561, 173] width 175 height 16
click at [598, 249] on input "text" at bounding box center [604, 246] width 90 height 16
paste input "1,422.74"
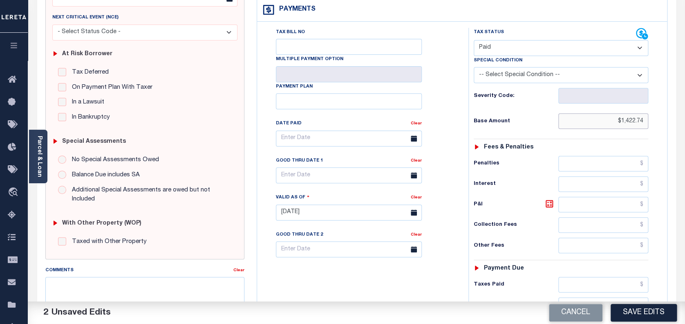
scroll to position [164, 0]
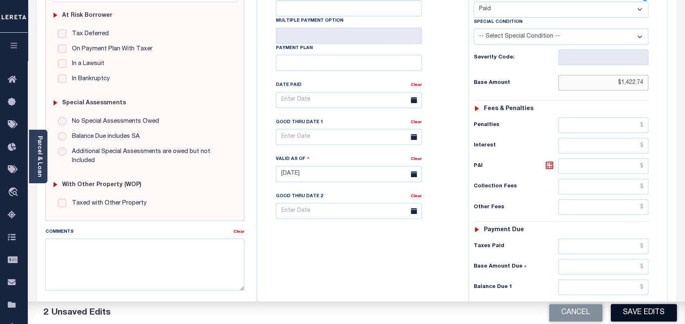
type input "$1,422.74"
click at [640, 307] on button "Save Edits" at bounding box center [644, 313] width 66 height 18
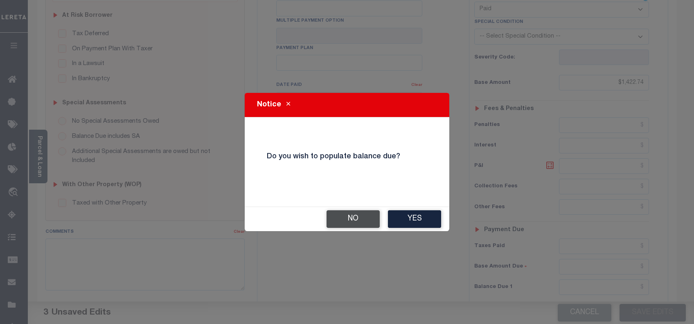
click at [357, 222] on button "No" at bounding box center [352, 219] width 53 height 18
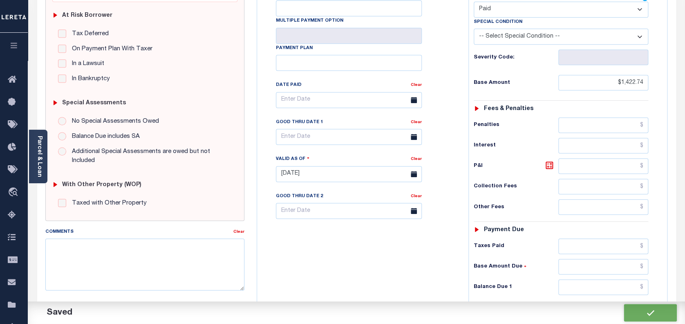
checkbox input "false"
type input "$1,422.74"
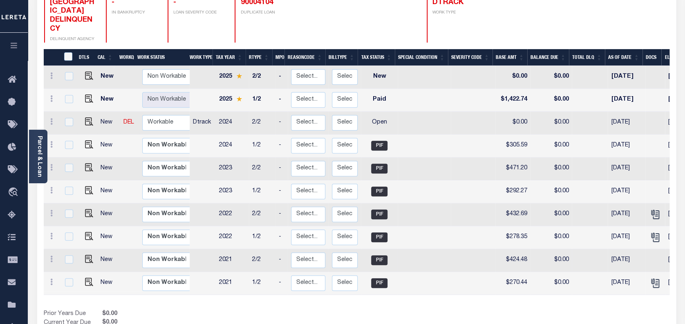
scroll to position [109, 0]
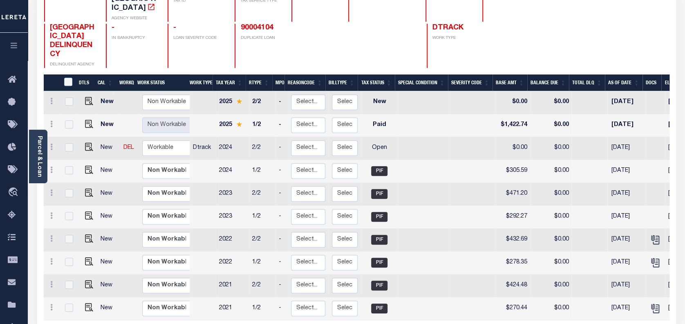
click at [557, 24] on div "OCEANA COUNTY DELINQUENCY DELINQUENT AGENCY - IN BANKRUPTCY - LOAN SEVERITY COD…" at bounding box center [304, 46] width 521 height 44
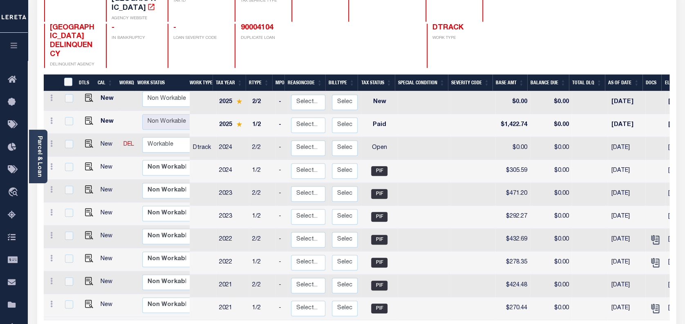
scroll to position [0, 0]
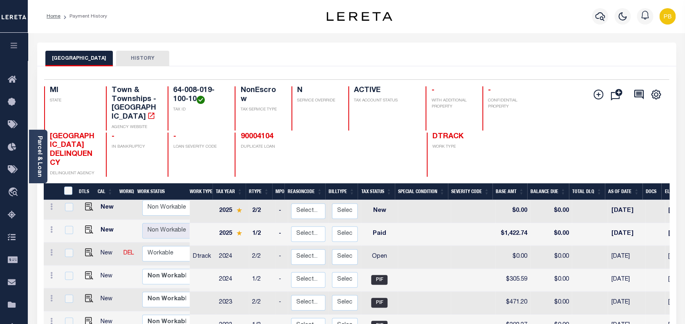
click at [204, 185] on div "DTLS CAL WorkQ Work Status Work Type Tax Year RType MPO ReasonCode BillType Tax…" at bounding box center [357, 306] width 626 height 246
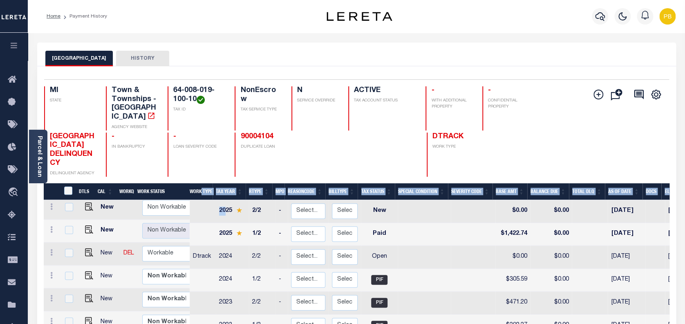
click at [85, 134] on h4 "[GEOGRAPHIC_DATA] DELINQUENCY" at bounding box center [73, 150] width 46 height 35
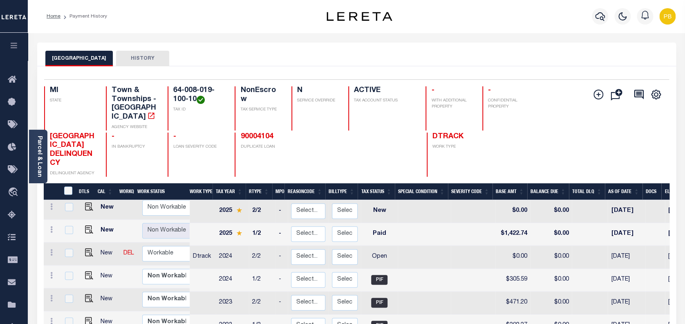
scroll to position [54, 0]
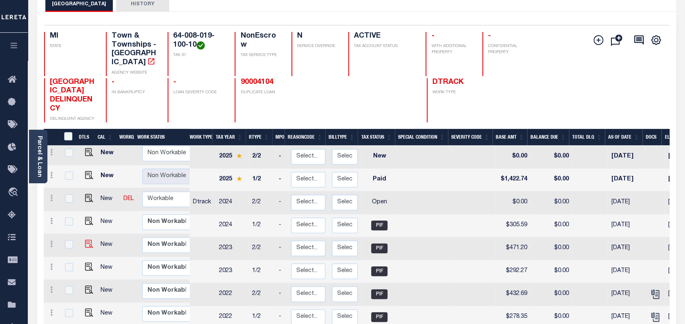
click at [87, 243] on td at bounding box center [88, 245] width 20 height 23
checkbox input "true"
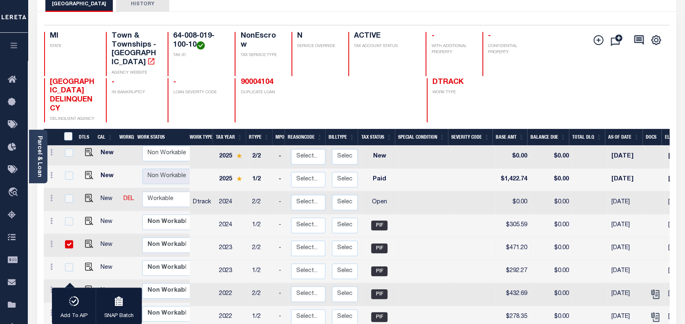
click at [87, 194] on img at bounding box center [89, 198] width 8 height 8
checkbox input "false"
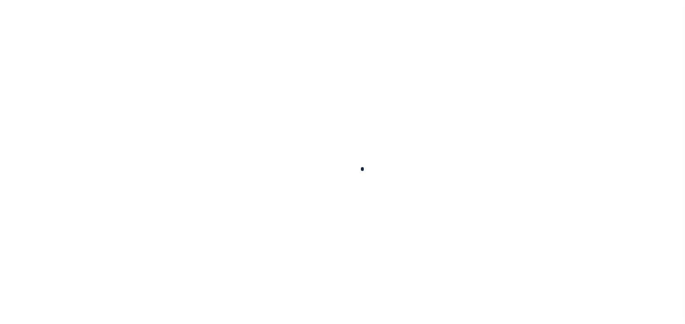
checkbox input "false"
type input "[DATE]"
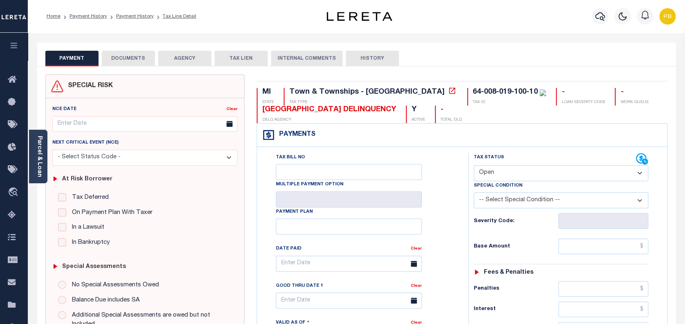
click at [549, 174] on select "- Select Status Code - Open Due/Unpaid Paid Incomplete No Tax Due Internal Refu…" at bounding box center [561, 173] width 175 height 16
select select "PYD"
click at [474, 166] on select "- Select Status Code - Open Due/Unpaid Paid Incomplete No Tax Due Internal Refu…" at bounding box center [561, 173] width 175 height 16
type input "[DATE]"
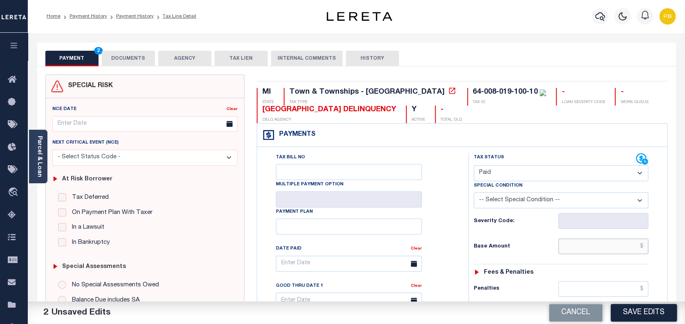
click at [623, 250] on input "text" at bounding box center [604, 246] width 90 height 16
paste input "685.74"
type input "$685.74"
click at [661, 317] on button "Save Edits" at bounding box center [644, 313] width 66 height 18
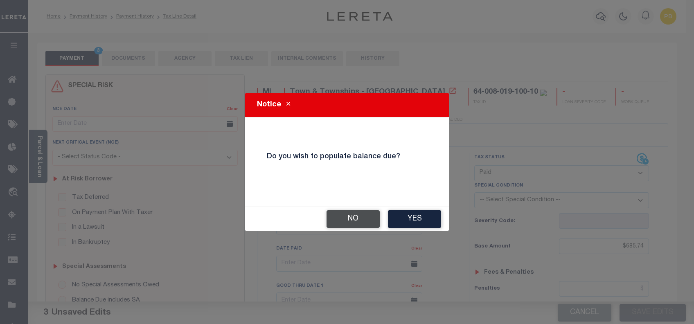
click at [375, 221] on button "No" at bounding box center [352, 219] width 53 height 18
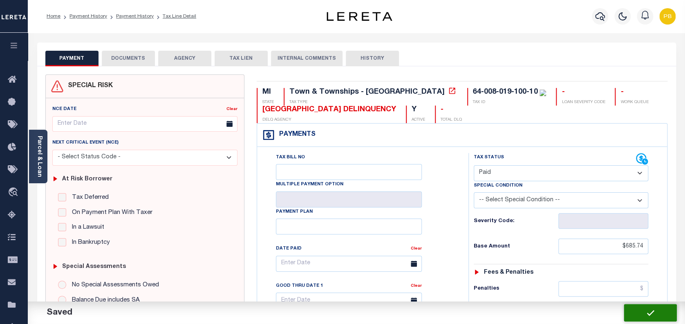
checkbox input "false"
type input "$685.74"
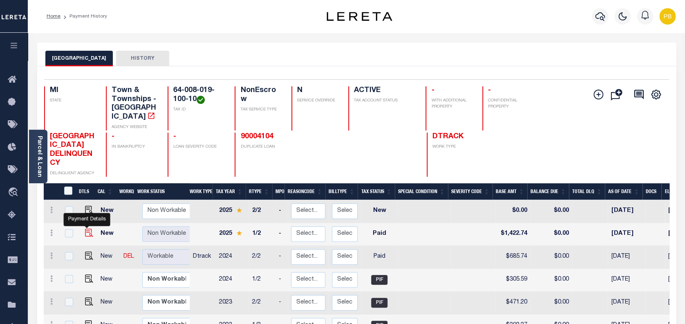
click at [85, 229] on img "" at bounding box center [89, 233] width 8 height 8
checkbox input "true"
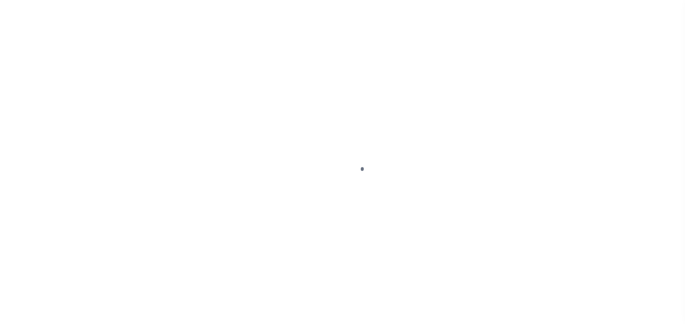
select select "PYD"
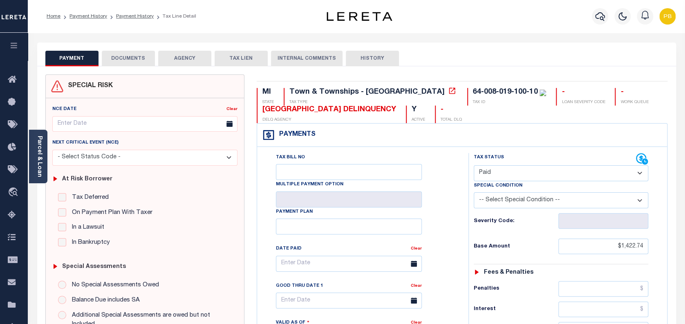
click at [129, 63] on button "DOCUMENTS" at bounding box center [128, 59] width 53 height 16
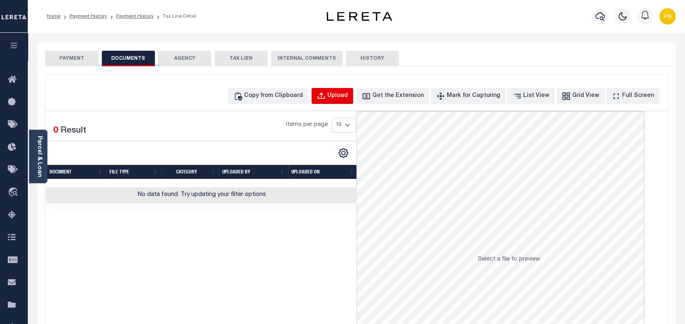
click at [340, 103] on button "Upload" at bounding box center [333, 96] width 42 height 16
select select "POP"
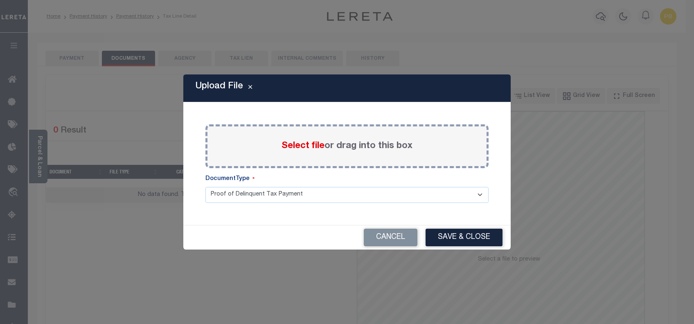
click at [308, 146] on span "Select file" at bounding box center [302, 146] width 43 height 9
click at [0, 0] on input "Select file or drag into this box" at bounding box center [0, 0] width 0 height 0
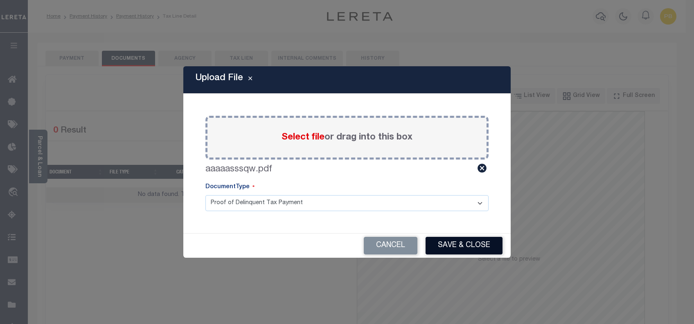
click at [468, 250] on button "Save & Close" at bounding box center [463, 246] width 77 height 18
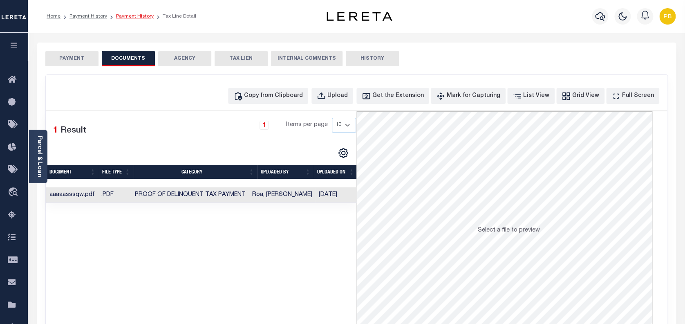
click at [129, 17] on link "Payment History" at bounding box center [135, 16] width 38 height 5
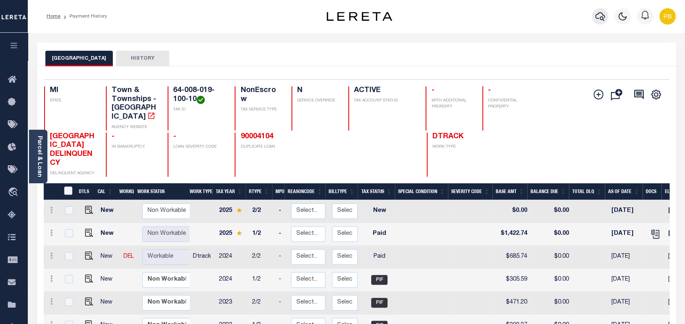
click at [598, 17] on icon "button" at bounding box center [600, 16] width 10 height 10
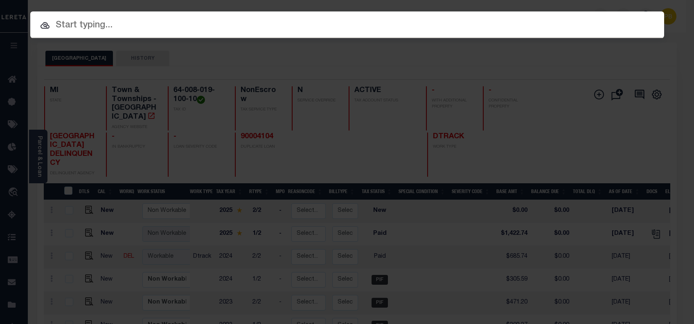
paste input "685.74"
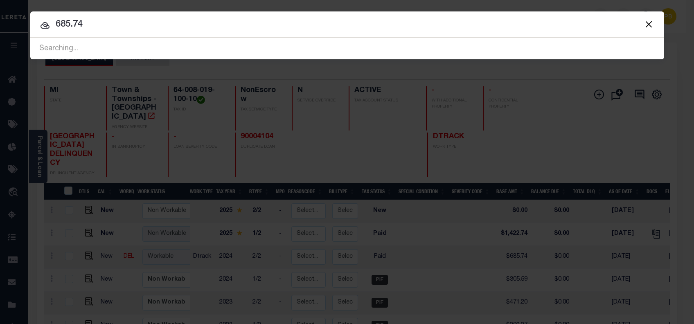
drag, startPoint x: 168, startPoint y: 26, endPoint x: 29, endPoint y: 26, distance: 139.5
click at [29, 26] on div "Include Loans TBM Customers Borrowers Payments (Lender Non-Disb) Payments (Lend…" at bounding box center [347, 162] width 694 height 324
paste input "1339584497"
type input "1339584497"
click at [465, 31] on input "1339584497" at bounding box center [346, 25] width 633 height 14
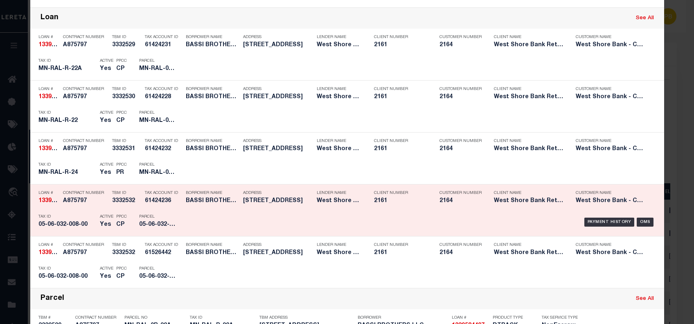
scroll to position [218, 0]
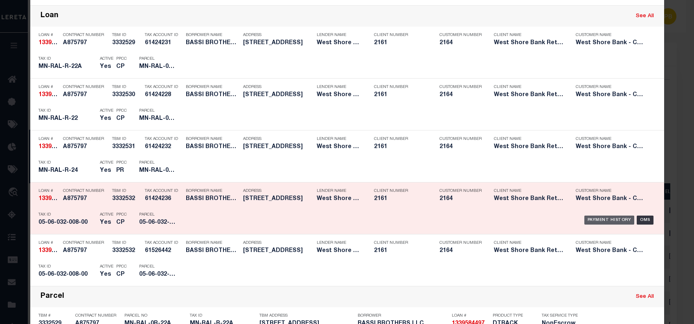
click at [590, 219] on div "Payment History" at bounding box center [609, 220] width 50 height 9
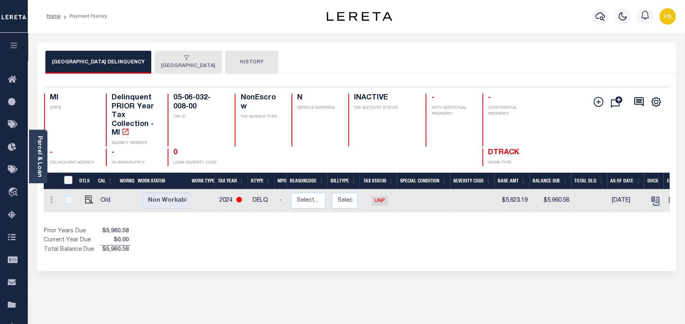
click at [161, 59] on div "button" at bounding box center [186, 58] width 51 height 7
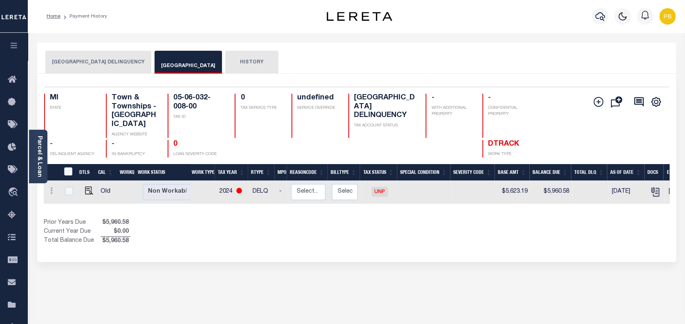
click at [89, 64] on button "[GEOGRAPHIC_DATA] DELINQUENCY" at bounding box center [98, 62] width 106 height 23
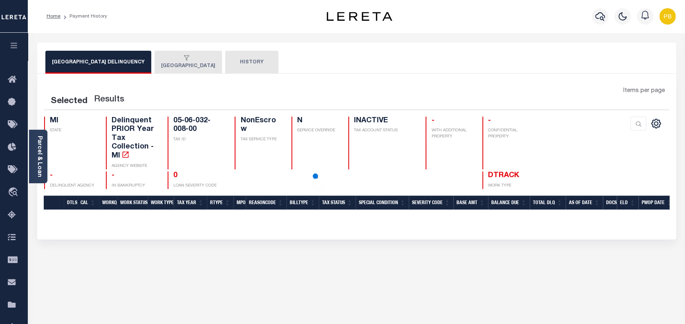
click at [169, 62] on button "[GEOGRAPHIC_DATA]" at bounding box center [188, 62] width 67 height 23
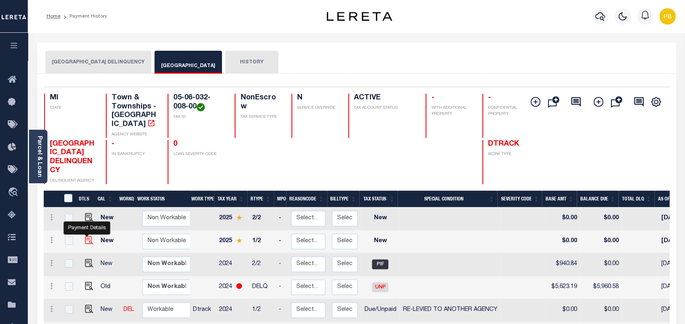
click at [85, 236] on img "" at bounding box center [89, 240] width 8 height 8
checkbox input "true"
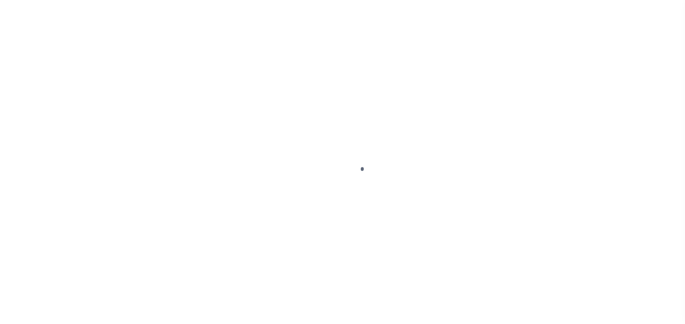
select select "NW2"
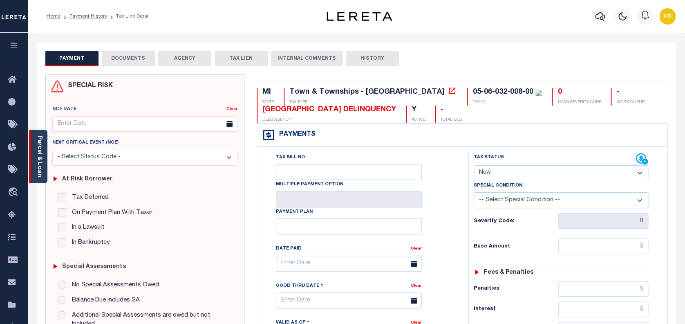
click at [45, 164] on div "Parcel & Loan" at bounding box center [38, 157] width 18 height 54
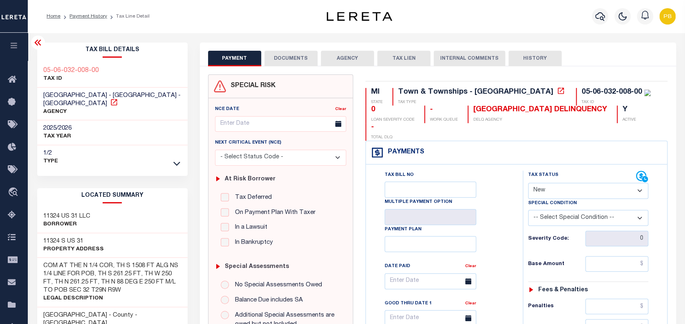
click at [110, 103] on icon at bounding box center [114, 102] width 8 height 8
click at [227, 18] on div "Home Payment History Tax Line Detail" at bounding box center [173, 16] width 266 height 17
click at [110, 102] on icon at bounding box center [114, 102] width 8 height 8
click at [599, 16] on icon "button" at bounding box center [600, 16] width 10 height 10
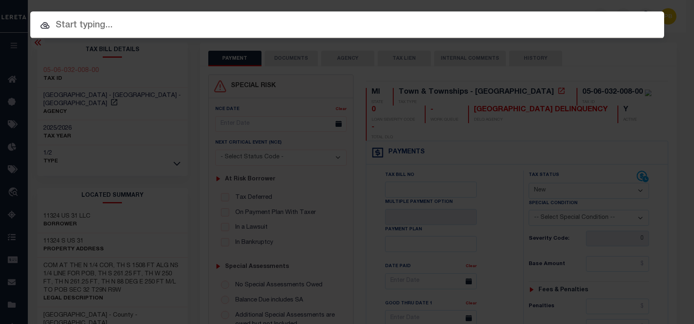
paste input "1278683023"
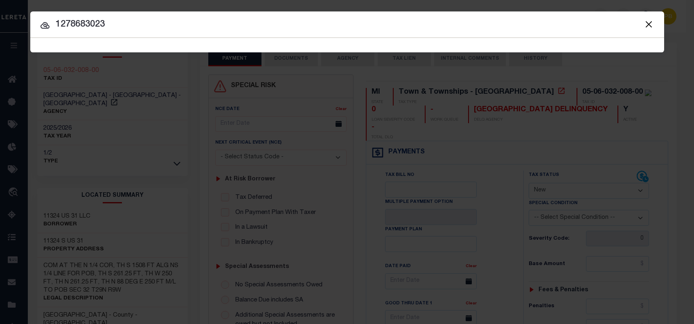
type input "1278683023"
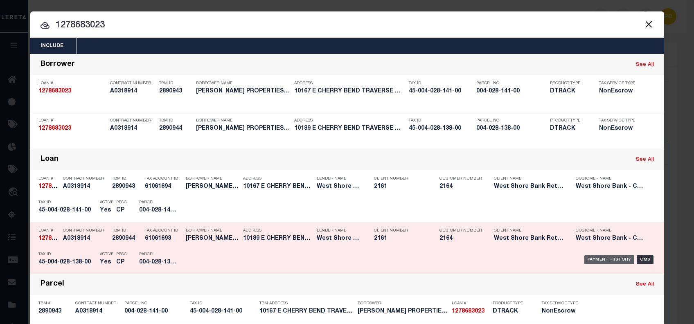
click at [598, 258] on div "Payment History" at bounding box center [609, 259] width 50 height 9
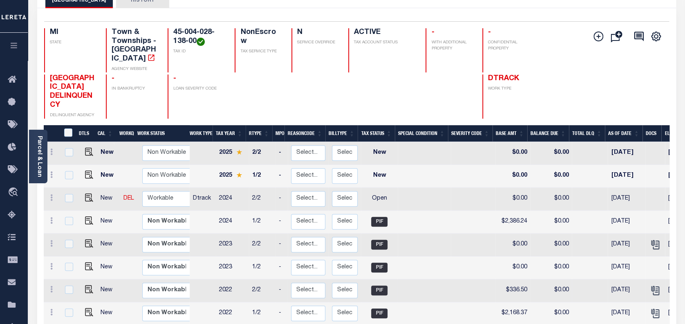
scroll to position [109, 0]
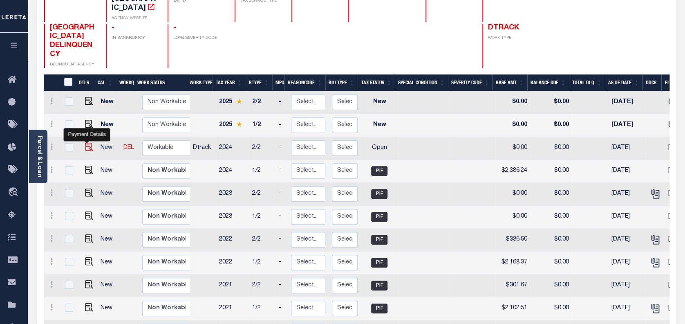
click at [88, 143] on img "" at bounding box center [89, 147] width 8 height 8
checkbox input "true"
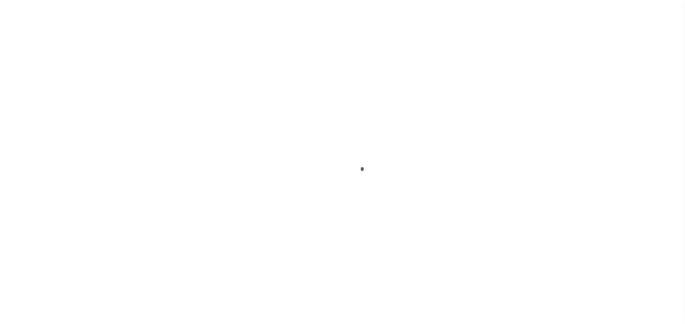
select select "OP2"
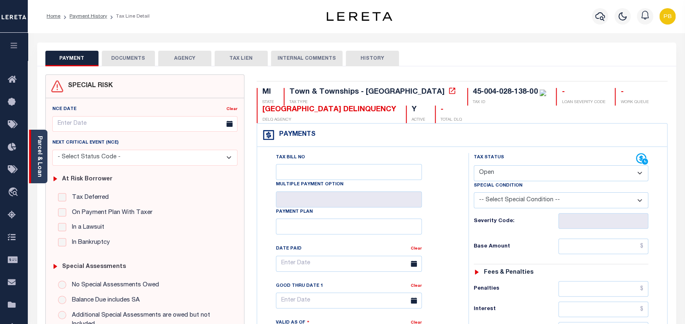
click at [39, 164] on link "Parcel & Loan" at bounding box center [39, 156] width 6 height 41
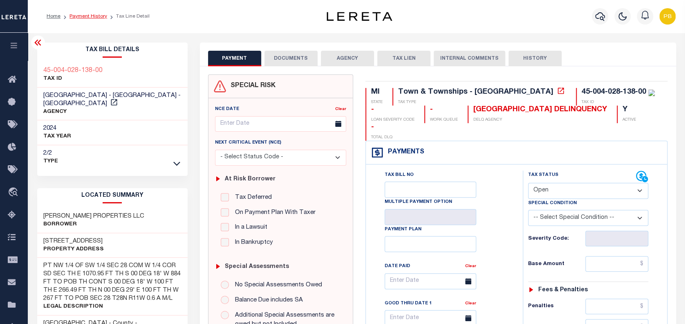
click at [101, 15] on link "Payment History" at bounding box center [89, 16] width 38 height 5
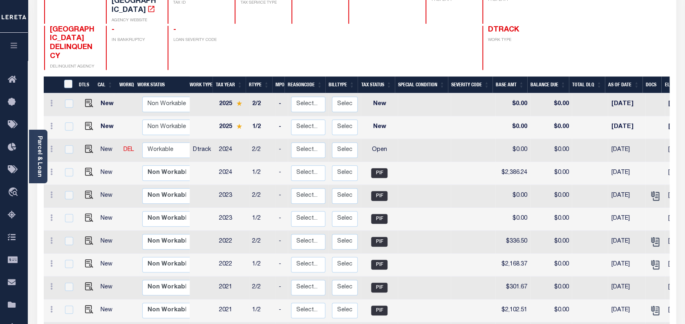
scroll to position [109, 0]
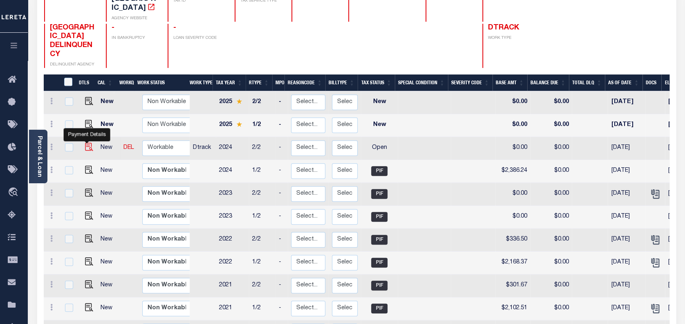
click at [85, 143] on img "" at bounding box center [89, 147] width 8 height 8
checkbox input "true"
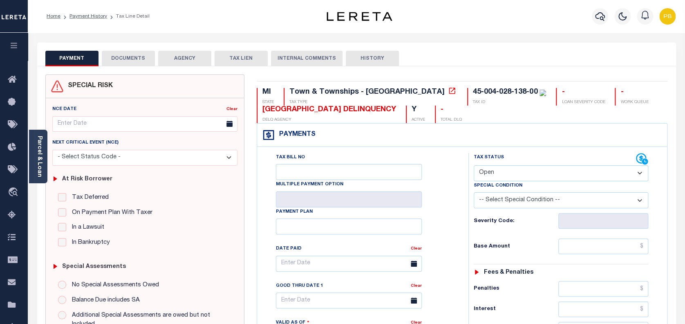
click at [507, 172] on select "- Select Status Code - Open Due/Unpaid Paid Incomplete No Tax Due Internal Refu…" at bounding box center [561, 173] width 175 height 16
select select "PYD"
click at [474, 166] on select "- Select Status Code - Open Due/Unpaid Paid Incomplete No Tax Due Internal Refu…" at bounding box center [561, 173] width 175 height 16
type input "[DATE]"
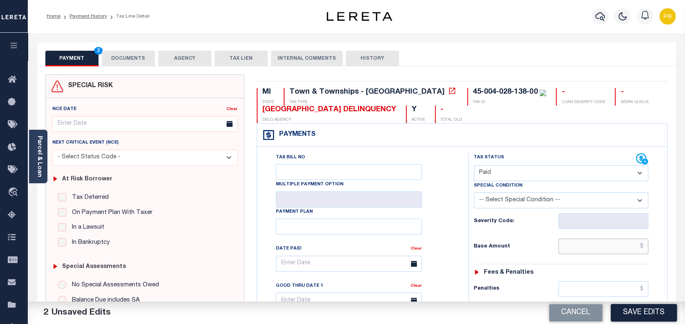
click at [606, 247] on input "text" at bounding box center [604, 246] width 90 height 16
paste input "365.67"
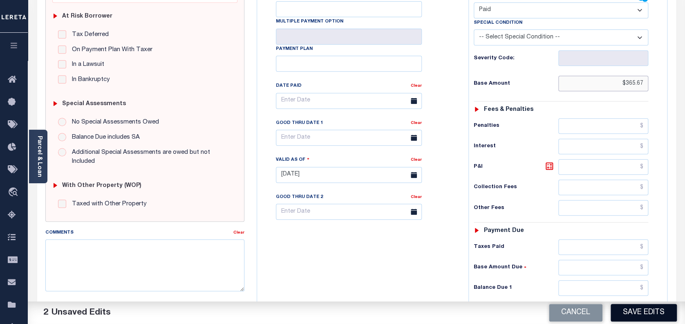
scroll to position [164, 0]
type input "$365.67"
click at [662, 314] on button "Save Edits" at bounding box center [644, 313] width 66 height 18
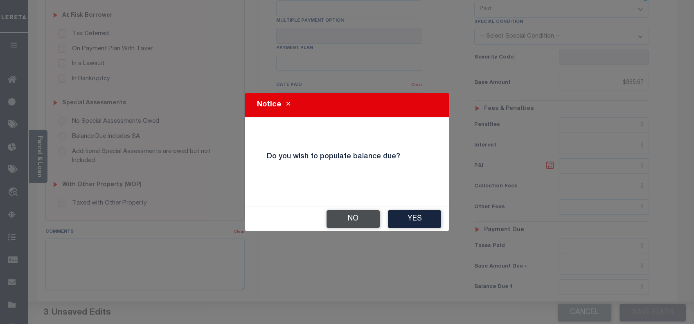
click at [355, 224] on button "No" at bounding box center [352, 219] width 53 height 18
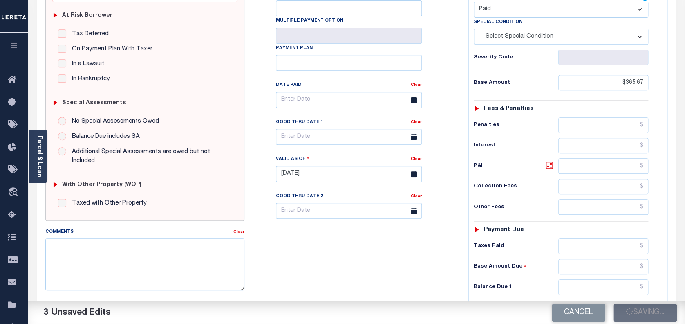
checkbox input "false"
type input "$365.67"
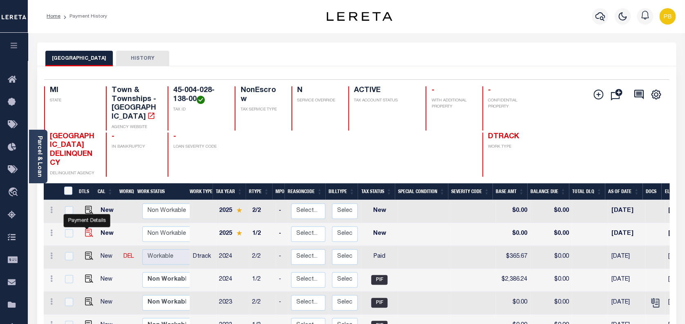
click at [88, 229] on img "" at bounding box center [89, 233] width 8 height 8
checkbox input "true"
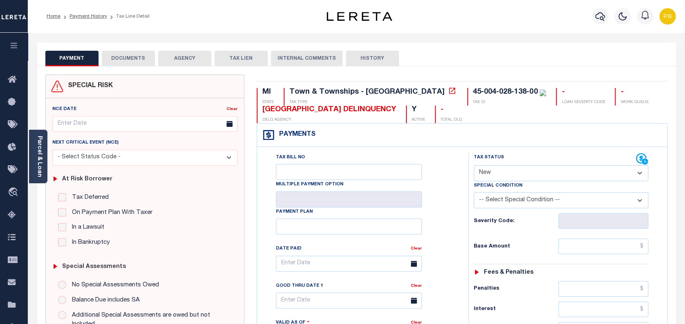
click at [541, 170] on select "- Select Status Code - Open Due/Unpaid Paid Incomplete No Tax Due Internal Refu…" at bounding box center [561, 173] width 175 height 16
select select "PYD"
click at [474, 166] on select "- Select Status Code - Open Due/Unpaid Paid Incomplete No Tax Due Internal Refu…" at bounding box center [561, 173] width 175 height 16
type input "[DATE]"
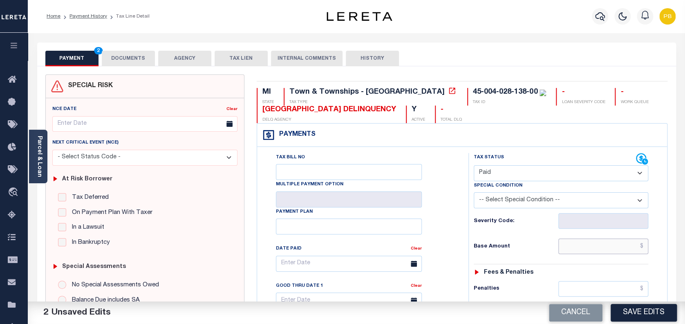
click at [593, 250] on input "text" at bounding box center [604, 246] width 90 height 16
paste input "2,455.05"
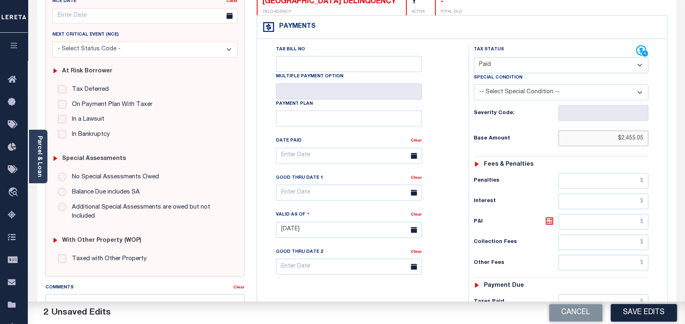
scroll to position [109, 0]
type input "$2,455.05"
click at [651, 314] on button "Save Edits" at bounding box center [644, 313] width 66 height 18
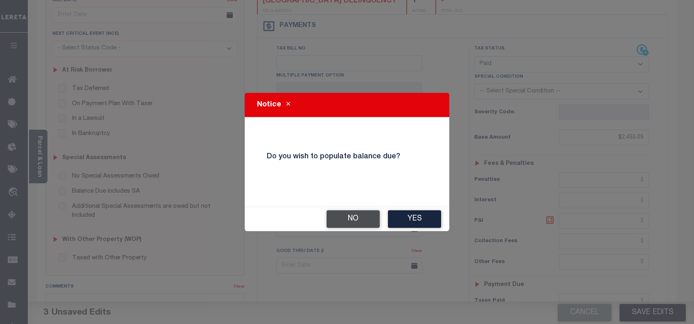
click at [353, 222] on button "No" at bounding box center [352, 219] width 53 height 18
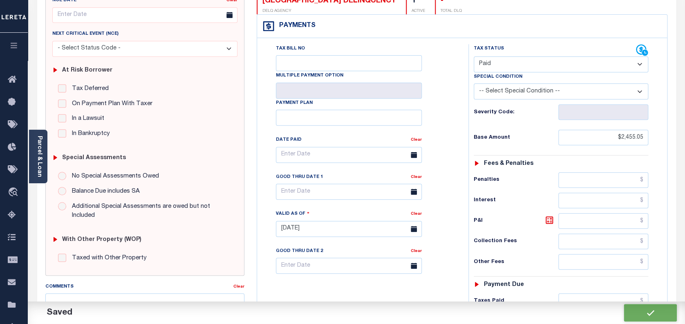
checkbox input "false"
type input "$2,455.05"
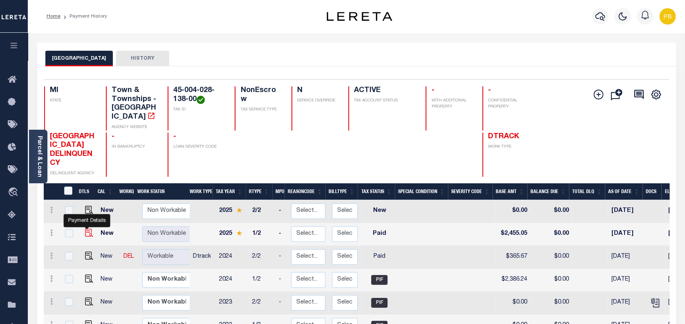
click at [85, 229] on img "" at bounding box center [89, 233] width 8 height 8
checkbox input "true"
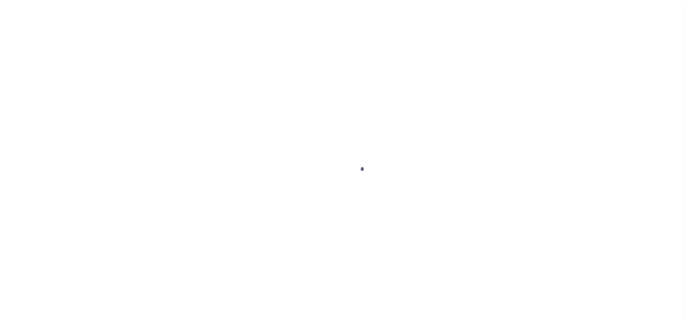
select select "PYD"
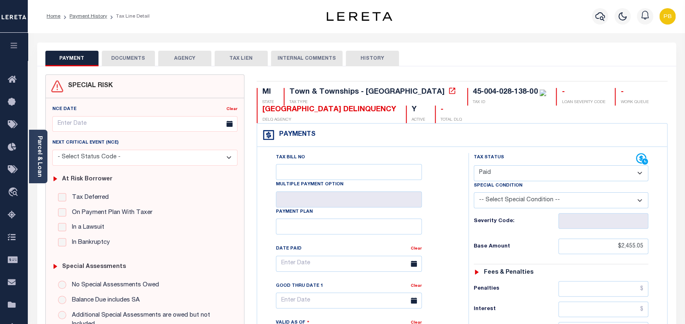
click at [117, 62] on button "DOCUMENTS" at bounding box center [128, 59] width 53 height 16
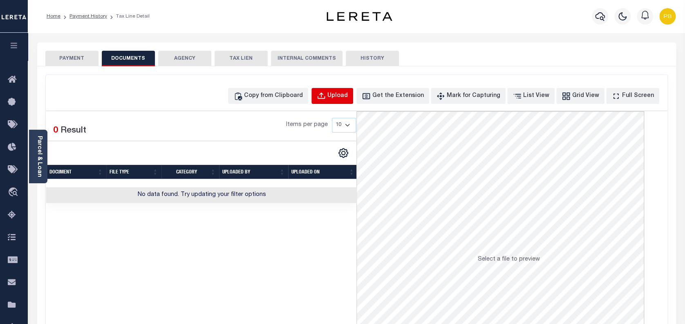
click at [346, 98] on div "Upload" at bounding box center [338, 96] width 20 height 9
select select "POP"
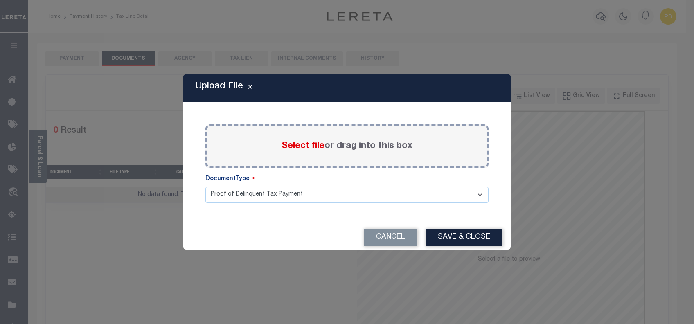
click at [308, 144] on span "Select file" at bounding box center [302, 146] width 43 height 9
click at [0, 0] on input "Select file or drag into this box" at bounding box center [0, 0] width 0 height 0
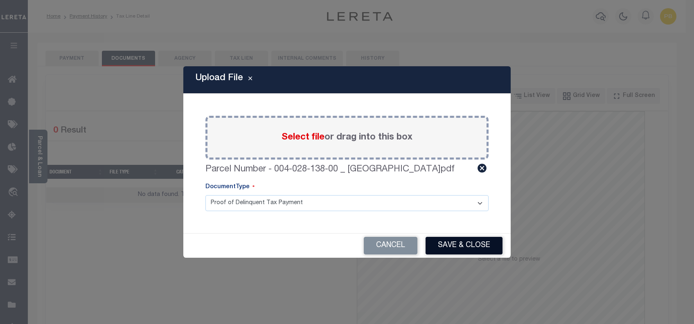
click at [470, 246] on button "Save & Close" at bounding box center [463, 246] width 77 height 18
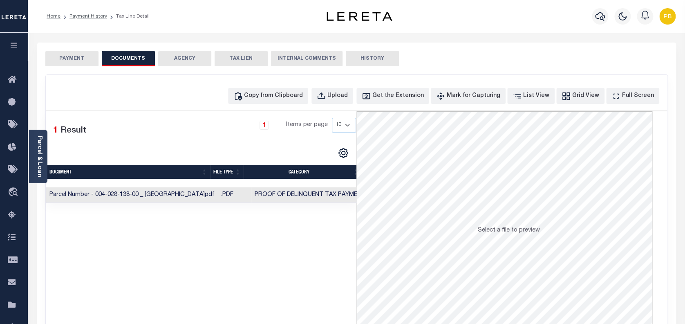
drag, startPoint x: 73, startPoint y: 57, endPoint x: 79, endPoint y: 62, distance: 8.1
click at [75, 59] on button "PAYMENT" at bounding box center [71, 59] width 53 height 16
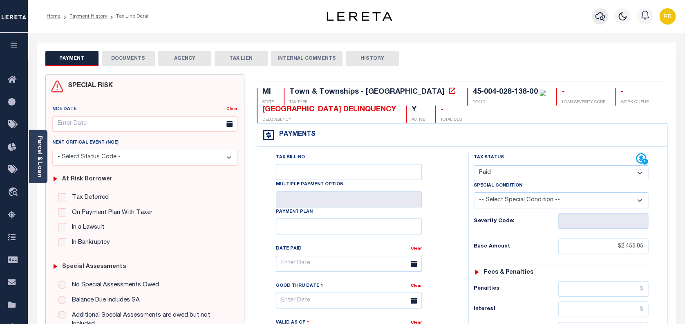
click at [602, 19] on icon "button" at bounding box center [600, 16] width 10 height 10
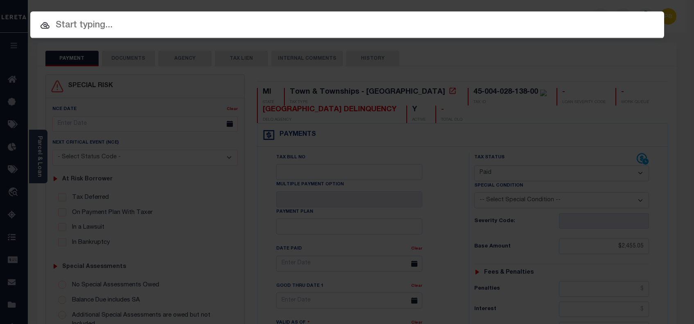
paste input "4747010950"
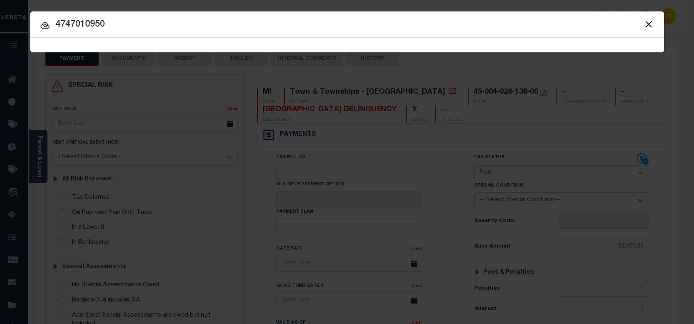
type input "4747010950"
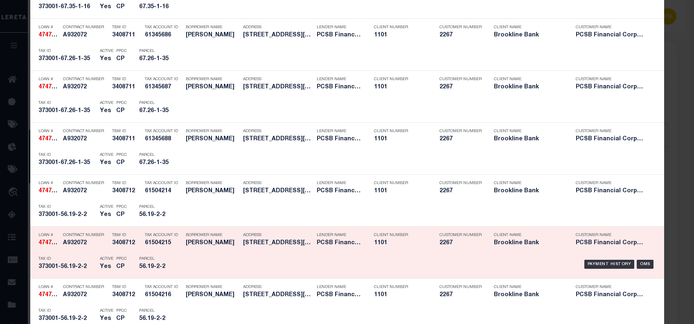
scroll to position [436, 0]
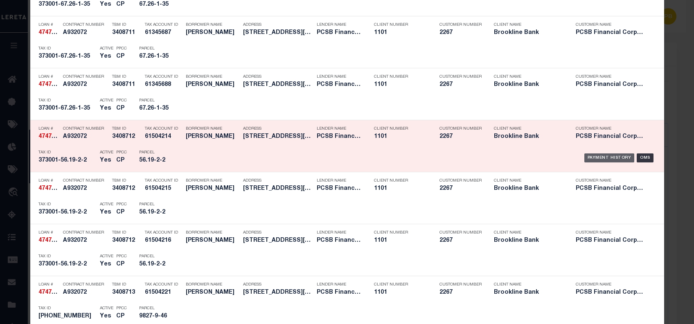
click at [602, 157] on div "Payment History" at bounding box center [609, 157] width 50 height 9
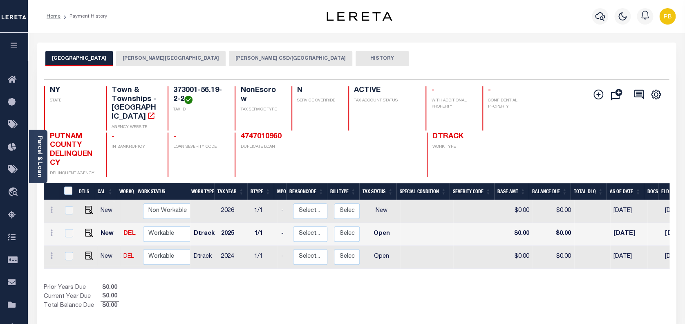
click at [143, 58] on button "BREWSTER VILLAGE" at bounding box center [171, 59] width 110 height 16
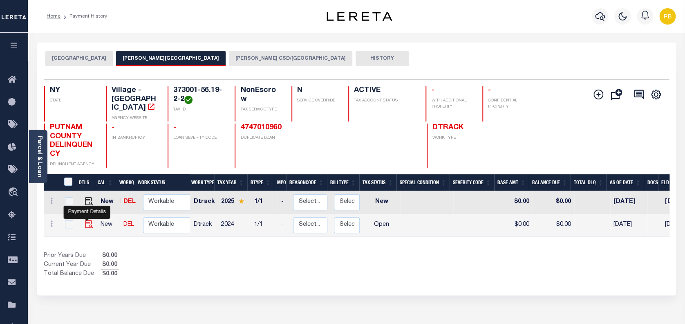
click at [85, 220] on img "" at bounding box center [89, 224] width 8 height 8
checkbox input "true"
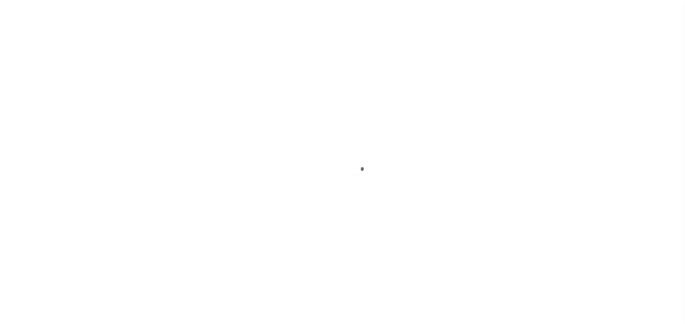
select select "OP2"
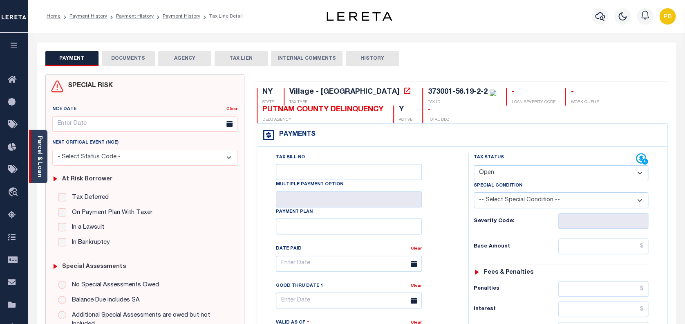
click at [45, 151] on div "Parcel & Loan" at bounding box center [38, 157] width 18 height 54
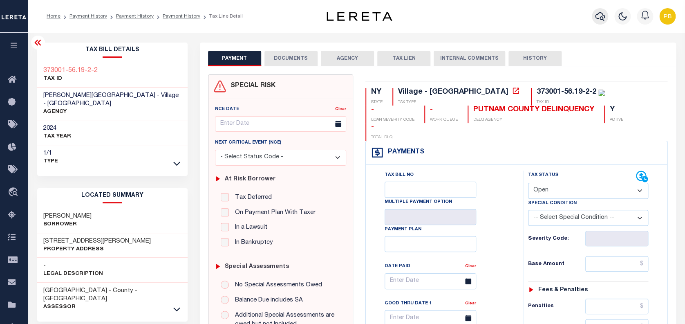
click at [597, 19] on icon "button" at bounding box center [600, 16] width 10 height 10
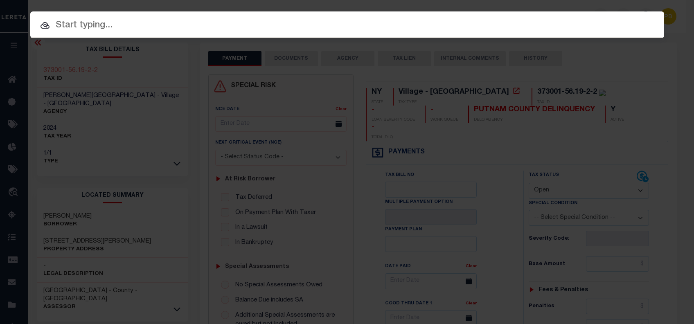
paste input "24030"
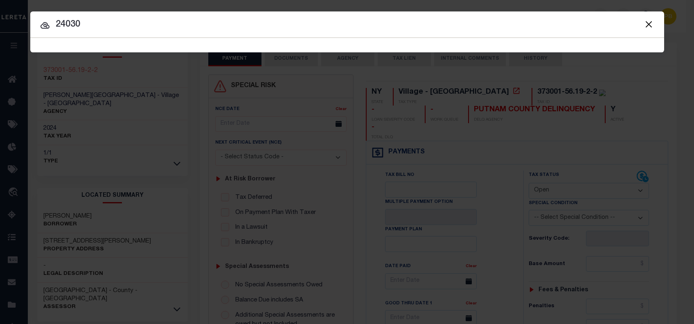
type input "24030"
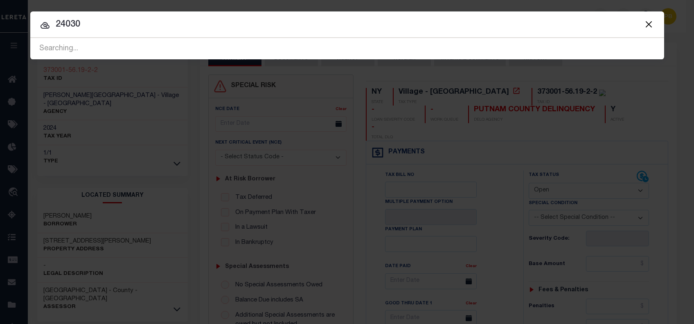
click at [476, 34] on div at bounding box center [346, 24] width 633 height 26
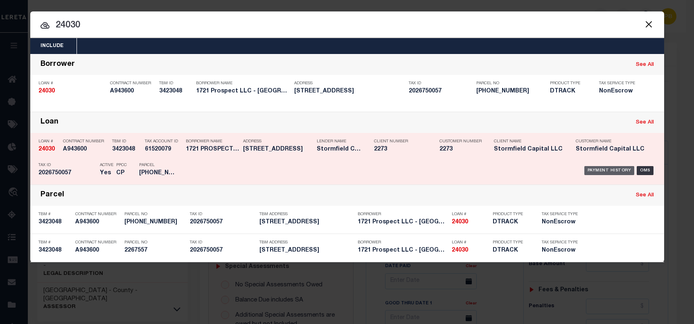
click at [597, 168] on div "Payment History" at bounding box center [609, 170] width 50 height 9
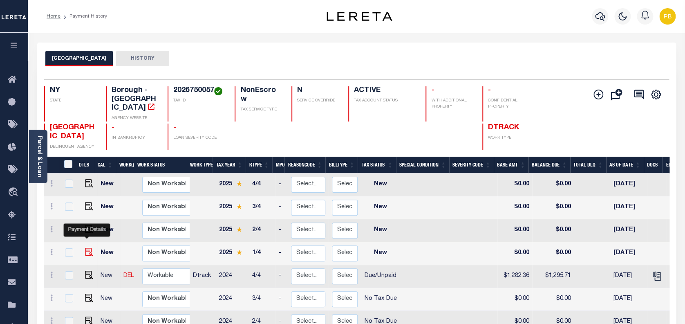
click at [88, 248] on img "" at bounding box center [89, 252] width 8 height 8
checkbox input "true"
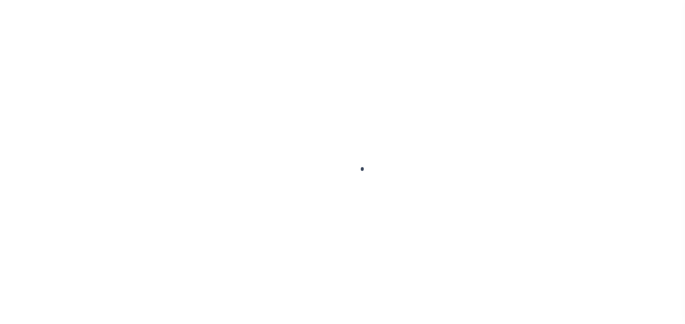
checkbox input "false"
type input "Quarterly"
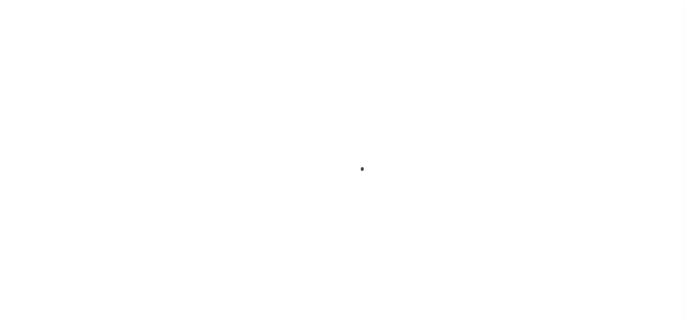
type input "[DATE]"
select select "NW2"
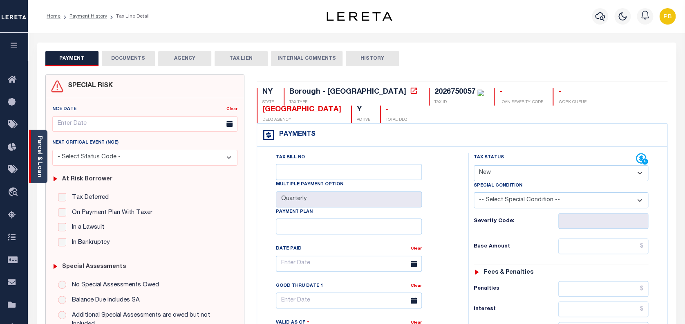
click at [44, 165] on div "Parcel & Loan" at bounding box center [38, 157] width 18 height 54
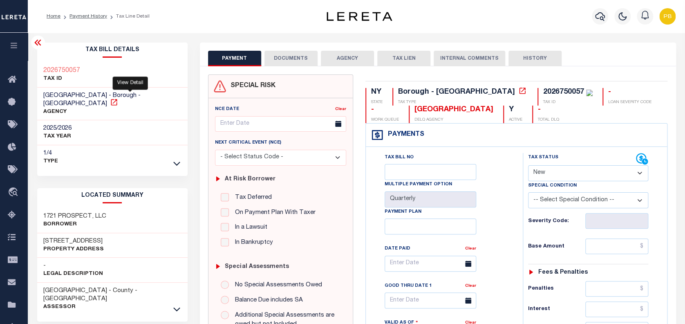
click at [118, 98] on icon at bounding box center [114, 102] width 8 height 8
drag, startPoint x: 54, startPoint y: 230, endPoint x: 105, endPoint y: 231, distance: 50.7
click at [105, 233] on div "[STREET_ADDRESS] Property Address" at bounding box center [112, 245] width 151 height 25
copy h3 "Prospect Avenue"
click at [302, 63] on button "DOCUMENTS" at bounding box center [291, 59] width 53 height 16
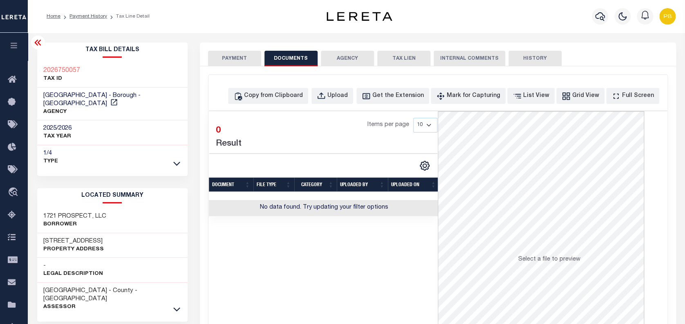
click at [238, 60] on button "PAYMENT" at bounding box center [234, 59] width 53 height 16
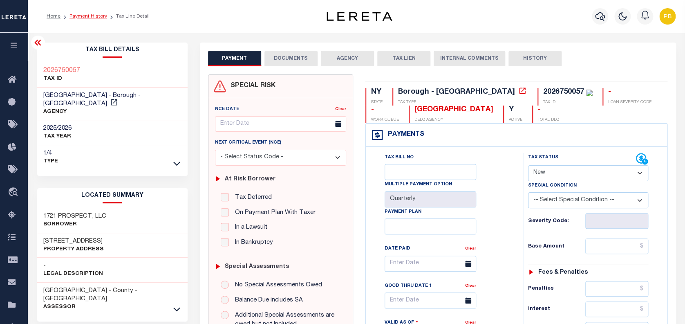
click at [83, 19] on link "Payment History" at bounding box center [89, 16] width 38 height 5
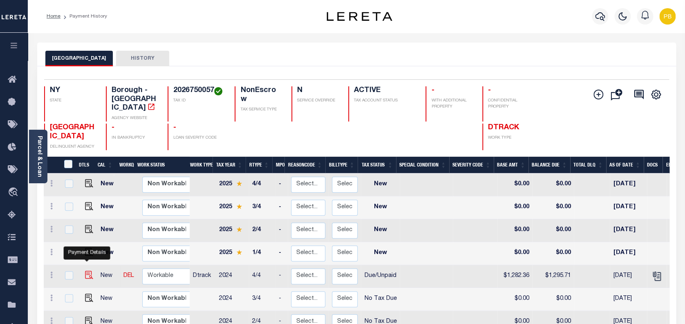
click at [85, 271] on img "" at bounding box center [89, 275] width 8 height 8
checkbox input "true"
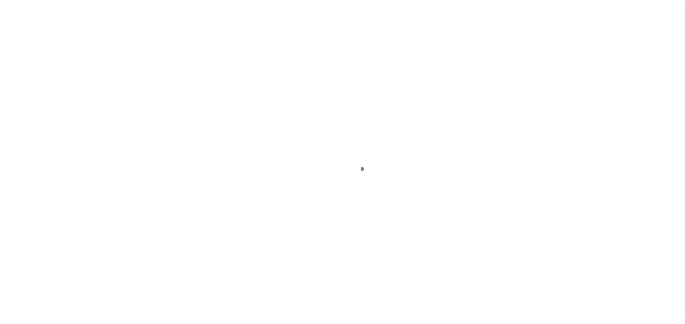
select select "DUE"
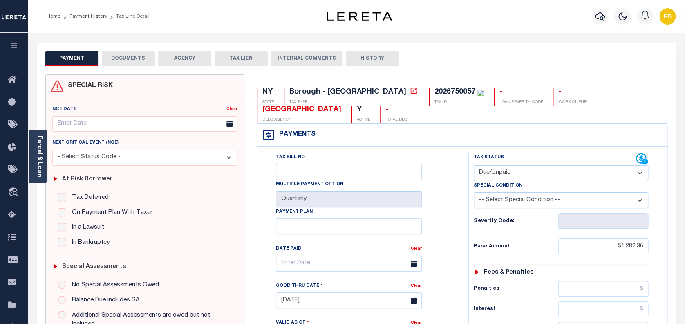
click at [124, 54] on button "DOCUMENTS" at bounding box center [128, 59] width 53 height 16
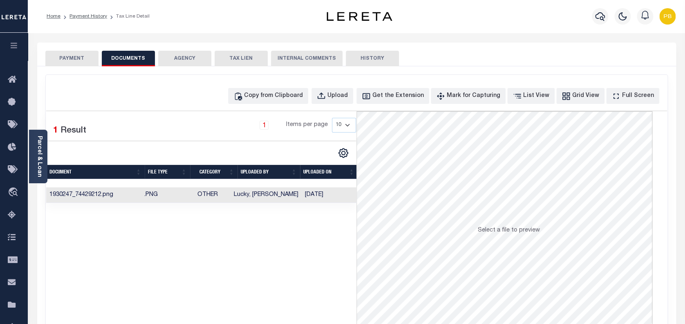
click at [228, 199] on td "Other" at bounding box center [208, 195] width 46 height 16
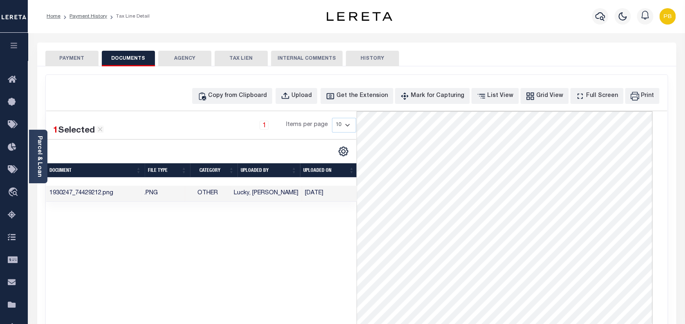
scroll to position [54, 0]
click at [89, 16] on link "Payment History" at bounding box center [89, 16] width 38 height 5
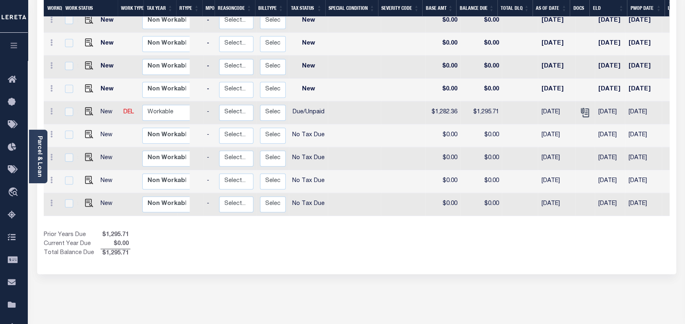
scroll to position [0, 53]
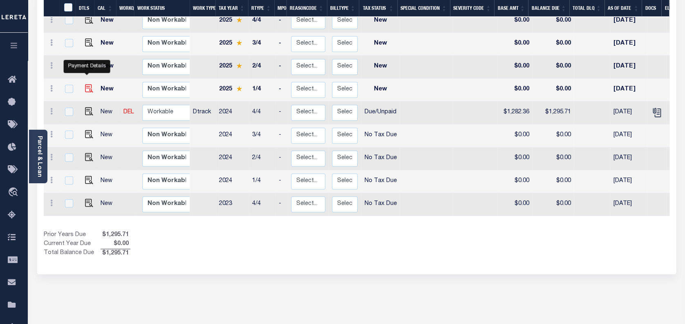
click at [85, 84] on img "" at bounding box center [89, 88] width 8 height 8
checkbox input "true"
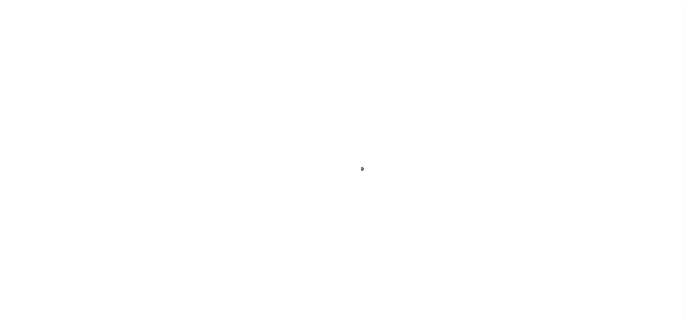
select select "NW2"
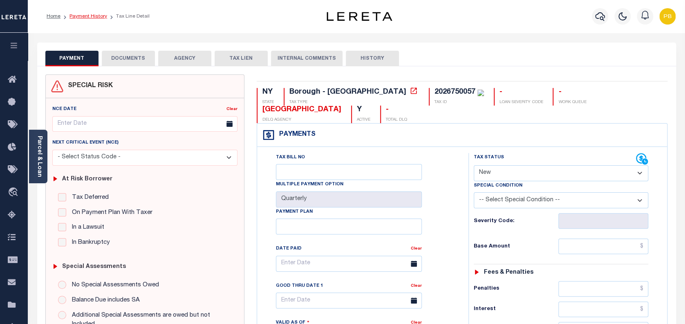
click at [88, 17] on link "Payment History" at bounding box center [89, 16] width 38 height 5
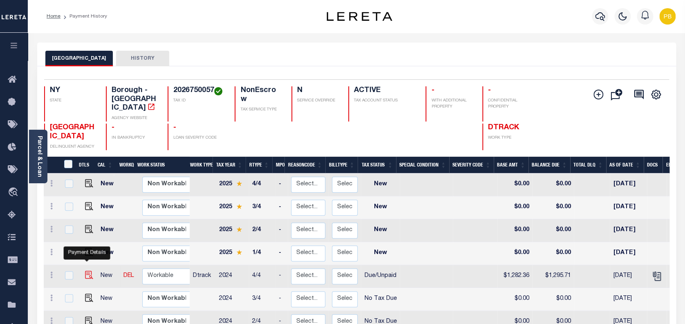
click at [85, 271] on img "" at bounding box center [89, 275] width 8 height 8
checkbox input "true"
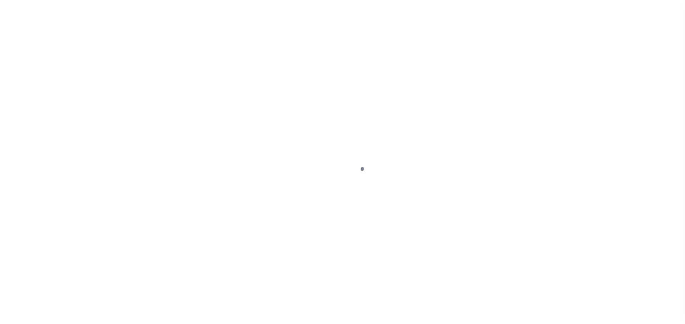
select select "DUE"
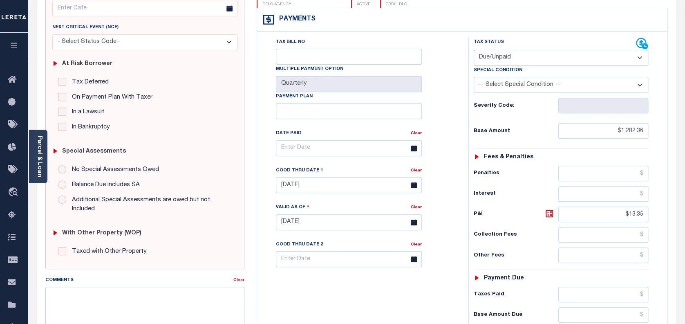
scroll to position [164, 0]
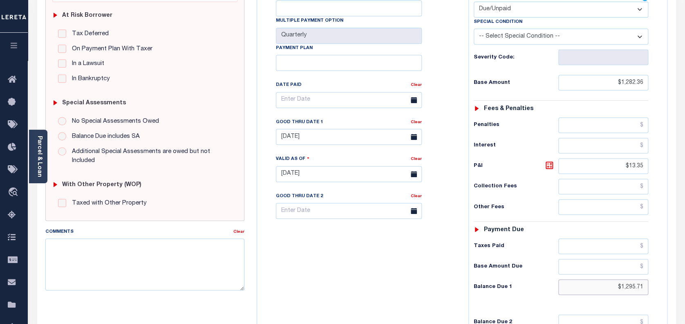
drag, startPoint x: 645, startPoint y: 268, endPoint x: 598, endPoint y: 268, distance: 46.6
click at [598, 279] on input "$1,295.71" at bounding box center [604, 287] width 90 height 16
paste input "1,321.52"
type input "$1,321.52"
type input "[DATE]"
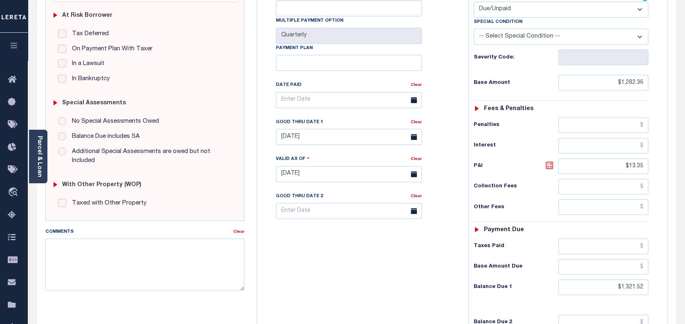
click at [550, 160] on icon at bounding box center [550, 165] width 10 height 10
type input "$39.16"
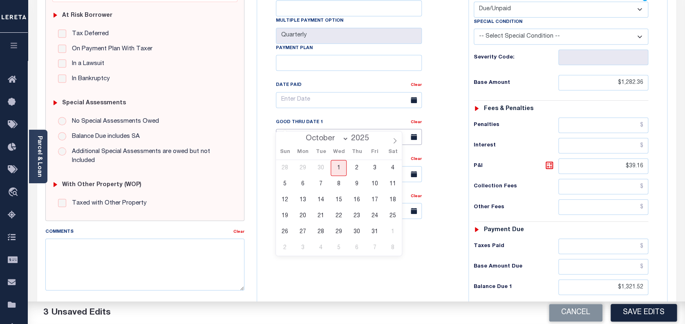
click at [357, 129] on input "[DATE]" at bounding box center [349, 137] width 146 height 16
click at [372, 229] on span "31" at bounding box center [375, 232] width 16 height 16
type input "[DATE]"
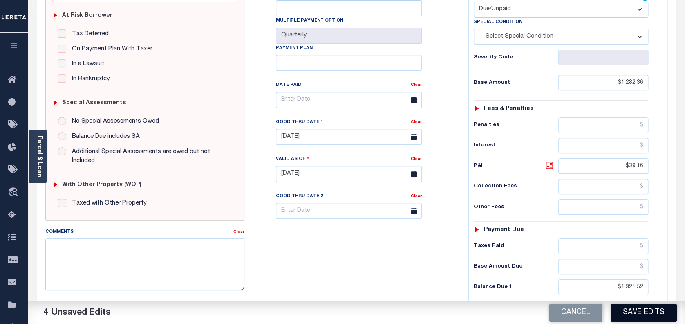
click at [640, 319] on button "Save Edits" at bounding box center [644, 313] width 66 height 18
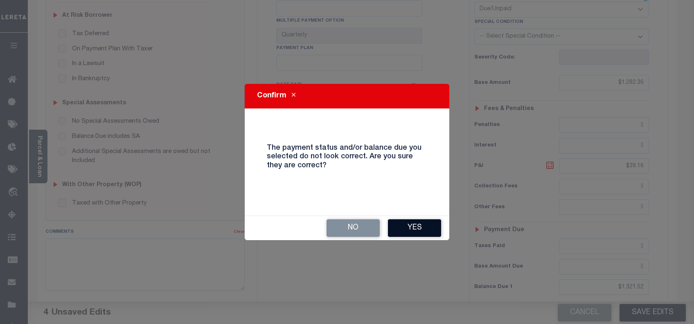
click at [428, 224] on button "Yes" at bounding box center [414, 228] width 53 height 18
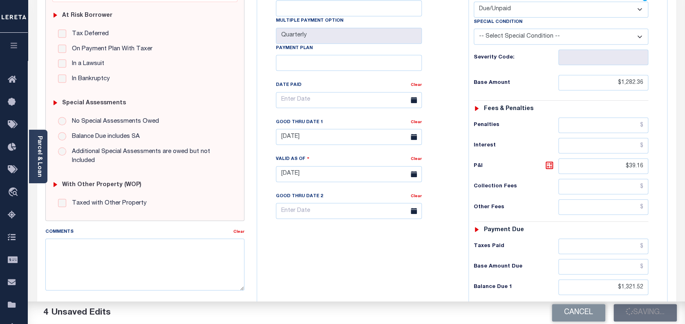
checkbox input "false"
type input "$1,282.36"
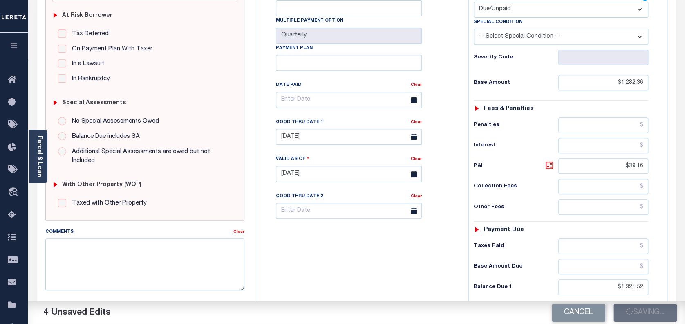
type input "$39.16"
type input "$1,321.52"
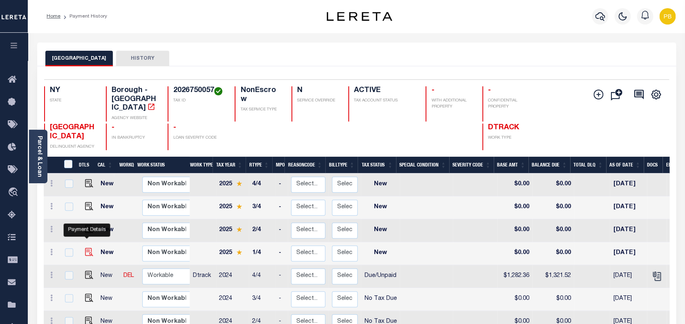
click at [85, 248] on img "" at bounding box center [89, 252] width 8 height 8
checkbox input "true"
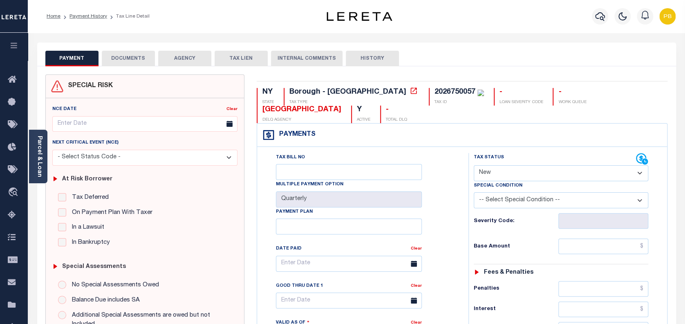
click at [496, 165] on select "- Select Status Code - Open Due/Unpaid Paid Incomplete No Tax Due Internal Refu…" at bounding box center [561, 173] width 175 height 16
click at [535, 165] on select "- Select Status Code - Open Due/Unpaid Paid Incomplete No Tax Due Internal Refu…" at bounding box center [561, 173] width 175 height 16
select select "PYD"
click at [474, 165] on select "- Select Status Code - Open Due/Unpaid Paid Incomplete No Tax Due Internal Refu…" at bounding box center [561, 173] width 175 height 16
type input "[DATE]"
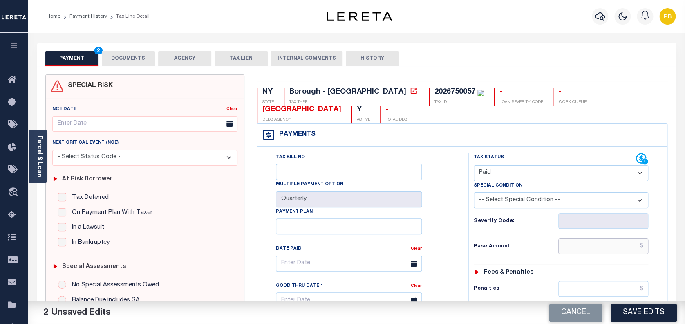
click at [615, 238] on input "text" at bounding box center [604, 246] width 90 height 16
click at [526, 165] on select "- Select Status Code - Open Due/Unpaid Paid Incomplete No Tax Due Internal Refu…" at bounding box center [561, 173] width 175 height 16
select select "DUE"
click at [474, 165] on select "- Select Status Code - Open Due/Unpaid Paid Incomplete No Tax Due Internal Refu…" at bounding box center [561, 173] width 175 height 16
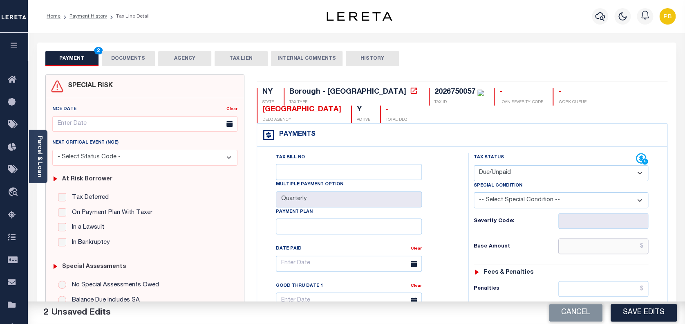
click at [630, 238] on input "text" at bounding box center [604, 246] width 90 height 16
paste input "1,428.20"
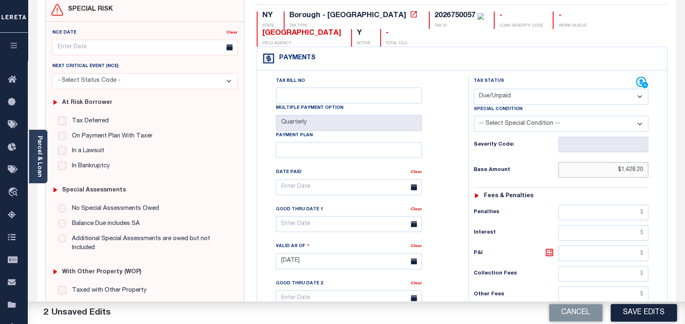
scroll to position [164, 0]
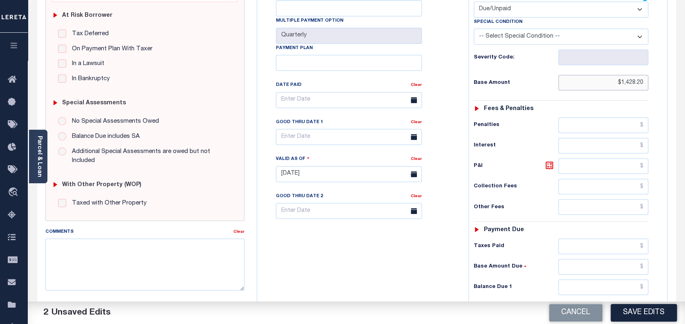
type input "$1,428.20"
click at [623, 238] on input "text" at bounding box center [604, 246] width 90 height 16
click at [627, 279] on input "text" at bounding box center [604, 287] width 90 height 16
click at [630, 279] on input "text" at bounding box center [604, 287] width 90 height 16
click at [634, 279] on input "text" at bounding box center [604, 287] width 90 height 16
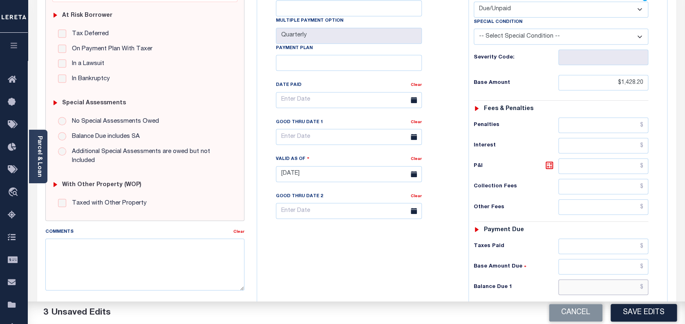
click at [634, 279] on input "text" at bounding box center [604, 287] width 90 height 16
paste input "1,449.96"
type input "$1,449.96"
click at [548, 163] on icon at bounding box center [549, 165] width 5 height 5
type input "$21.76"
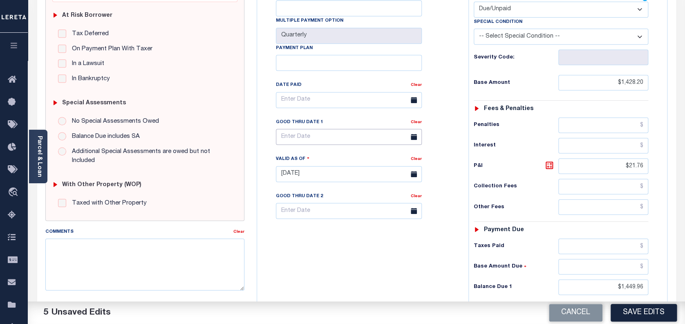
click at [291, 129] on input "text" at bounding box center [349, 137] width 146 height 16
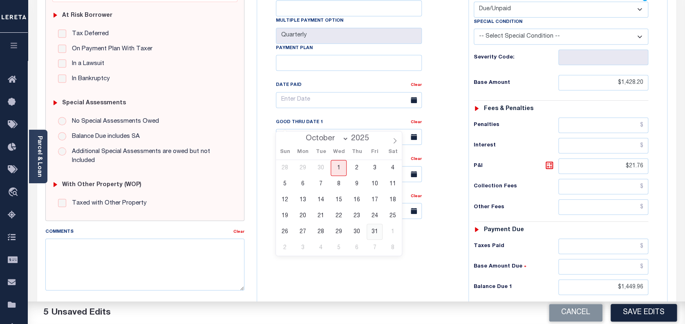
click at [380, 232] on span "31" at bounding box center [375, 232] width 16 height 16
type input "10/31/2025"
click at [658, 311] on button "Save Edits" at bounding box center [644, 313] width 66 height 18
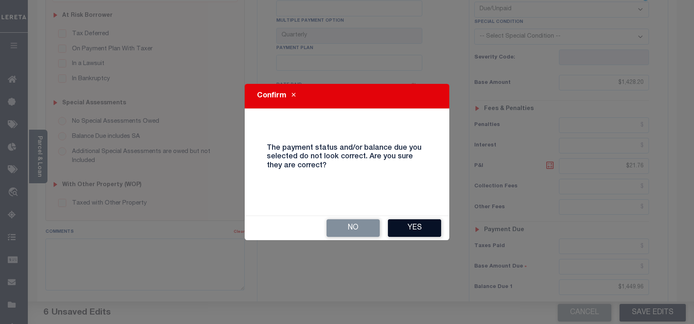
click at [411, 228] on button "Yes" at bounding box center [414, 228] width 53 height 18
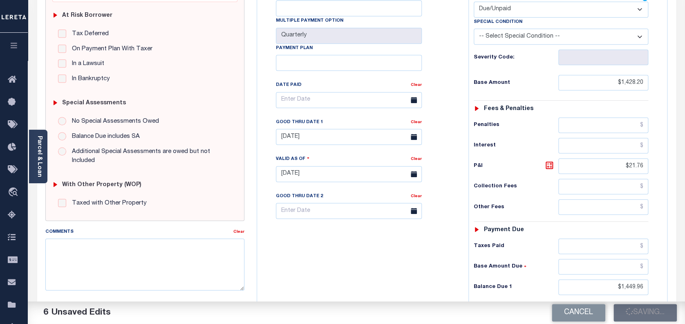
checkbox input "false"
type input "$1,428.2"
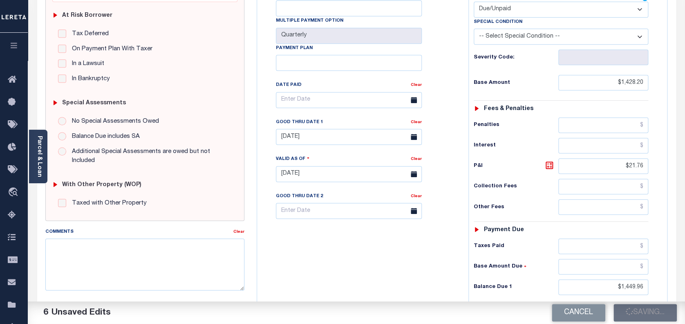
type input "$21.76"
type input "$1,449.96"
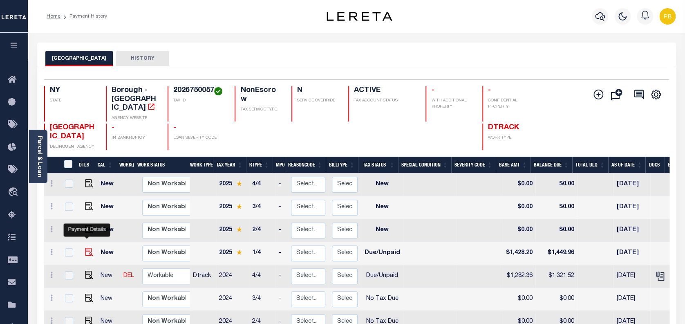
click at [88, 248] on img "" at bounding box center [89, 252] width 8 height 8
checkbox input "true"
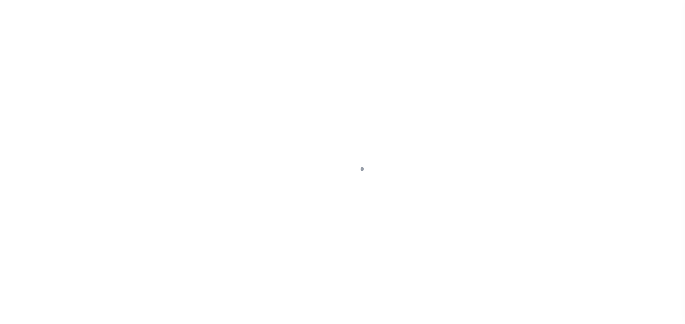
select select "DUE"
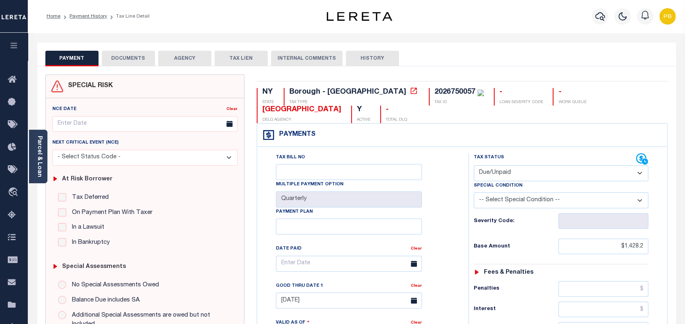
click at [121, 62] on button "DOCUMENTS" at bounding box center [128, 59] width 53 height 16
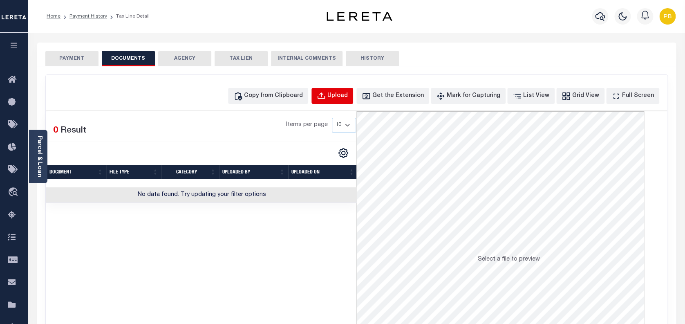
click at [348, 99] on div "Upload" at bounding box center [338, 96] width 20 height 9
select select "POP"
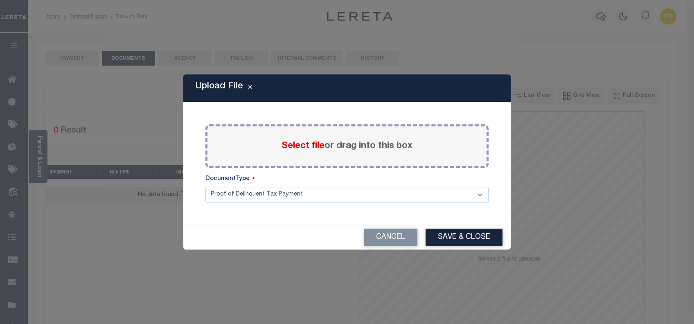
click at [300, 147] on span "Select file" at bounding box center [302, 146] width 43 height 9
click at [0, 0] on input "Select file or drag into this box" at bounding box center [0, 0] width 0 height 0
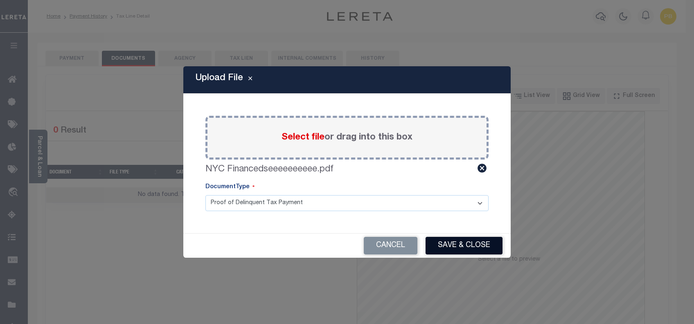
click at [469, 248] on button "Save & Close" at bounding box center [463, 246] width 77 height 18
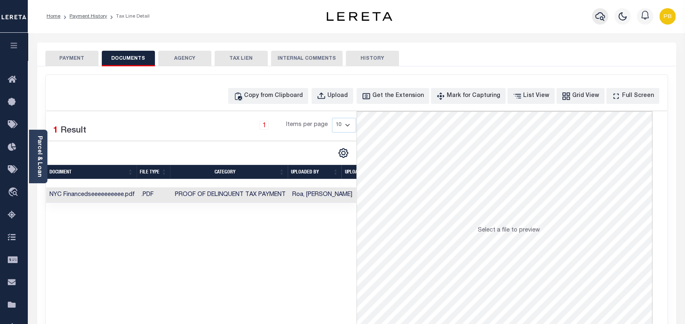
click at [600, 17] on icon "button" at bounding box center [600, 16] width 10 height 10
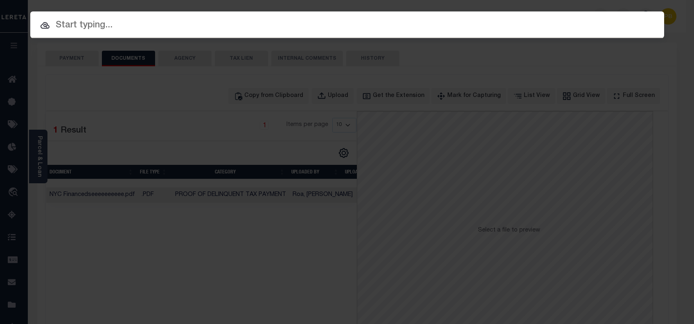
click at [292, 23] on input "text" at bounding box center [346, 25] width 633 height 14
paste input "24029"
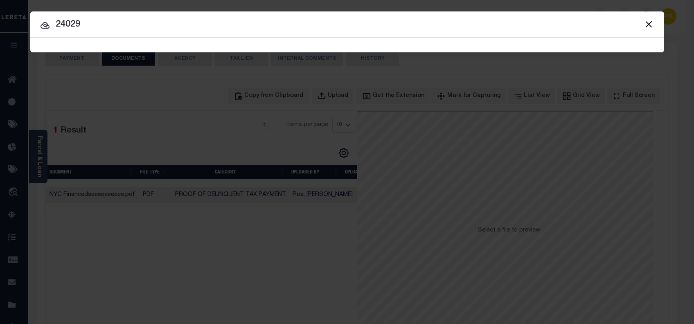
type input "24029"
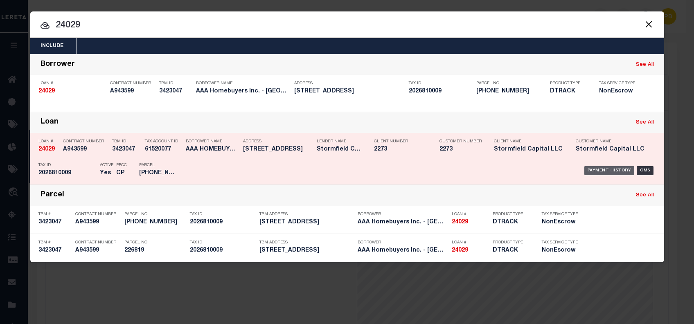
click at [605, 170] on div "Payment History" at bounding box center [609, 170] width 50 height 9
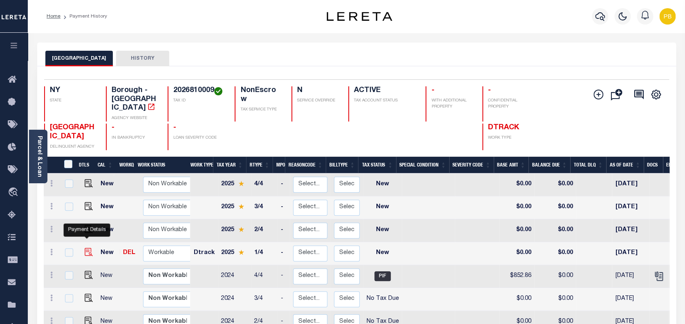
click at [86, 248] on img "" at bounding box center [89, 252] width 8 height 8
checkbox input "true"
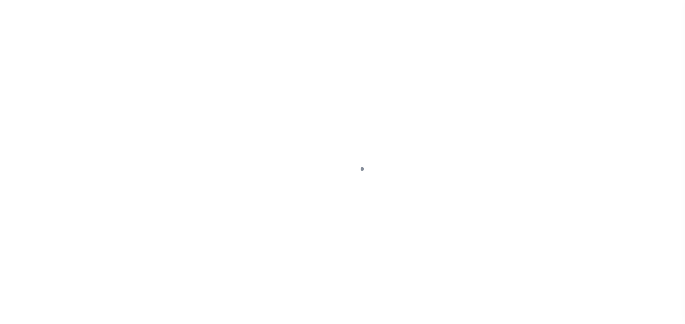
select select "NW2"
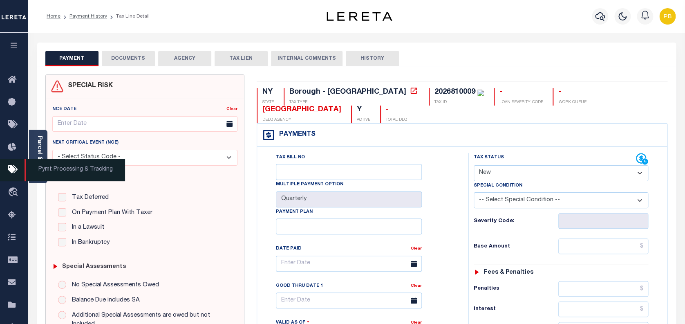
click at [41, 166] on span "Pymt Processing & Tracking" at bounding box center [75, 170] width 101 height 22
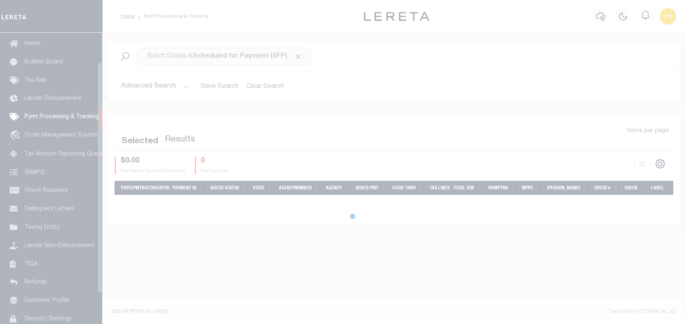
scroll to position [37, 0]
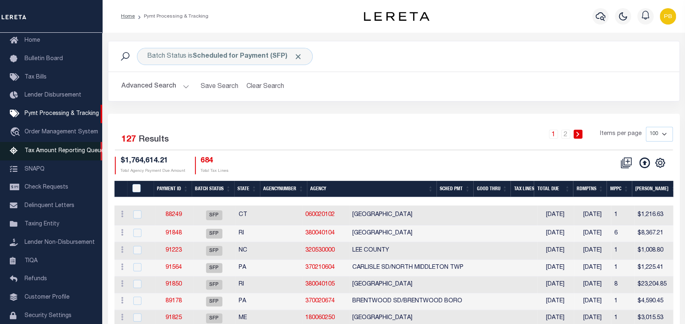
click at [59, 154] on span "Tax Amount Reporting Queue" at bounding box center [65, 151] width 80 height 6
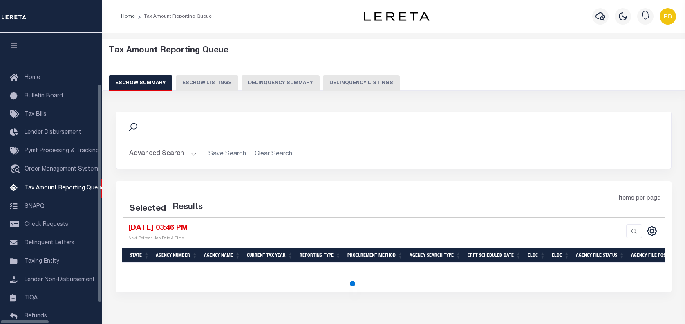
select select "100"
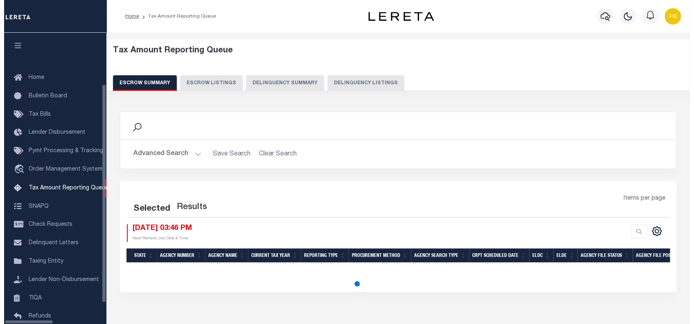
scroll to position [67, 0]
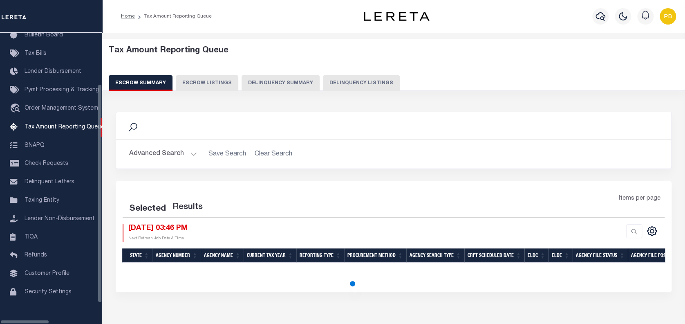
select select "100"
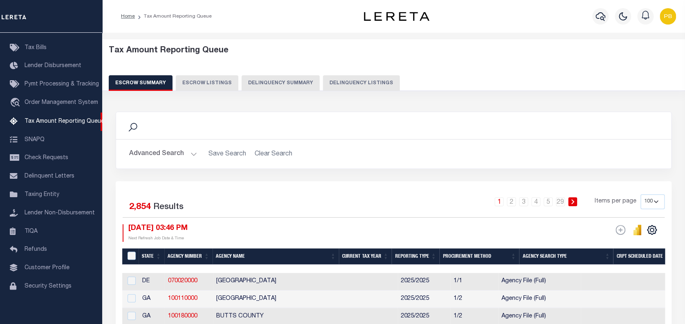
click at [347, 88] on button "Delinquency Listings" at bounding box center [361, 83] width 77 height 16
select select "100"
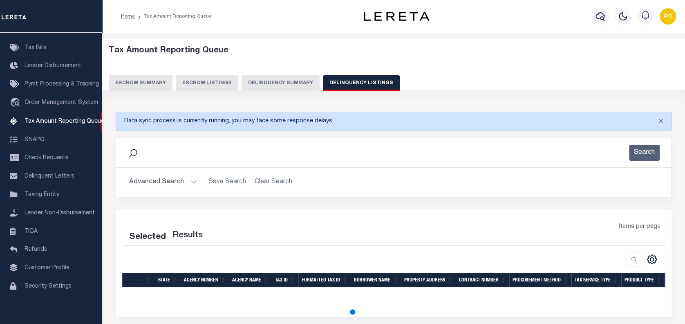
select select "100"
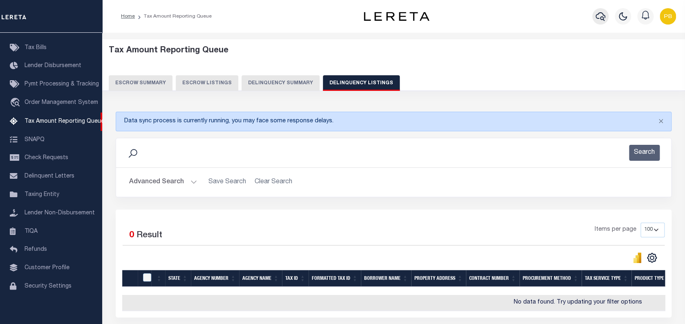
click at [601, 16] on icon "button" at bounding box center [601, 16] width 10 height 10
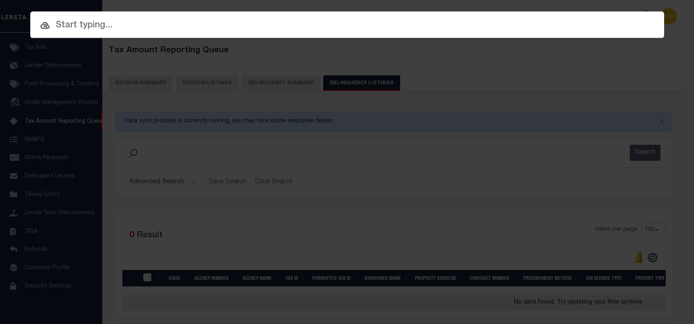
click at [199, 34] on div at bounding box center [346, 24] width 633 height 26
click at [175, 31] on input "text" at bounding box center [346, 25] width 633 height 14
click at [102, 22] on input "text" at bounding box center [346, 25] width 633 height 14
paste input "24029"
type input "24029"
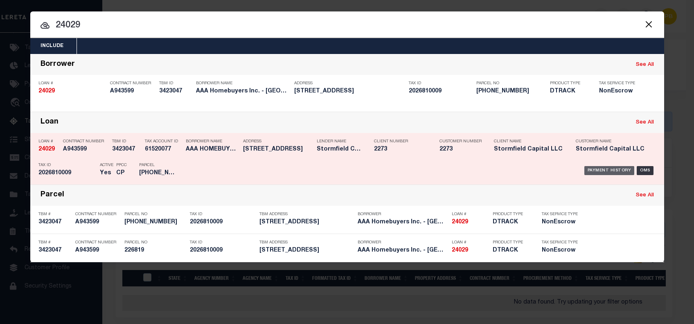
click at [613, 170] on div "Payment History" at bounding box center [609, 170] width 50 height 9
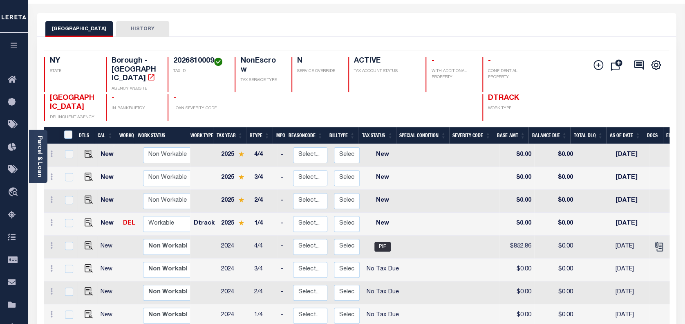
scroll to position [54, 0]
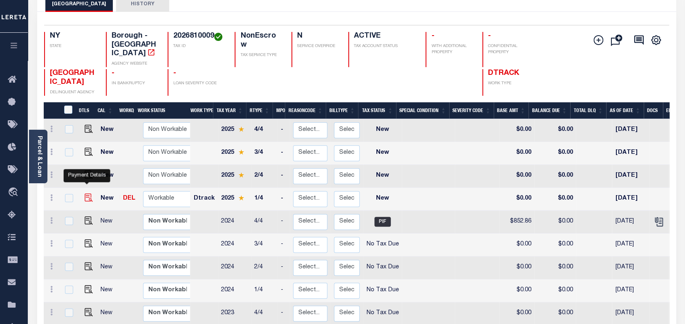
click at [87, 193] on img "" at bounding box center [89, 197] width 8 height 8
checkbox input "true"
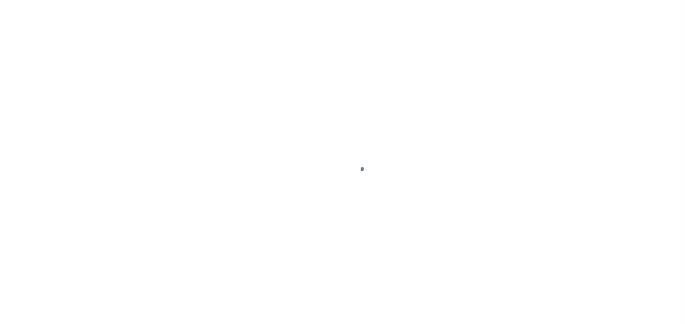
select select "NW2"
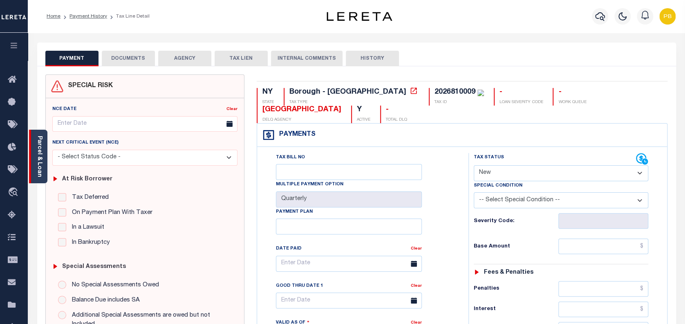
click at [38, 159] on link "Parcel & Loan" at bounding box center [39, 156] width 6 height 41
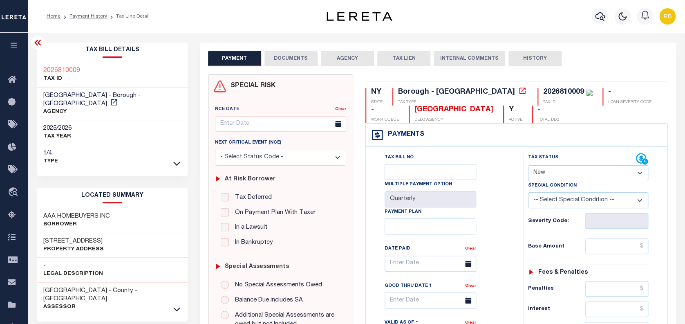
drag, startPoint x: 60, startPoint y: 232, endPoint x: 98, endPoint y: 232, distance: 38.0
click at [98, 237] on h3 "[STREET_ADDRESS]" at bounding box center [73, 241] width 61 height 8
copy h3 "Union Avenue"
click at [568, 169] on select "- Select Status Code - Open Due/Unpaid Paid Incomplete No Tax Due Internal Refu…" at bounding box center [588, 173] width 121 height 16
click at [95, 17] on link "Payment History" at bounding box center [89, 16] width 38 height 5
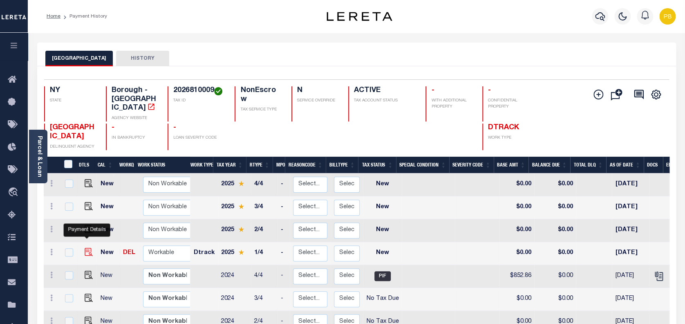
click at [85, 248] on img "" at bounding box center [89, 252] width 8 height 8
checkbox input "true"
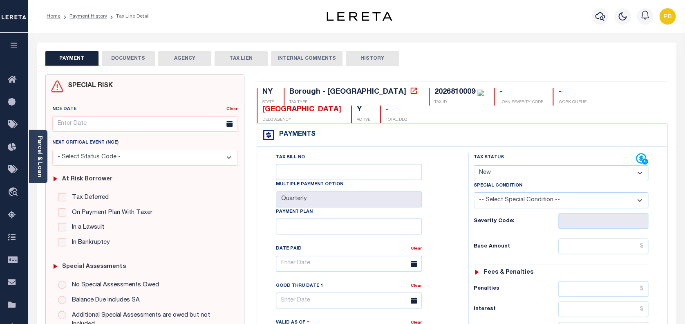
click at [526, 165] on select "- Select Status Code - Open Due/Unpaid Paid Incomplete No Tax Due Internal Refu…" at bounding box center [561, 173] width 175 height 16
select select "PYD"
click at [474, 165] on select "- Select Status Code - Open Due/Unpaid Paid Incomplete No Tax Due Internal Refu…" at bounding box center [561, 173] width 175 height 16
type input "[DATE]"
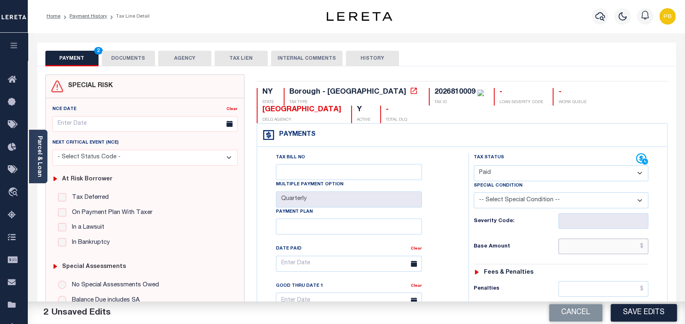
click at [600, 238] on input "text" at bounding box center [604, 246] width 90 height 16
paste input "884.30"
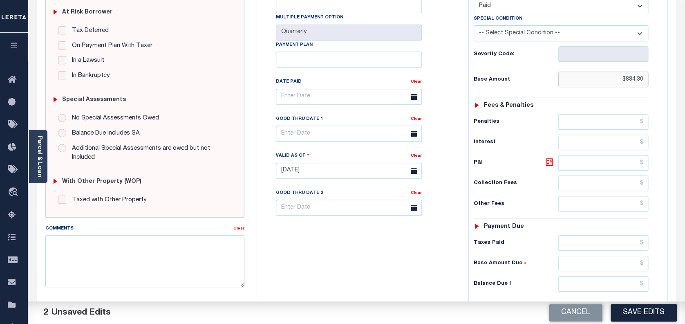
scroll to position [218, 0]
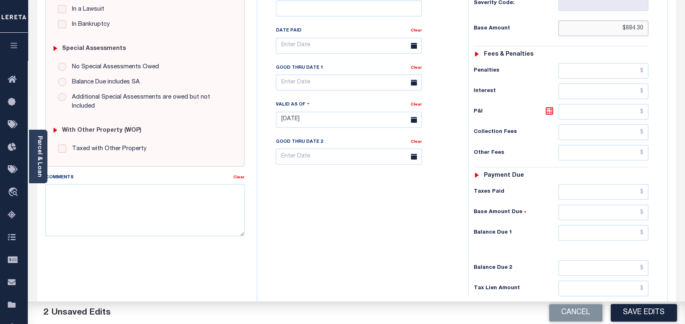
type input "$884.30"
click at [609, 225] on input "text" at bounding box center [604, 233] width 90 height 16
type input "$0.00"
click at [647, 314] on button "Save Edits" at bounding box center [644, 313] width 66 height 18
checkbox input "false"
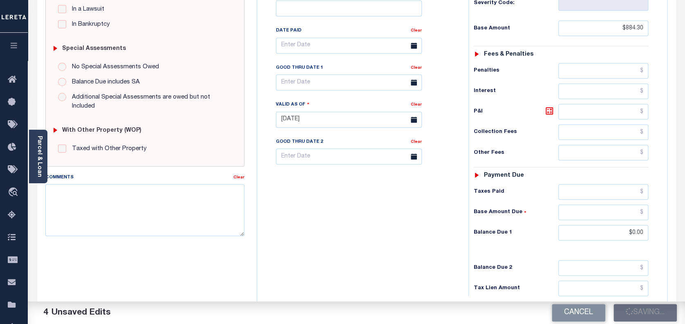
checkbox input "false"
type input "$884.3"
type input "$0"
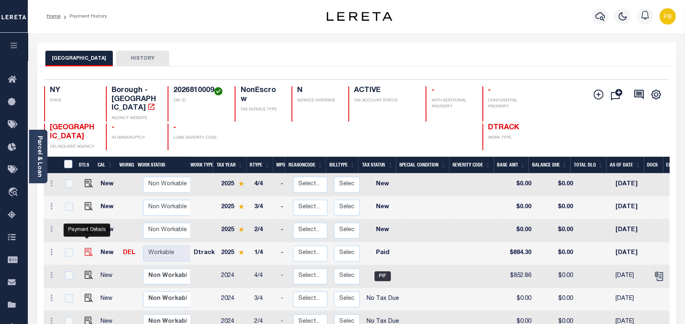
click at [89, 248] on img "" at bounding box center [89, 252] width 8 height 8
checkbox input "true"
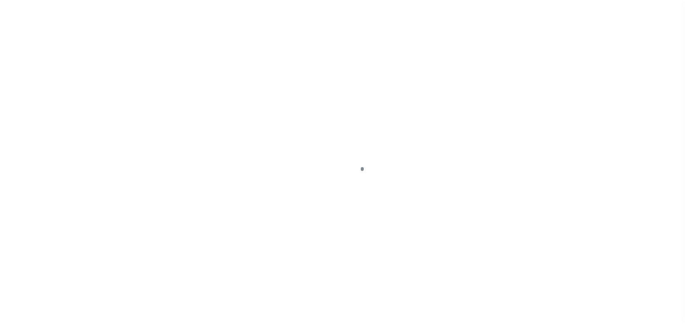
select select "PYD"
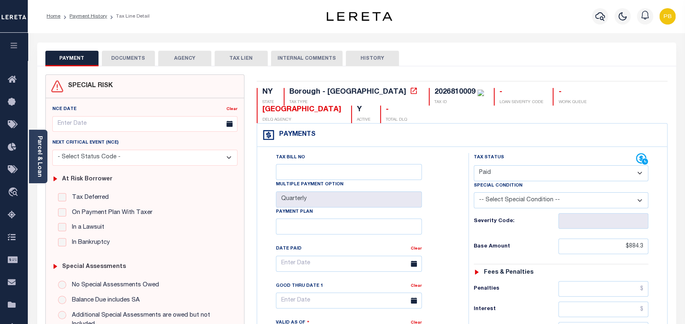
click at [130, 63] on button "DOCUMENTS" at bounding box center [128, 59] width 53 height 16
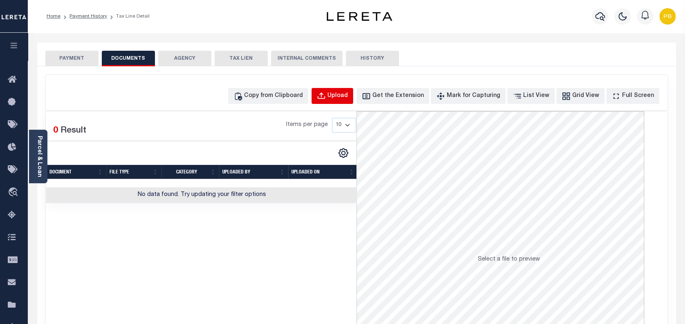
click at [348, 95] on div "Upload" at bounding box center [338, 96] width 20 height 9
select select "POP"
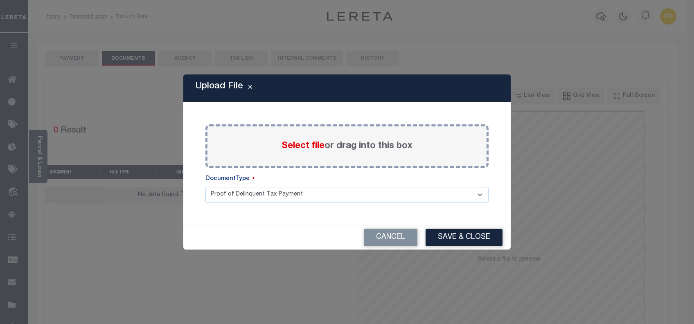
click at [293, 148] on span "Select file" at bounding box center [302, 146] width 43 height 9
click at [0, 0] on input "Select file or drag into this box" at bounding box center [0, 0] width 0 height 0
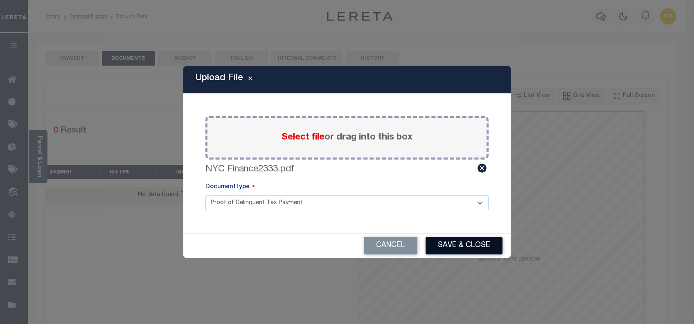
click at [486, 245] on button "Save & Close" at bounding box center [463, 246] width 77 height 18
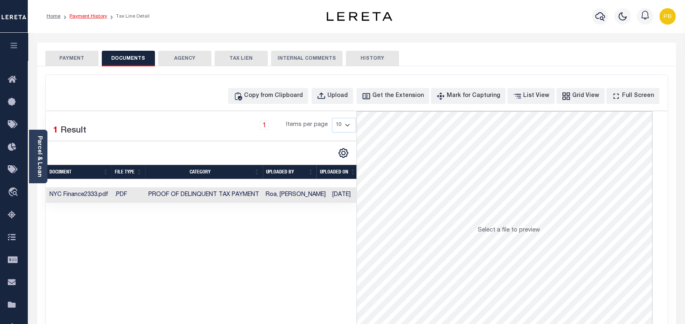
click at [92, 15] on link "Payment History" at bounding box center [89, 16] width 38 height 5
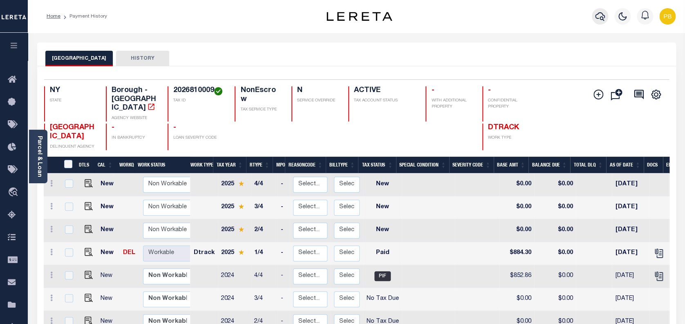
click at [604, 16] on icon "button" at bounding box center [600, 16] width 10 height 9
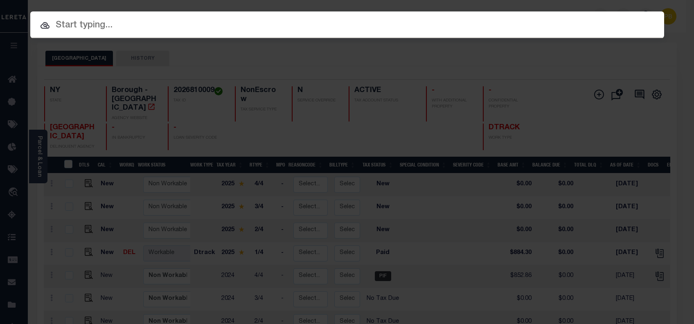
paste input "22326"
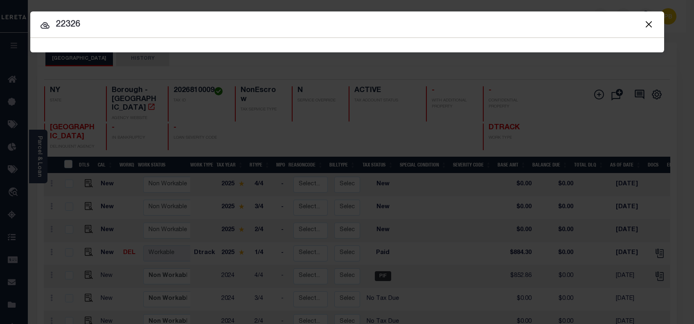
type input "22326"
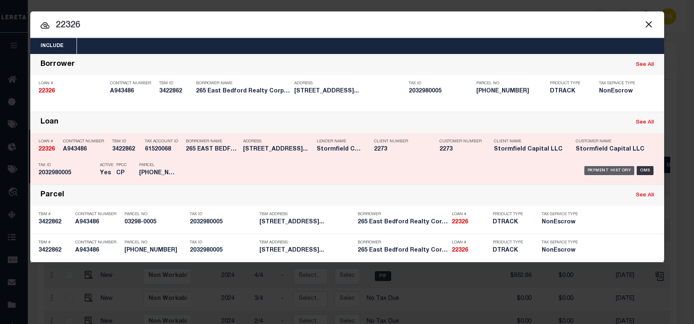
click at [598, 171] on div "Payment History" at bounding box center [609, 170] width 50 height 9
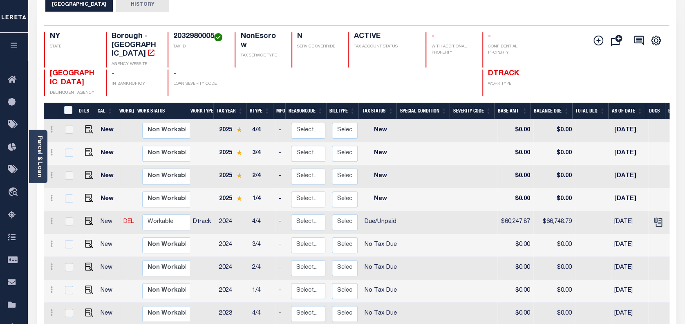
scroll to position [54, 0]
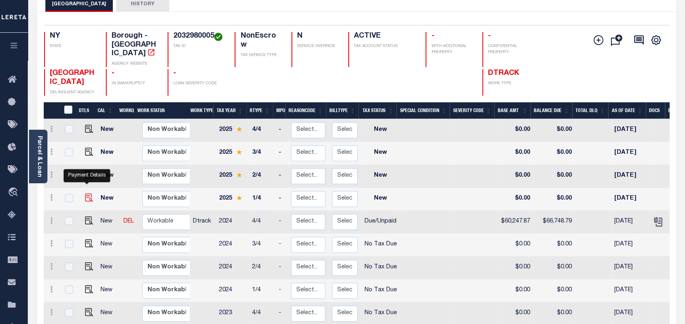
click at [87, 193] on img "" at bounding box center [89, 197] width 8 height 8
checkbox input "true"
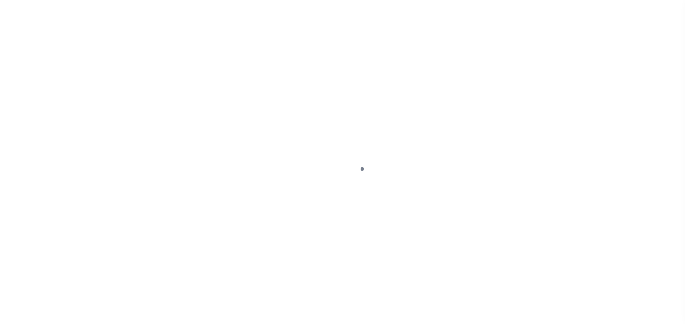
select select "NW2"
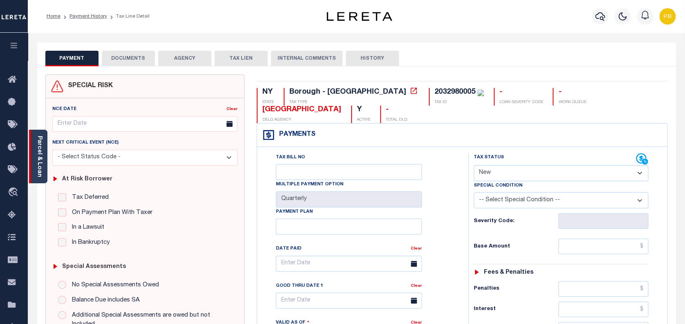
click at [42, 158] on link "Parcel & Loan" at bounding box center [39, 156] width 6 height 41
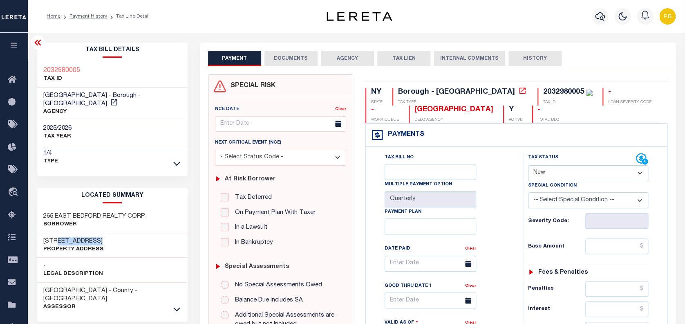
drag, startPoint x: 55, startPoint y: 231, endPoint x: 90, endPoint y: 231, distance: 35.6
click at [90, 237] on h3 "[STREET_ADDRESS]" at bounding box center [73, 241] width 61 height 8
click at [90, 14] on link "Payment History" at bounding box center [89, 16] width 38 height 5
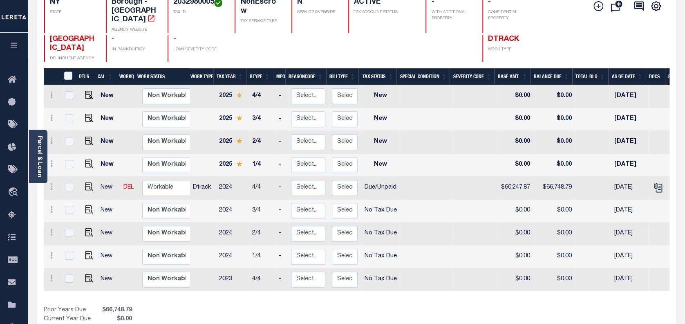
scroll to position [109, 0]
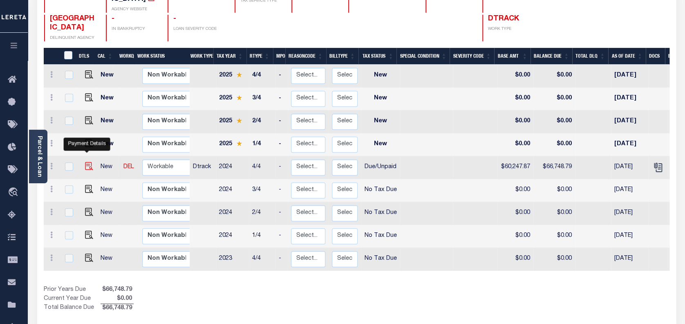
click at [86, 162] on img "" at bounding box center [89, 166] width 8 height 8
checkbox input "true"
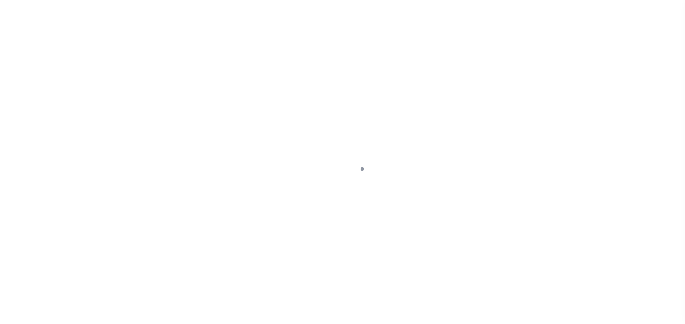
select select "DUE"
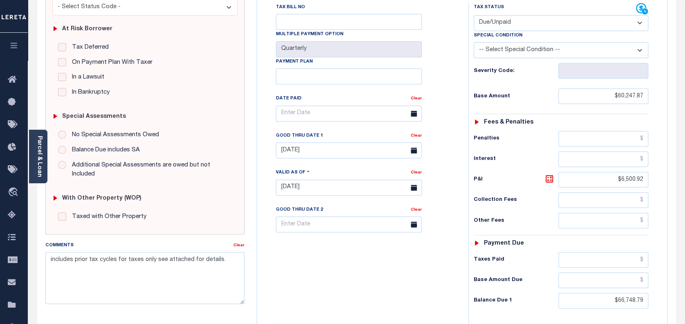
scroll to position [218, 0]
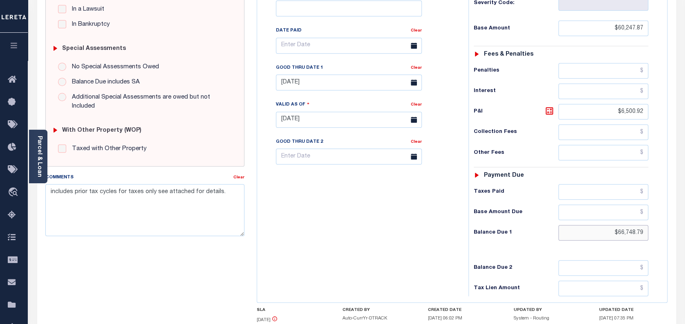
drag, startPoint x: 645, startPoint y: 214, endPoint x: 585, endPoint y: 212, distance: 60.6
click at [585, 225] on input "$66,748.79" at bounding box center [604, 233] width 90 height 16
paste input "67,395.68"
type input "$67,395.68"
type input "[DATE]"
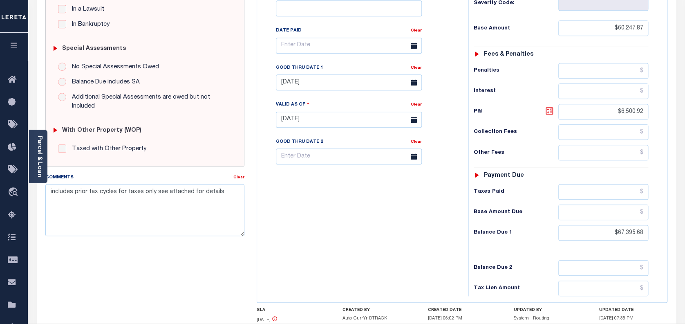
click at [546, 107] on icon at bounding box center [549, 110] width 7 height 7
type input "$7,147.81"
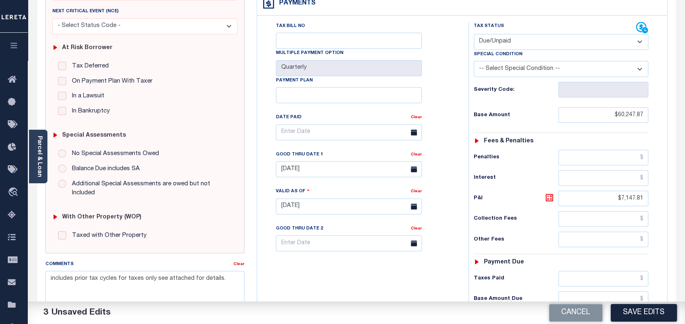
scroll to position [109, 0]
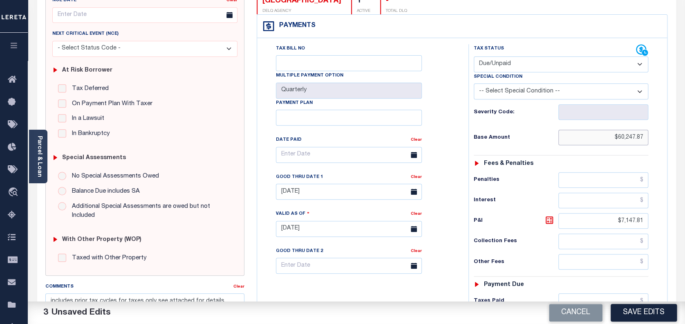
drag, startPoint x: 642, startPoint y: 121, endPoint x: 582, endPoint y: 120, distance: 61.0
click at [582, 130] on input "$60,247.87" at bounding box center [604, 138] width 90 height 16
paste input "57,827.20"
type input "$57,827.20"
click at [553, 215] on icon at bounding box center [550, 220] width 10 height 10
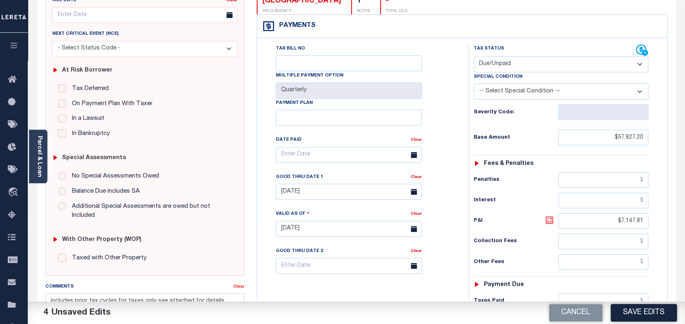
type input "$9,568.48"
click at [326, 184] on input "[DATE]" at bounding box center [349, 192] width 146 height 16
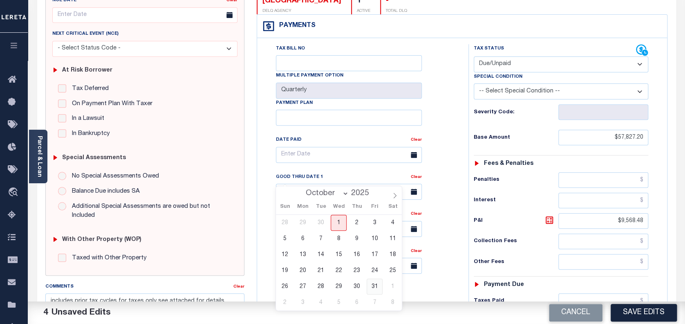
click at [373, 284] on span "31" at bounding box center [375, 287] width 16 height 16
type input "[DATE]"
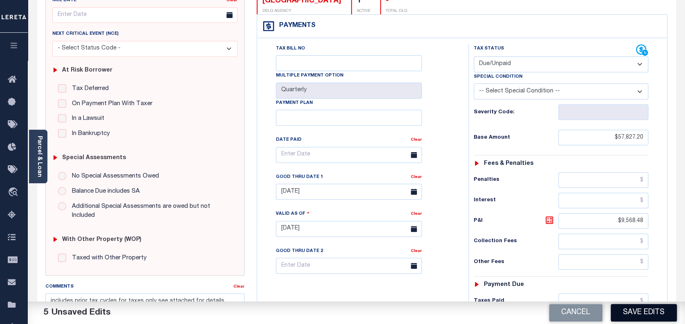
click at [659, 312] on button "Save Edits" at bounding box center [644, 313] width 66 height 18
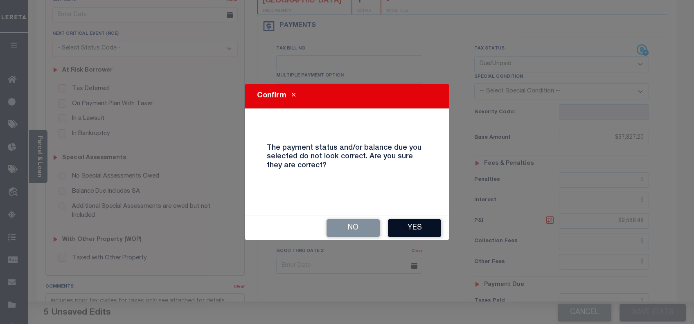
click at [407, 227] on button "Yes" at bounding box center [414, 228] width 53 height 18
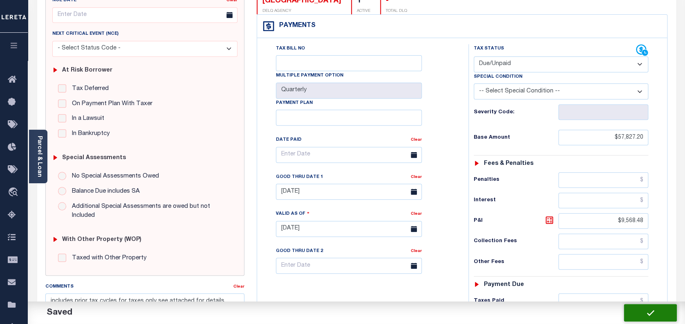
checkbox input "false"
type input "$57,827.2"
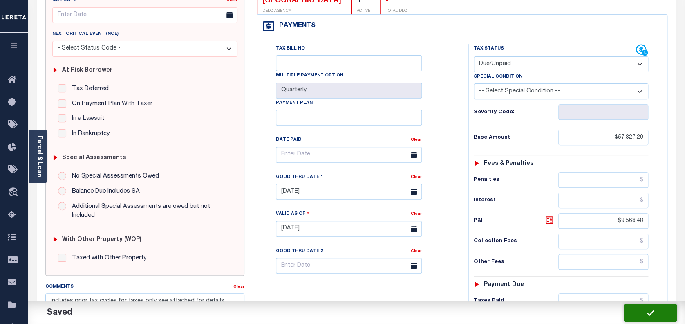
type input "$9,568.48"
type input "$67,395.68"
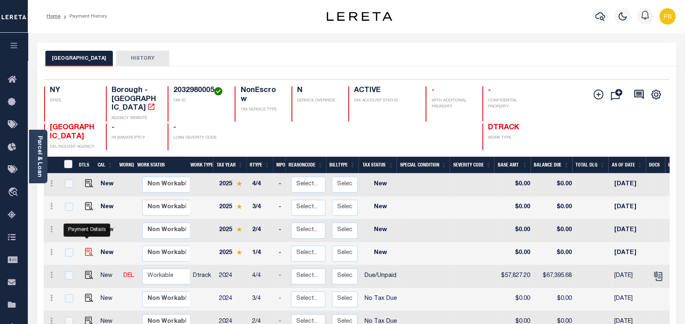
click at [86, 248] on img "" at bounding box center [89, 252] width 8 height 8
checkbox input "true"
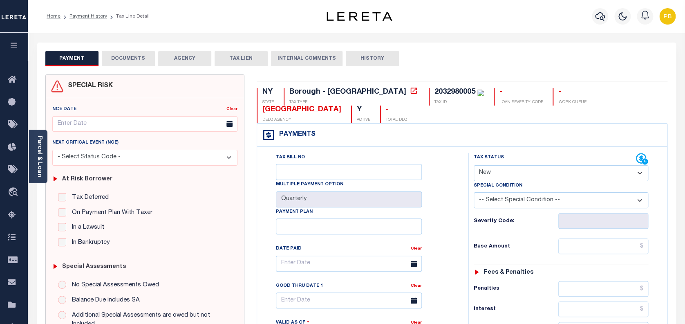
click at [528, 165] on select "- Select Status Code - Open Due/Unpaid Paid Incomplete No Tax Due Internal Refu…" at bounding box center [561, 173] width 175 height 16
select select "OP2"
click at [474, 165] on select "- Select Status Code - Open Due/Unpaid Paid Incomplete No Tax Due Internal Refu…" at bounding box center [561, 173] width 175 height 16
type input "[DATE]"
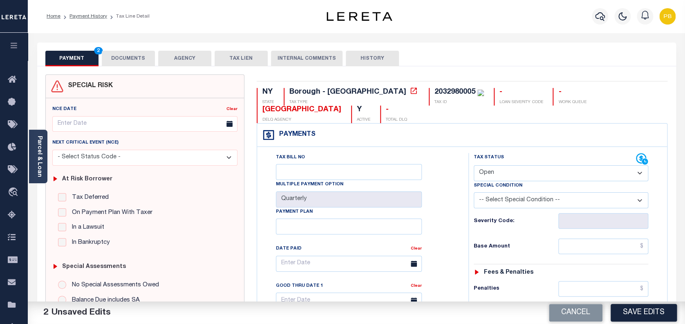
click at [525, 165] on select "- Select Status Code - Open Due/Unpaid Paid Incomplete No Tax Due Internal Refu…" at bounding box center [561, 173] width 175 height 16
select select "DUE"
click at [474, 165] on select "- Select Status Code - Open Due/Unpaid Paid Incomplete No Tax Due Internal Refu…" at bounding box center [561, 173] width 175 height 16
click at [611, 238] on input "text" at bounding box center [604, 246] width 90 height 16
paste input "36,922.50"
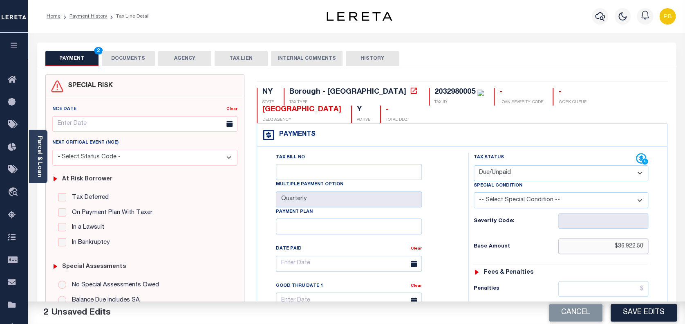
type input "$36,922.50"
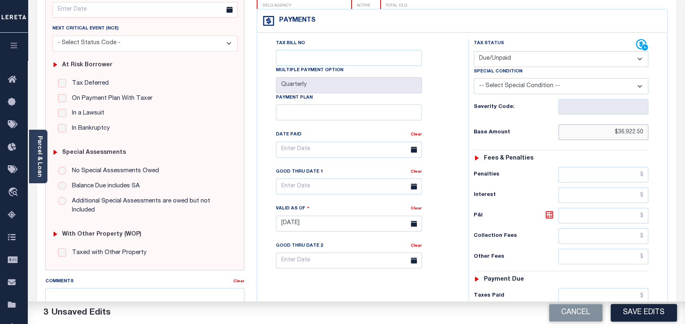
scroll to position [164, 0]
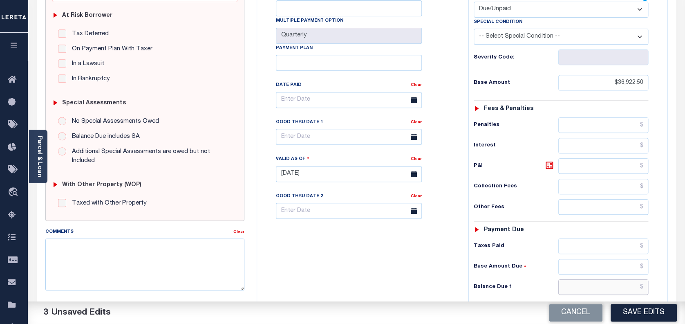
click at [605, 279] on input "text" at bounding box center [604, 287] width 90 height 16
click at [557, 106] on div "Fees & Penalties" at bounding box center [561, 109] width 175 height 7
click at [624, 278] on div "Tax Status Status - Select Status Code -" at bounding box center [564, 169] width 191 height 361
click at [622, 279] on input "text" at bounding box center [604, 287] width 90 height 16
click at [627, 279] on input "text" at bounding box center [604, 287] width 90 height 16
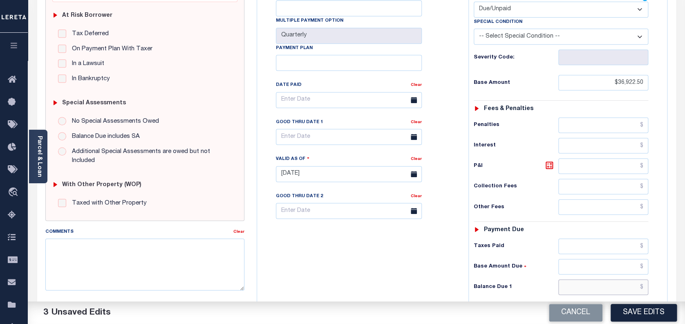
click at [618, 279] on input "text" at bounding box center [604, 287] width 90 height 16
paste input "38,441.63"
type input "$38,441.63"
click at [546, 160] on icon at bounding box center [550, 165] width 10 height 10
type input "$1,519.13"
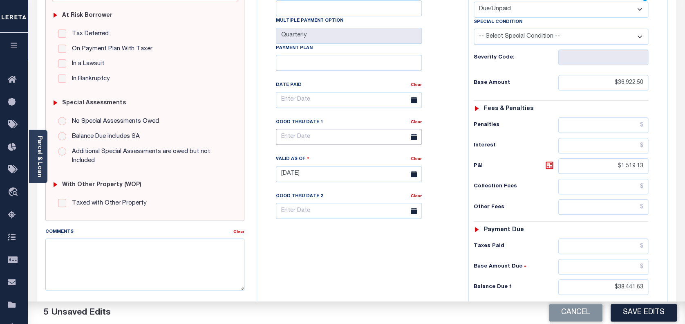
click at [335, 129] on input "text" at bounding box center [349, 137] width 146 height 16
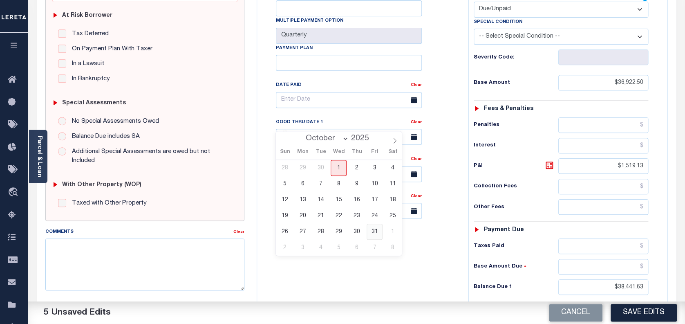
click at [378, 232] on span "31" at bounding box center [375, 232] width 16 height 16
type input "10/31/2025"
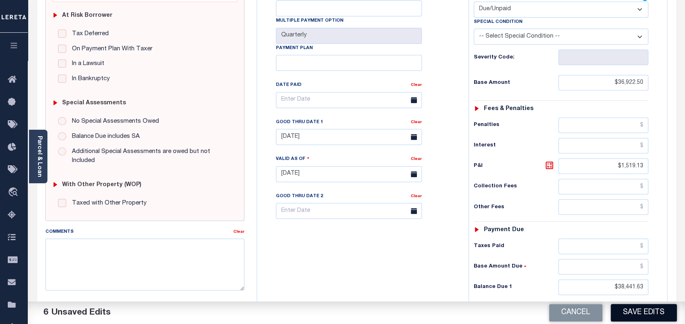
click at [661, 315] on button "Save Edits" at bounding box center [644, 313] width 66 height 18
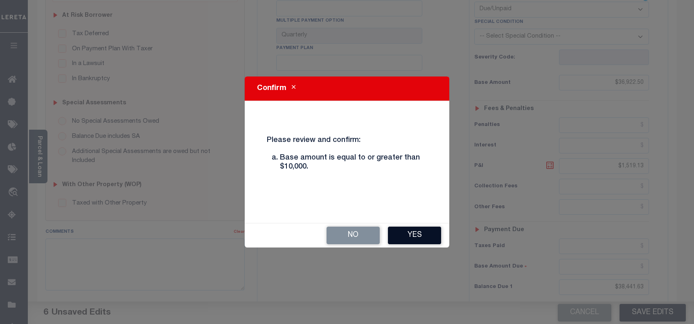
click at [416, 240] on button "Yes" at bounding box center [414, 236] width 53 height 18
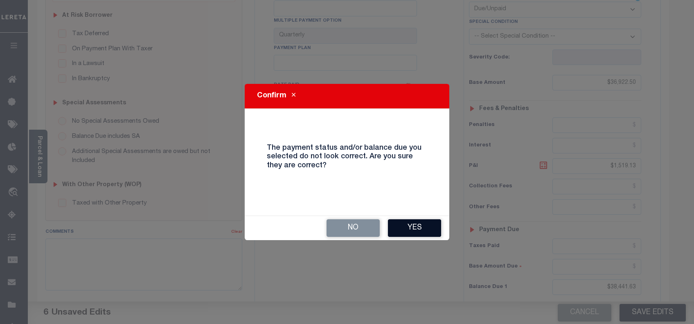
click at [427, 232] on button "Yes" at bounding box center [414, 228] width 53 height 18
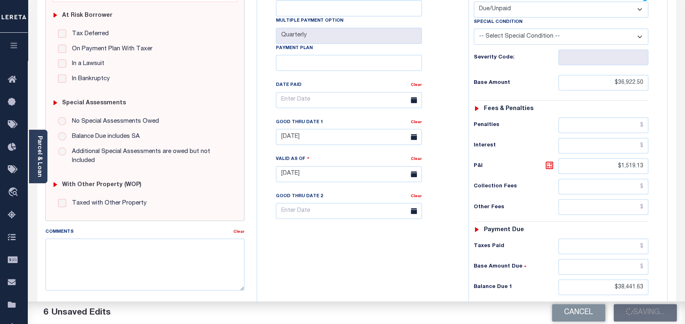
checkbox input "false"
type input "$36,922.5"
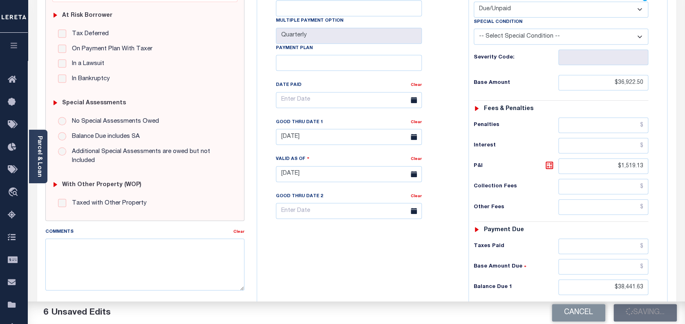
type input "$1,519.13"
type input "$38,441.63"
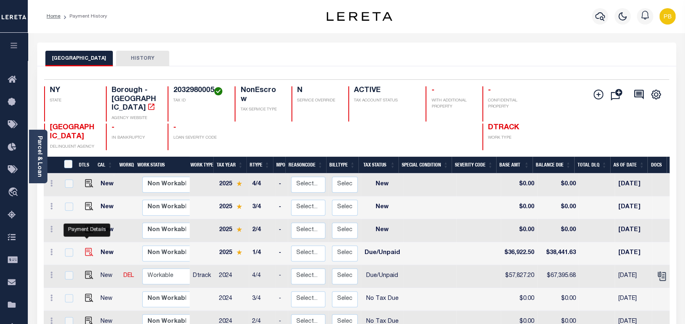
click at [86, 248] on img "" at bounding box center [89, 252] width 8 height 8
checkbox input "true"
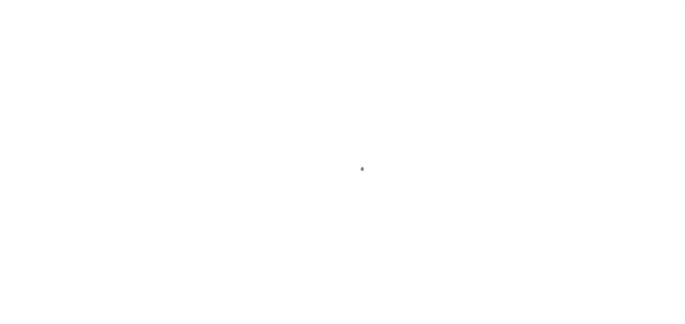
select select "DUE"
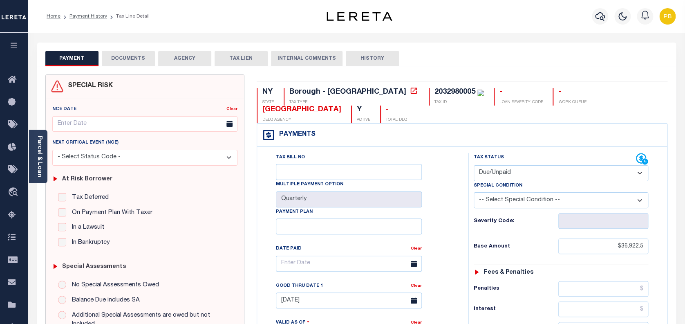
click at [130, 58] on button "DOCUMENTS" at bounding box center [128, 59] width 53 height 16
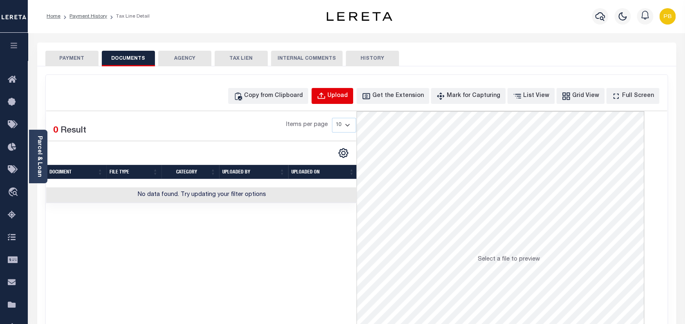
click at [343, 96] on button "Upload" at bounding box center [333, 96] width 42 height 16
select select "POP"
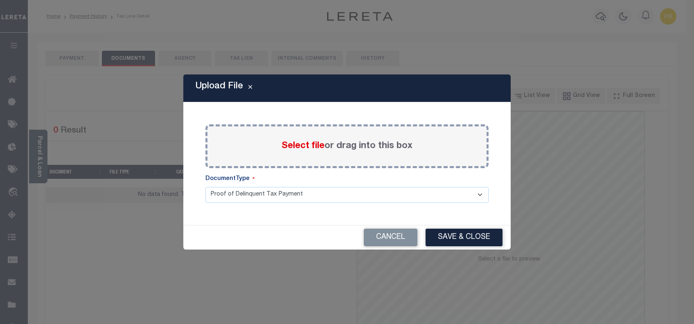
click at [299, 145] on span "Select file" at bounding box center [302, 146] width 43 height 9
click at [0, 0] on input "Select file or drag into this box" at bounding box center [0, 0] width 0 height 0
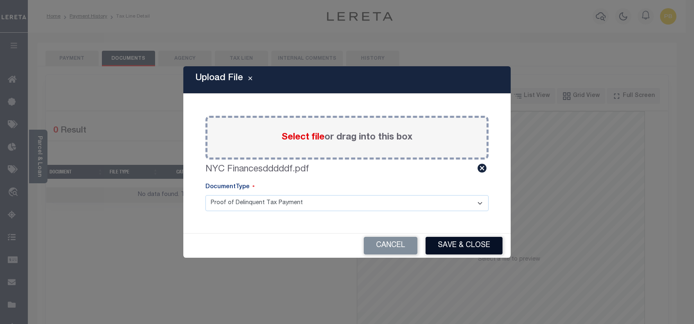
click at [456, 245] on button "Save & Close" at bounding box center [463, 246] width 77 height 18
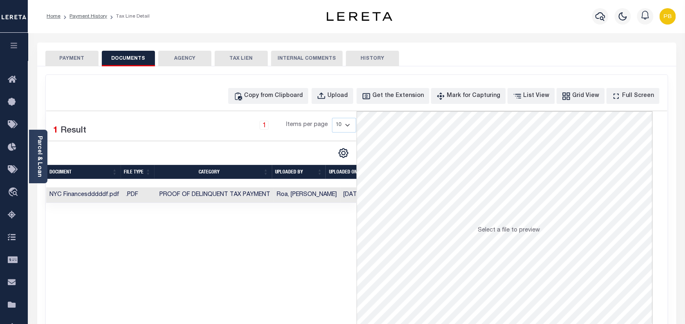
click at [82, 63] on button "PAYMENT" at bounding box center [71, 59] width 53 height 16
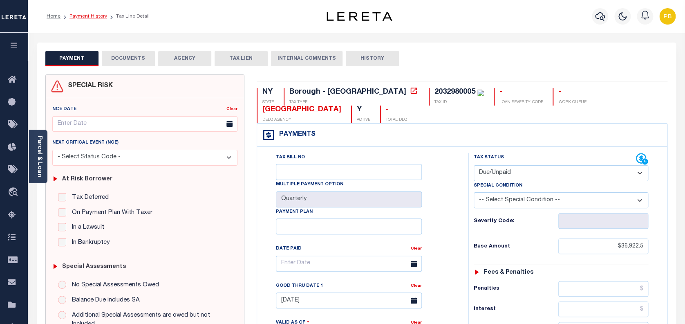
click at [95, 17] on link "Payment History" at bounding box center [89, 16] width 38 height 5
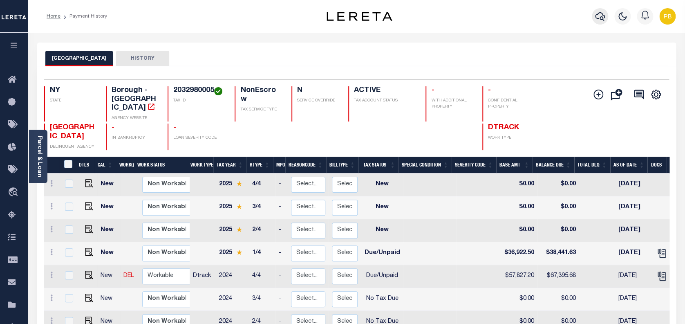
click at [603, 17] on icon "button" at bounding box center [600, 16] width 10 height 10
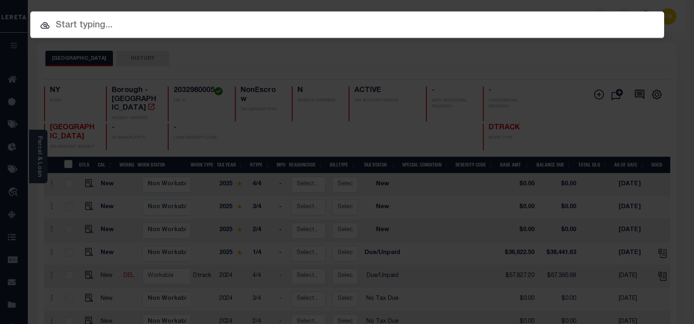
click at [159, 30] on input "text" at bounding box center [346, 25] width 633 height 14
paste input "2000129600"
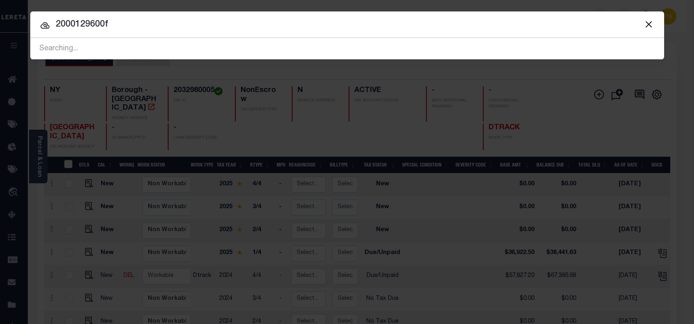
click at [474, 22] on input "2000129600f" at bounding box center [346, 25] width 633 height 14
click at [245, 26] on input "2000129600f" at bounding box center [346, 25] width 633 height 14
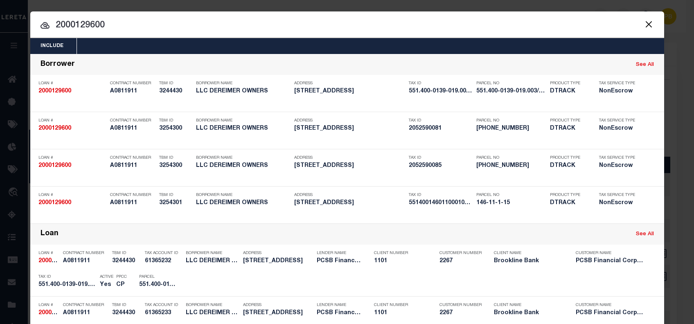
type input "2000129600"
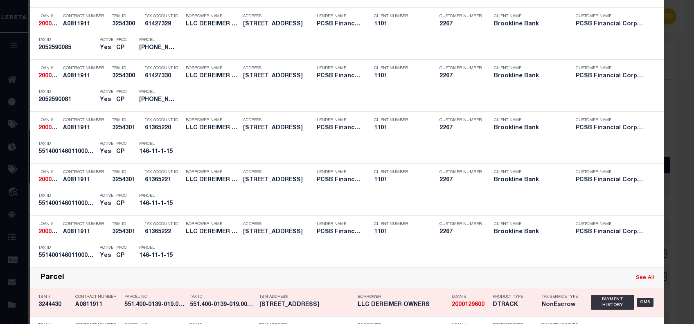
scroll to position [378, 0]
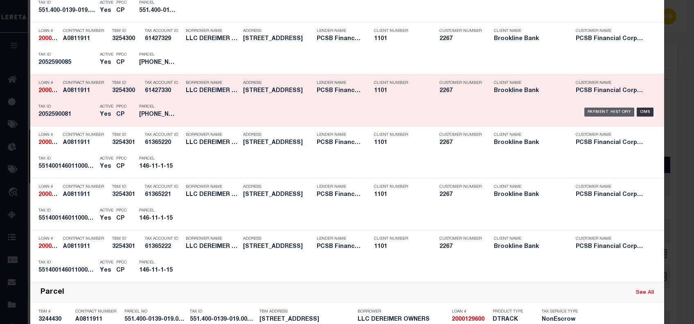
click at [594, 111] on div "Payment History" at bounding box center [609, 112] width 50 height 9
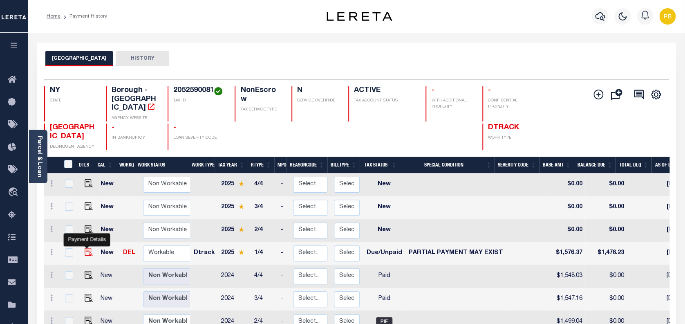
click at [85, 248] on img "" at bounding box center [89, 252] width 8 height 8
checkbox input "true"
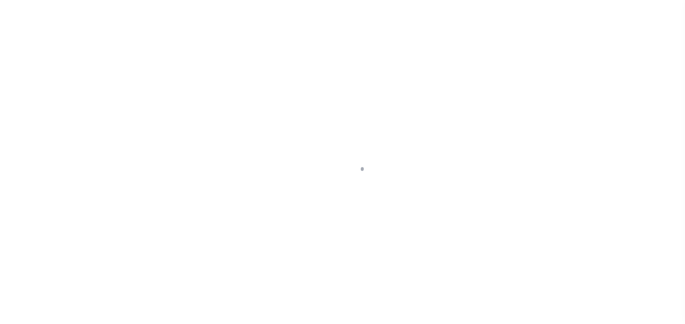
select select "DUE"
select select "15"
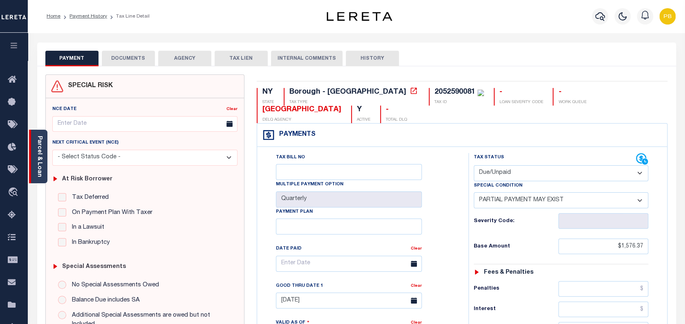
click at [43, 159] on div "Parcel & Loan" at bounding box center [38, 157] width 18 height 54
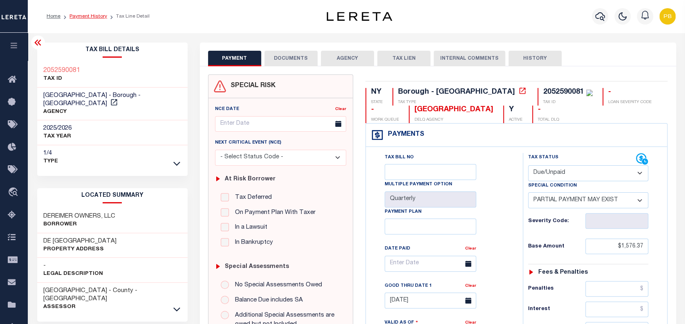
click at [88, 17] on link "Payment History" at bounding box center [89, 16] width 38 height 5
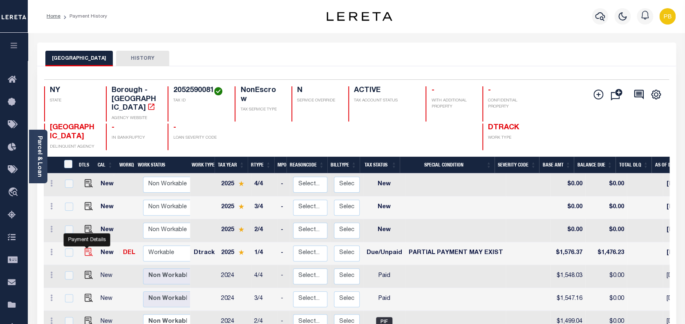
click at [87, 248] on img "" at bounding box center [89, 252] width 8 height 8
checkbox input "true"
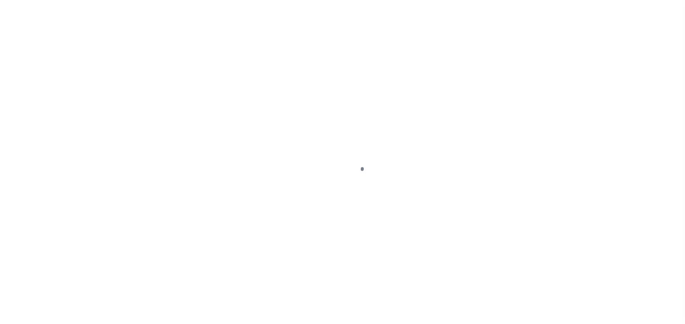
select select "DUE"
select select "15"
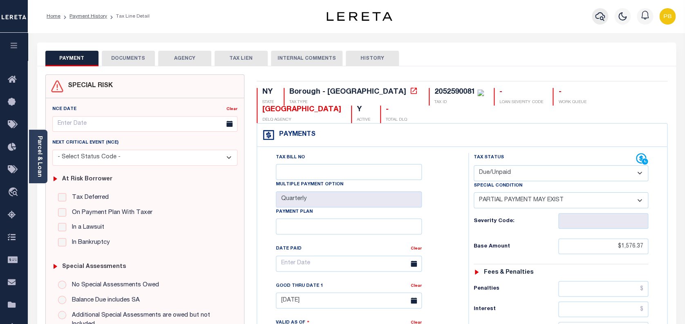
click at [600, 18] on icon "button" at bounding box center [600, 16] width 10 height 10
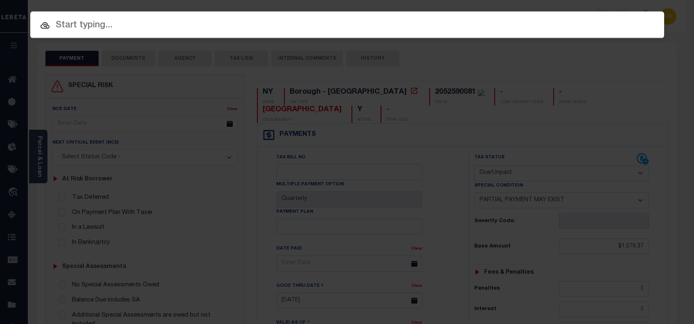
paste input "2030102590"
type input "2030102590"
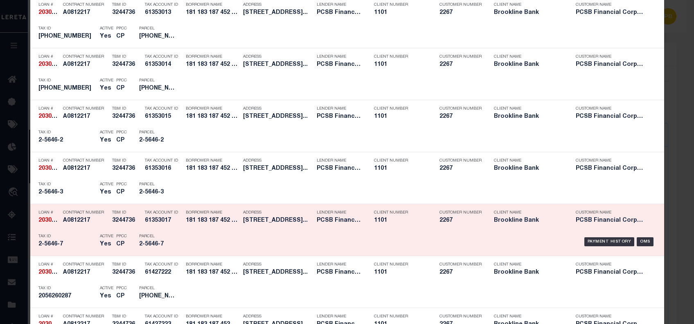
scroll to position [600, 0]
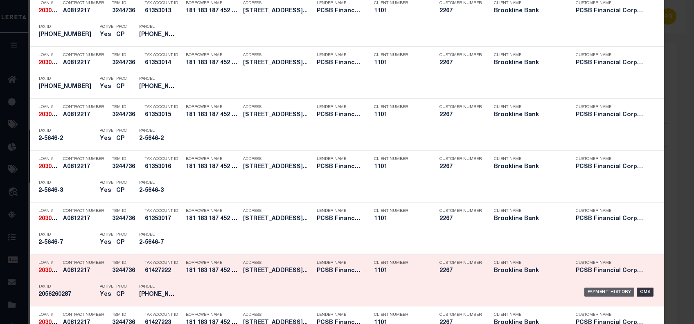
click at [591, 291] on div "Payment History" at bounding box center [609, 292] width 50 height 9
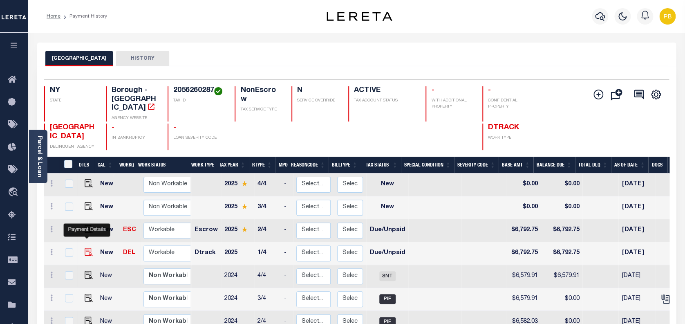
click at [85, 248] on img "" at bounding box center [89, 252] width 8 height 8
checkbox input "true"
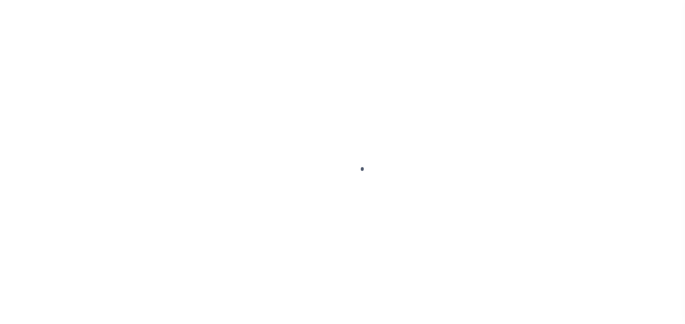
select select "DUE"
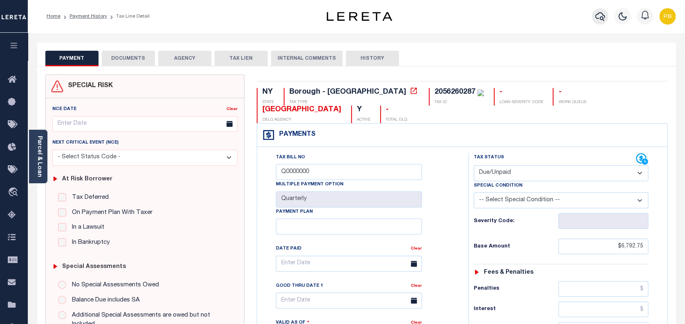
click at [600, 16] on icon "button" at bounding box center [600, 16] width 10 height 10
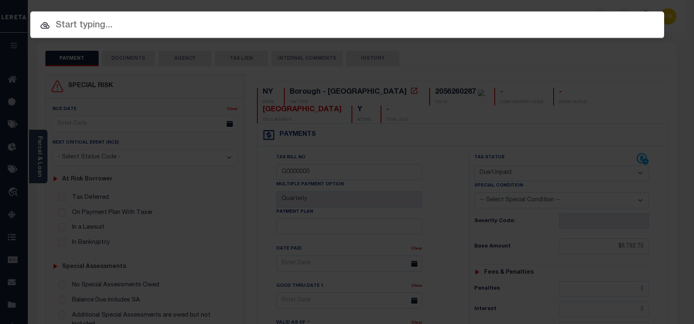
paste input "2030102590"
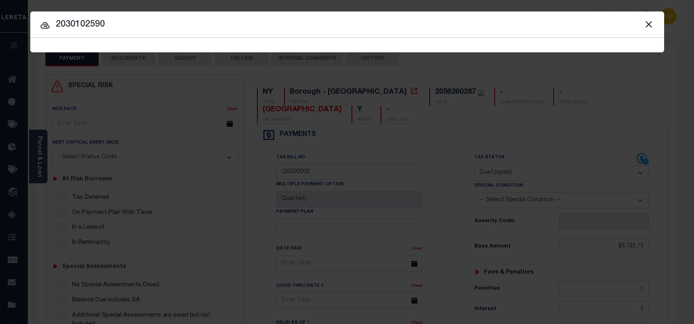
type input "2030102590"
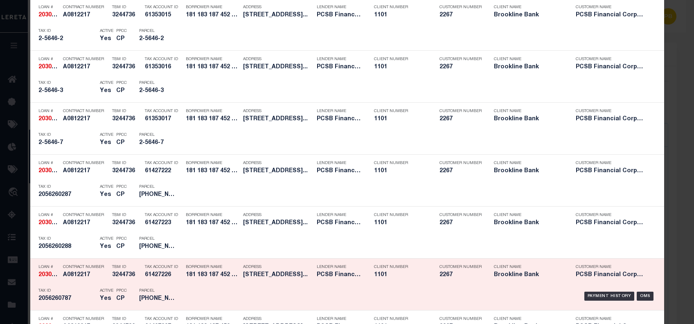
scroll to position [735, 0]
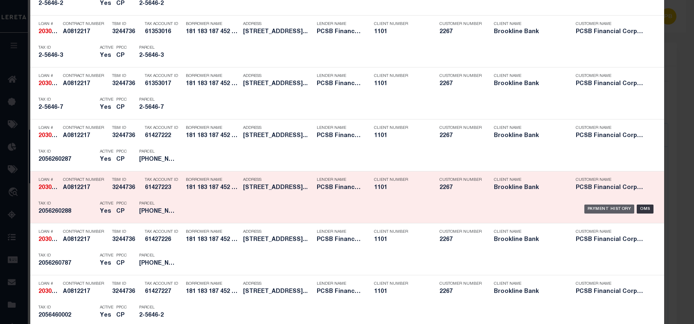
click at [605, 206] on div "Payment History" at bounding box center [609, 208] width 50 height 9
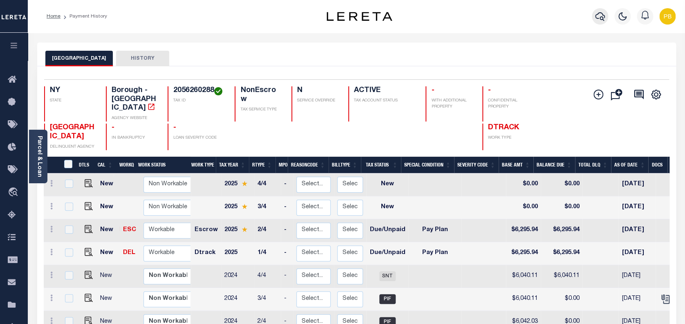
click at [601, 13] on icon "button" at bounding box center [600, 16] width 10 height 9
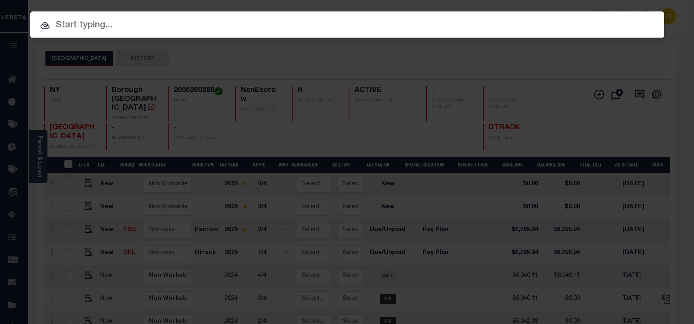
paste input "2030102590"
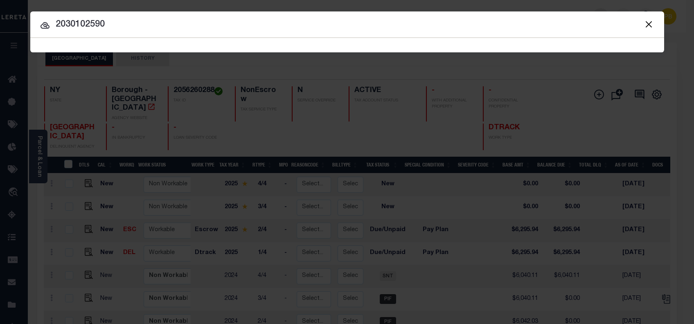
type input "2030102590"
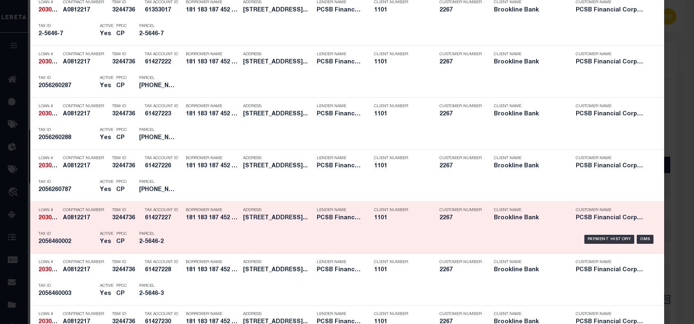
scroll to position [809, 0]
click at [606, 239] on div "Payment History" at bounding box center [609, 238] width 50 height 9
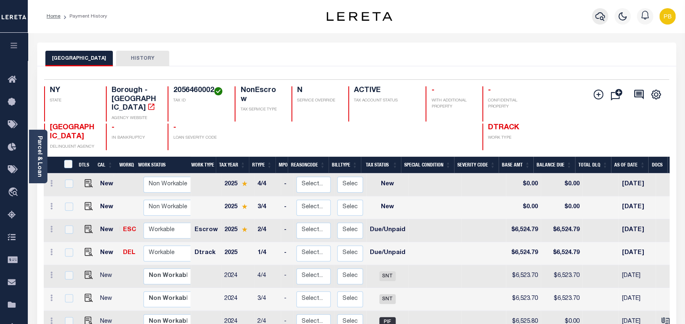
click at [598, 18] on icon "button" at bounding box center [600, 16] width 10 height 10
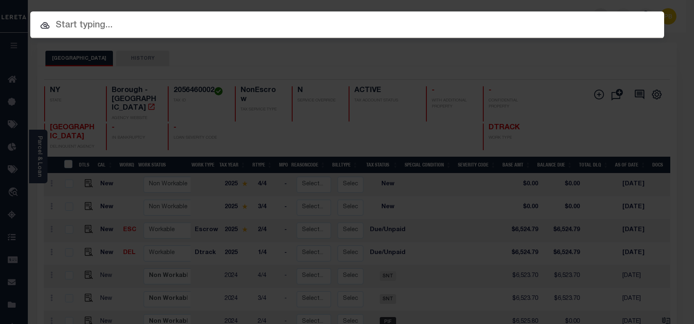
paste input "2030102590"
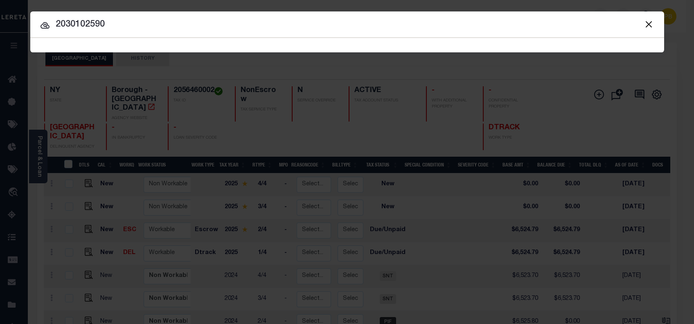
type input "2030102590"
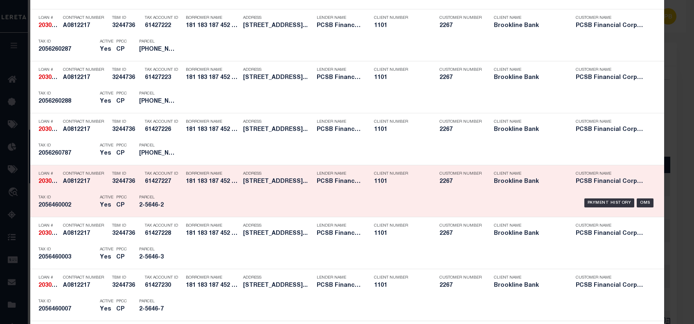
scroll to position [846, 0]
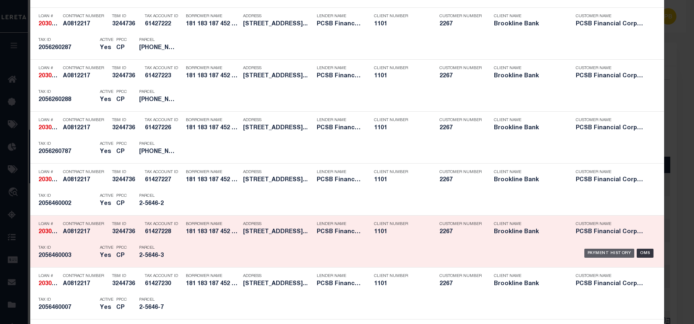
click at [600, 251] on div "Payment History" at bounding box center [609, 253] width 50 height 9
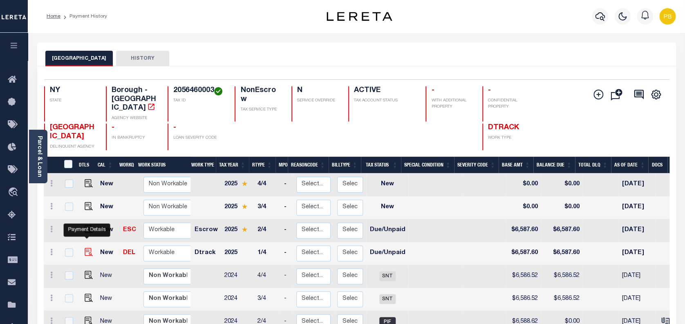
click at [85, 248] on img "" at bounding box center [89, 252] width 8 height 8
checkbox input "true"
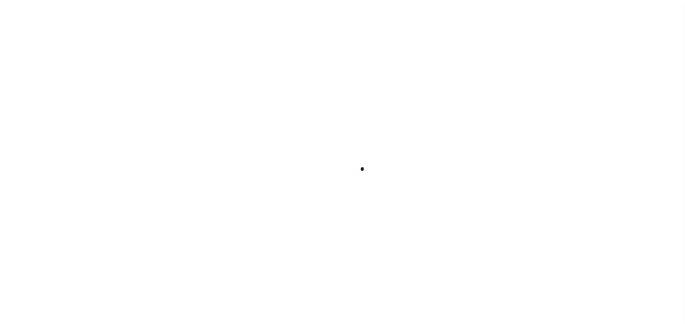
checkbox input "false"
type input "Q0000000"
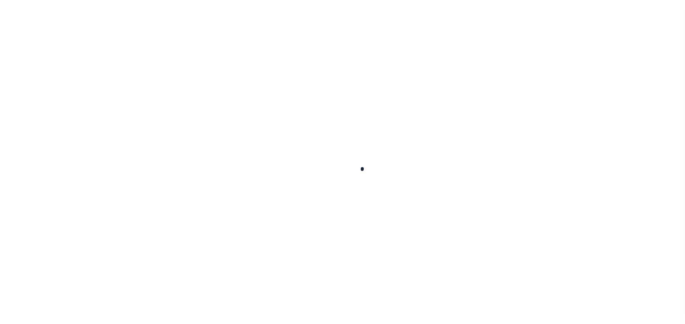
type input "Quarterly"
type input "[DATE]"
select select "DUE"
type input "$6,587.6"
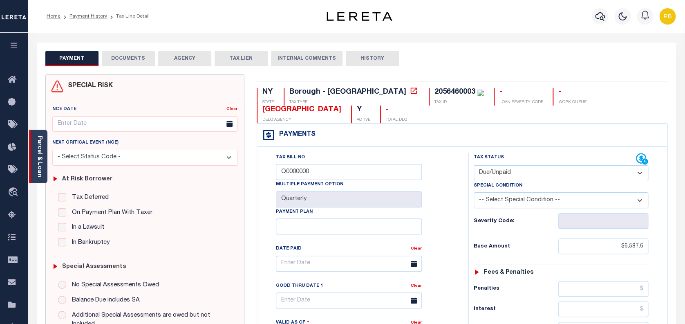
click at [43, 156] on div "Parcel & Loan" at bounding box center [38, 157] width 18 height 54
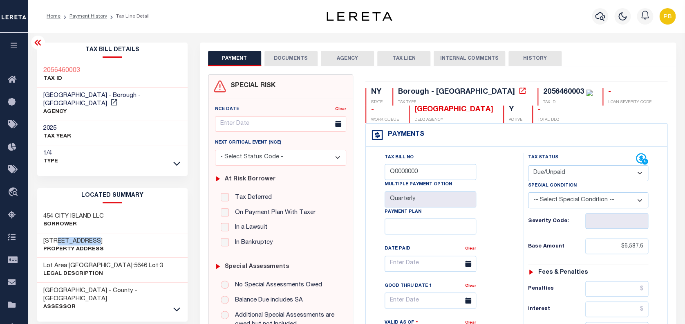
drag, startPoint x: 55, startPoint y: 230, endPoint x: 91, endPoint y: 230, distance: 36.4
click at [91, 237] on h3 "[STREET_ADDRESS]" at bounding box center [73, 241] width 61 height 8
copy h3 "[GEOGRAPHIC_DATA]"
